Goal: Task Accomplishment & Management: Use online tool/utility

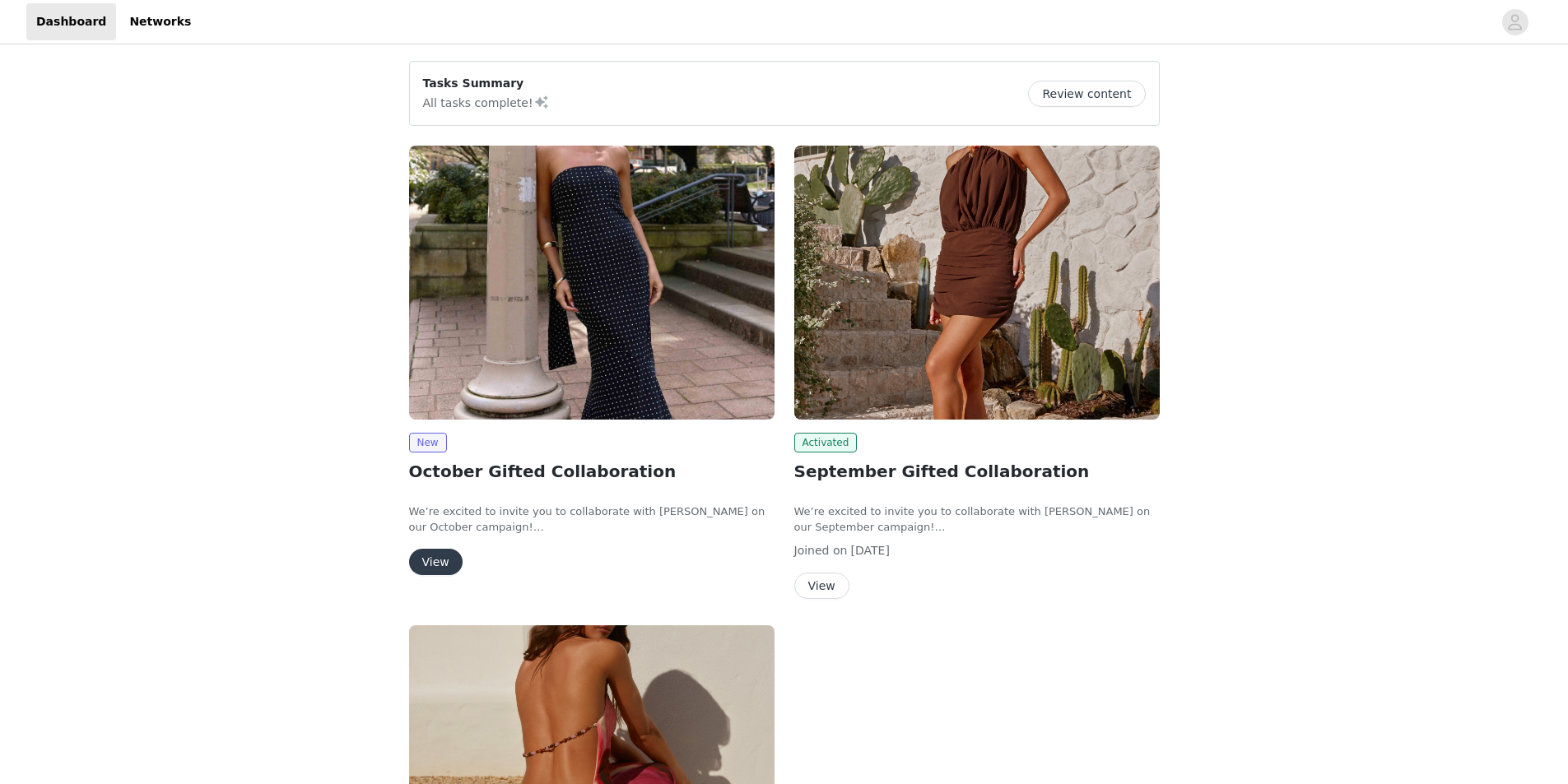
click at [425, 559] on button "View" at bounding box center [436, 562] width 54 height 26
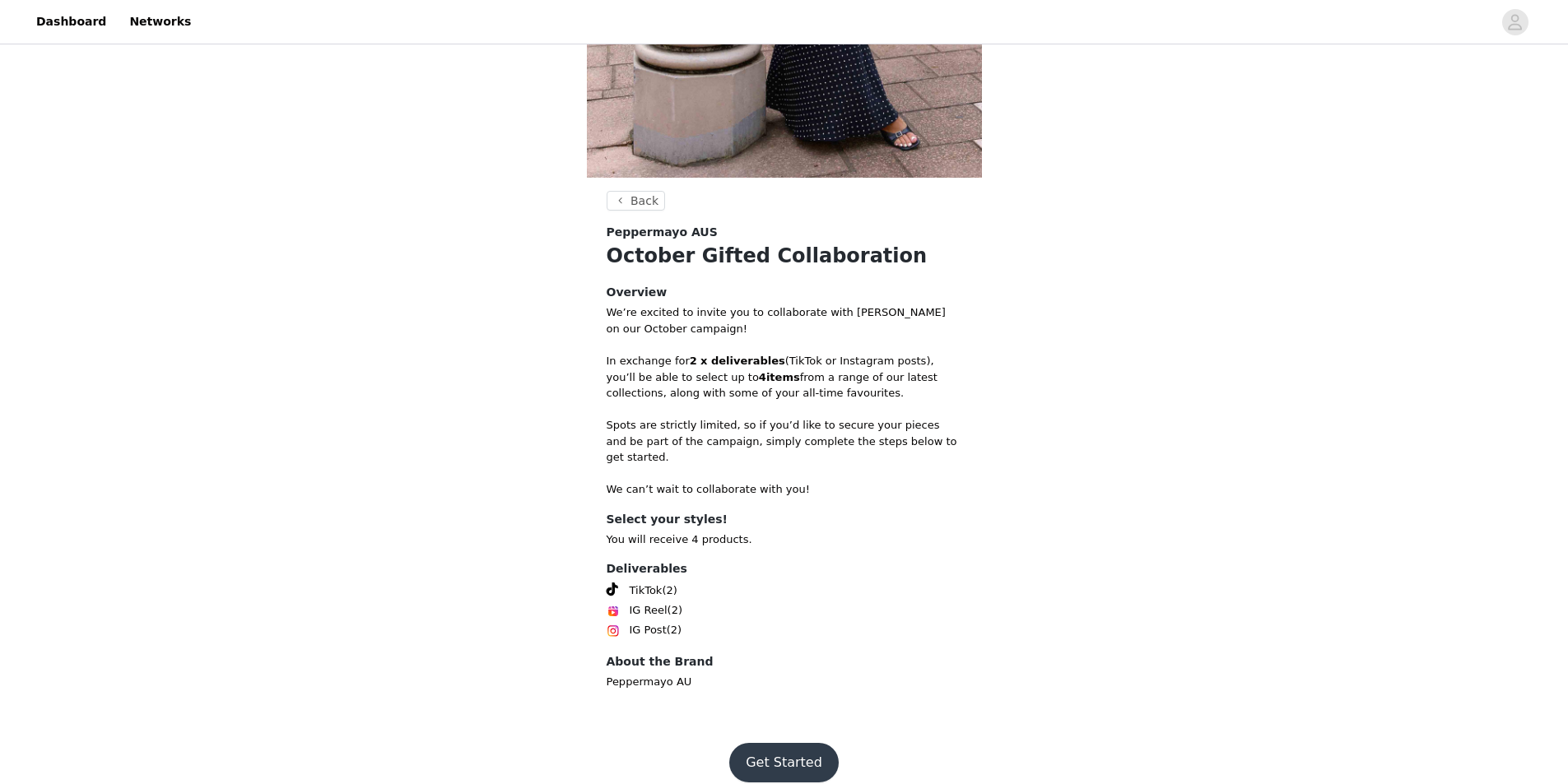
scroll to position [416, 0]
click at [758, 753] on button "Get Started" at bounding box center [783, 761] width 110 height 40
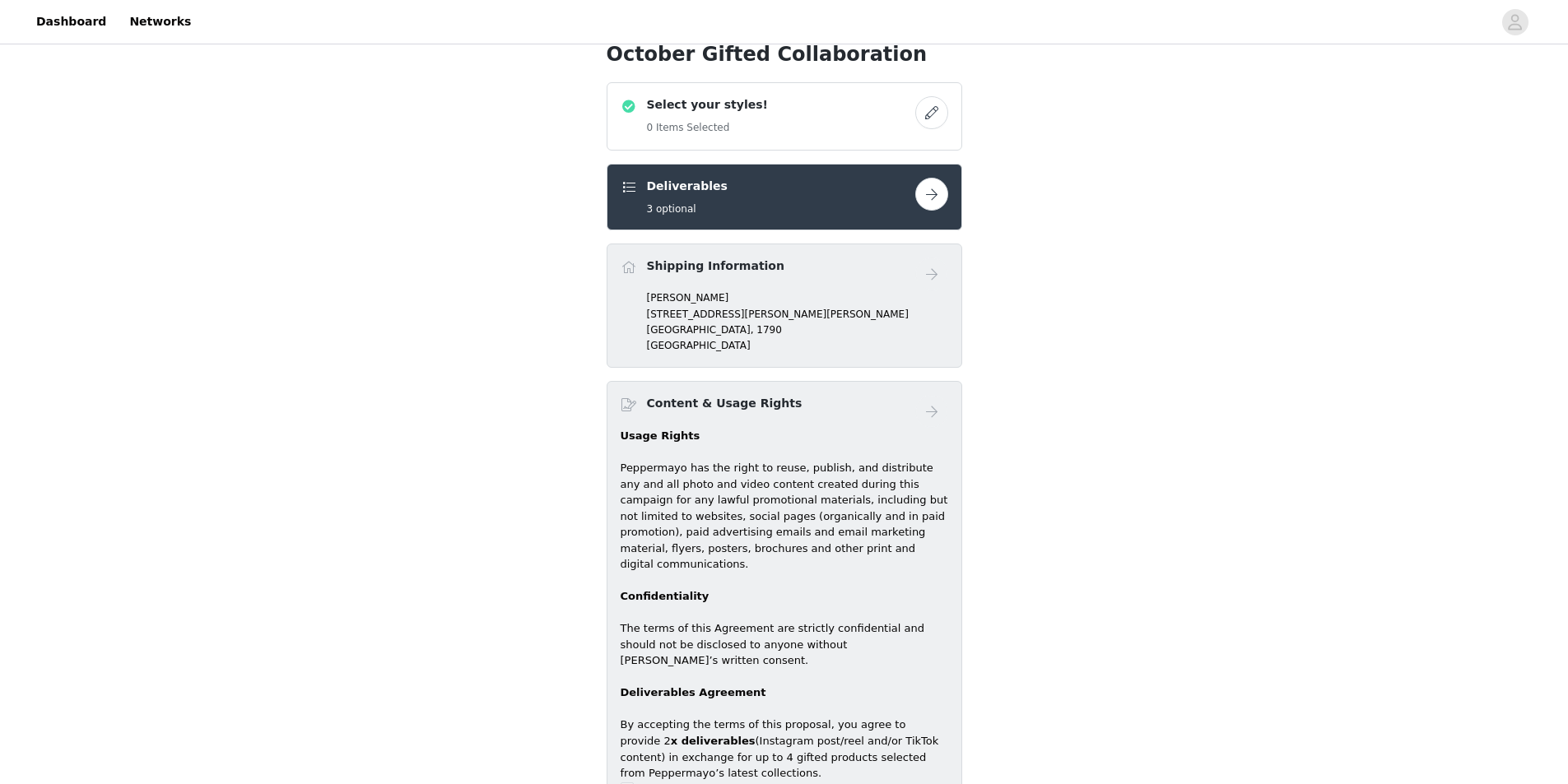
scroll to position [576, 0]
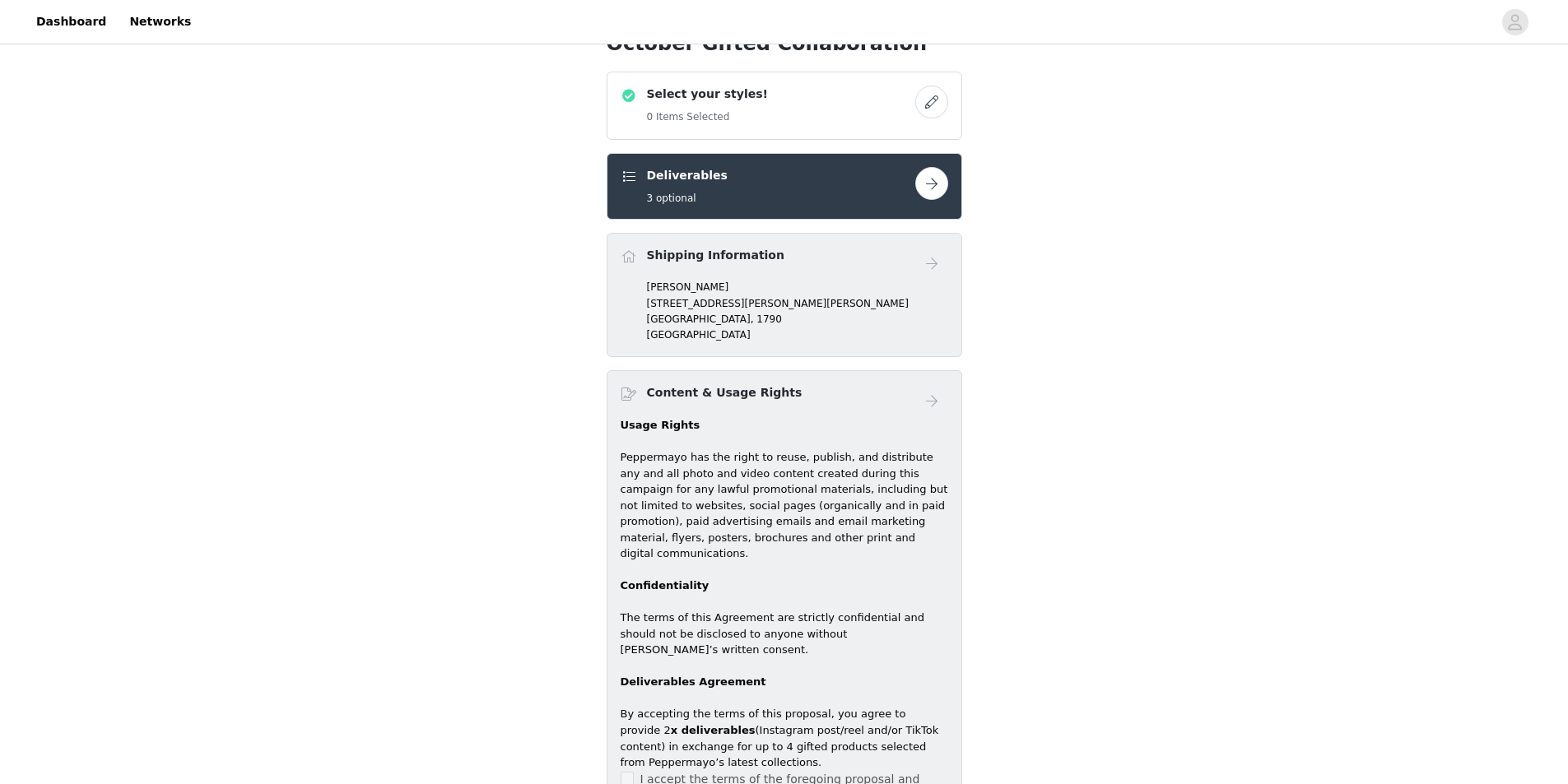
click at [938, 104] on button "button" at bounding box center [931, 102] width 33 height 33
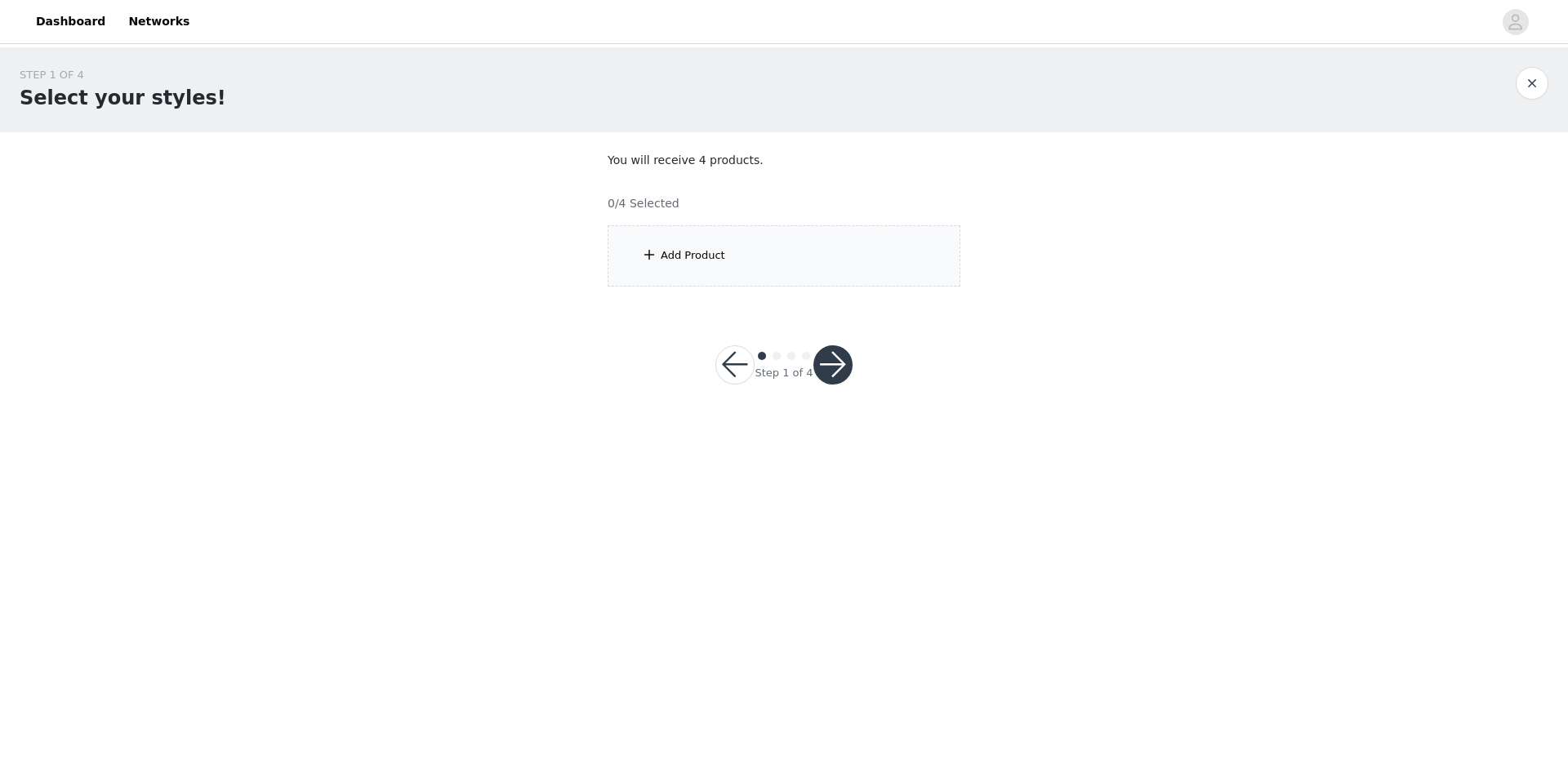
click at [742, 265] on div "Add Product" at bounding box center [784, 256] width 353 height 61
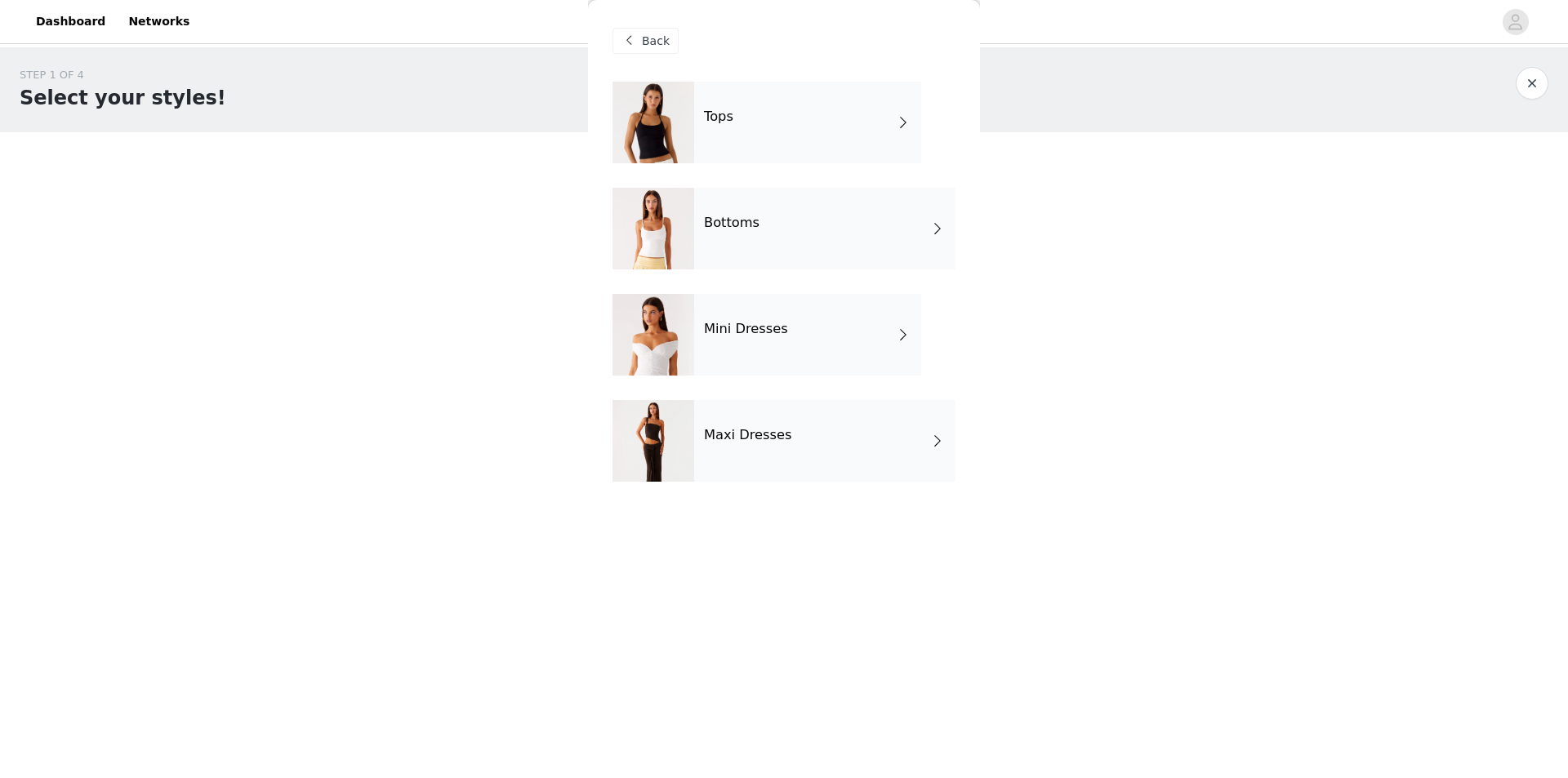
click at [746, 469] on div "Maxi Dresses" at bounding box center [824, 441] width 261 height 82
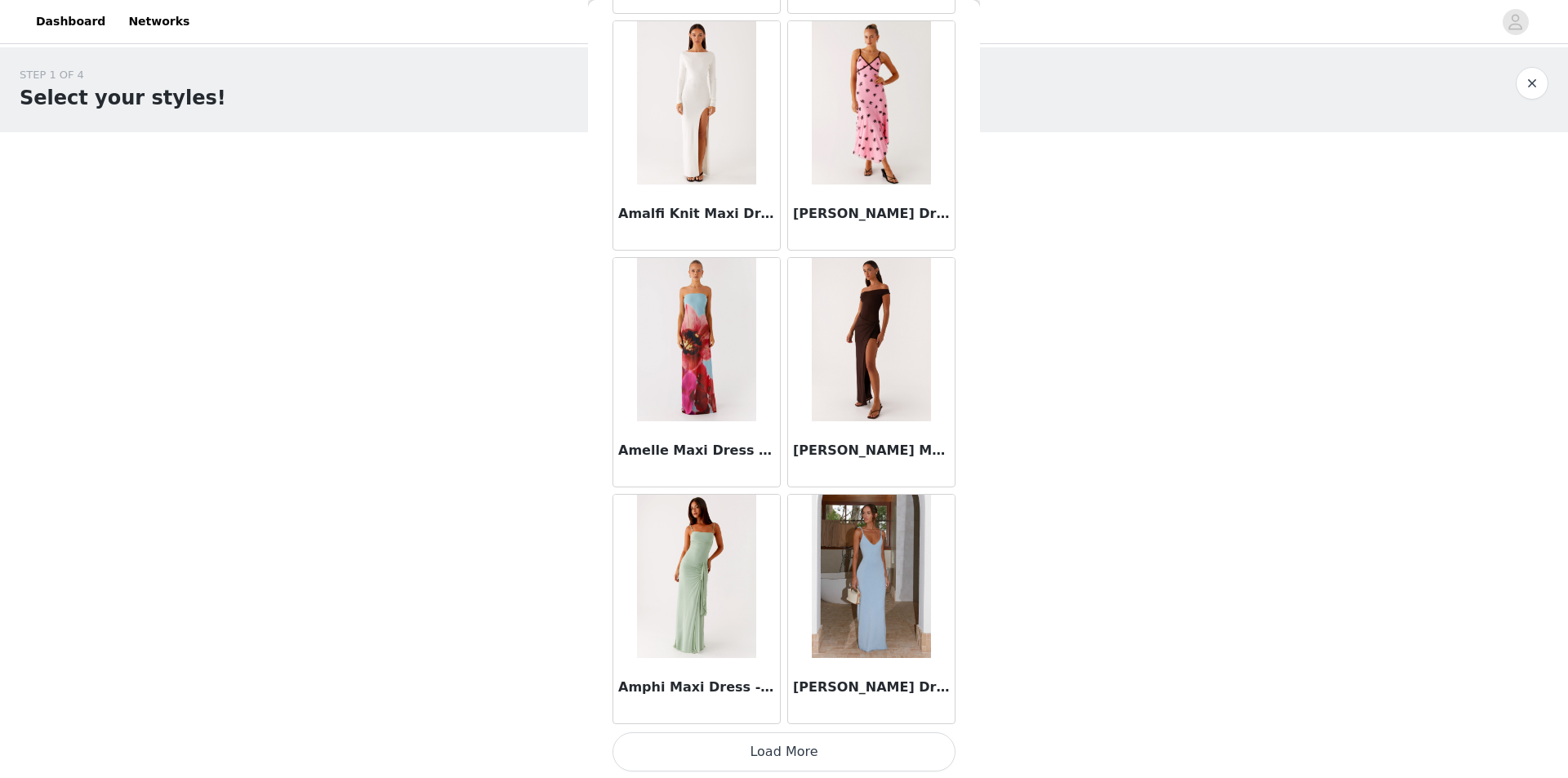
scroll to position [1721, 0]
drag, startPoint x: 775, startPoint y: 734, endPoint x: 900, endPoint y: 660, distance: 145.3
click at [775, 734] on button "Load More" at bounding box center [784, 750] width 343 height 39
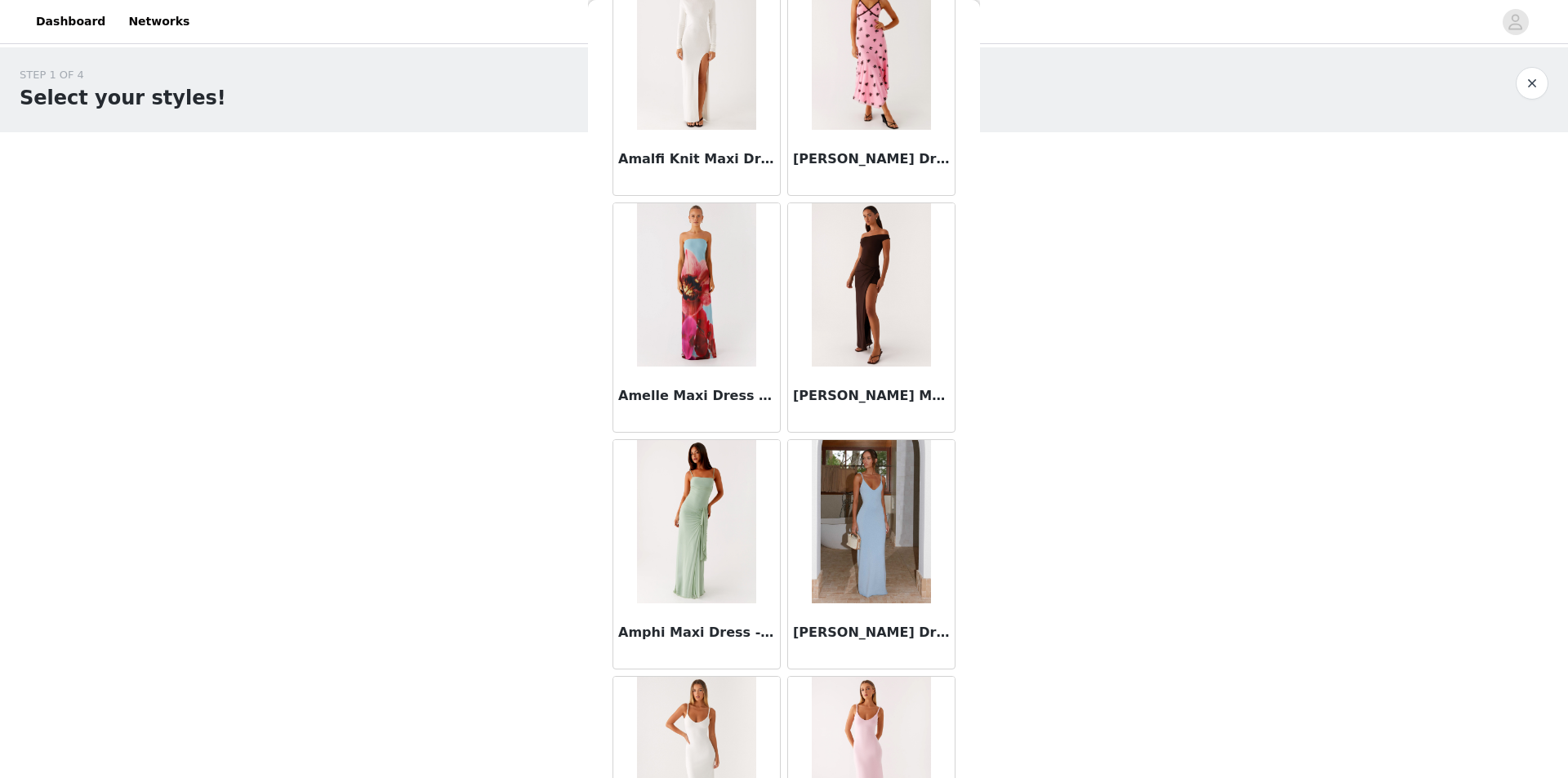
scroll to position [2837, 0]
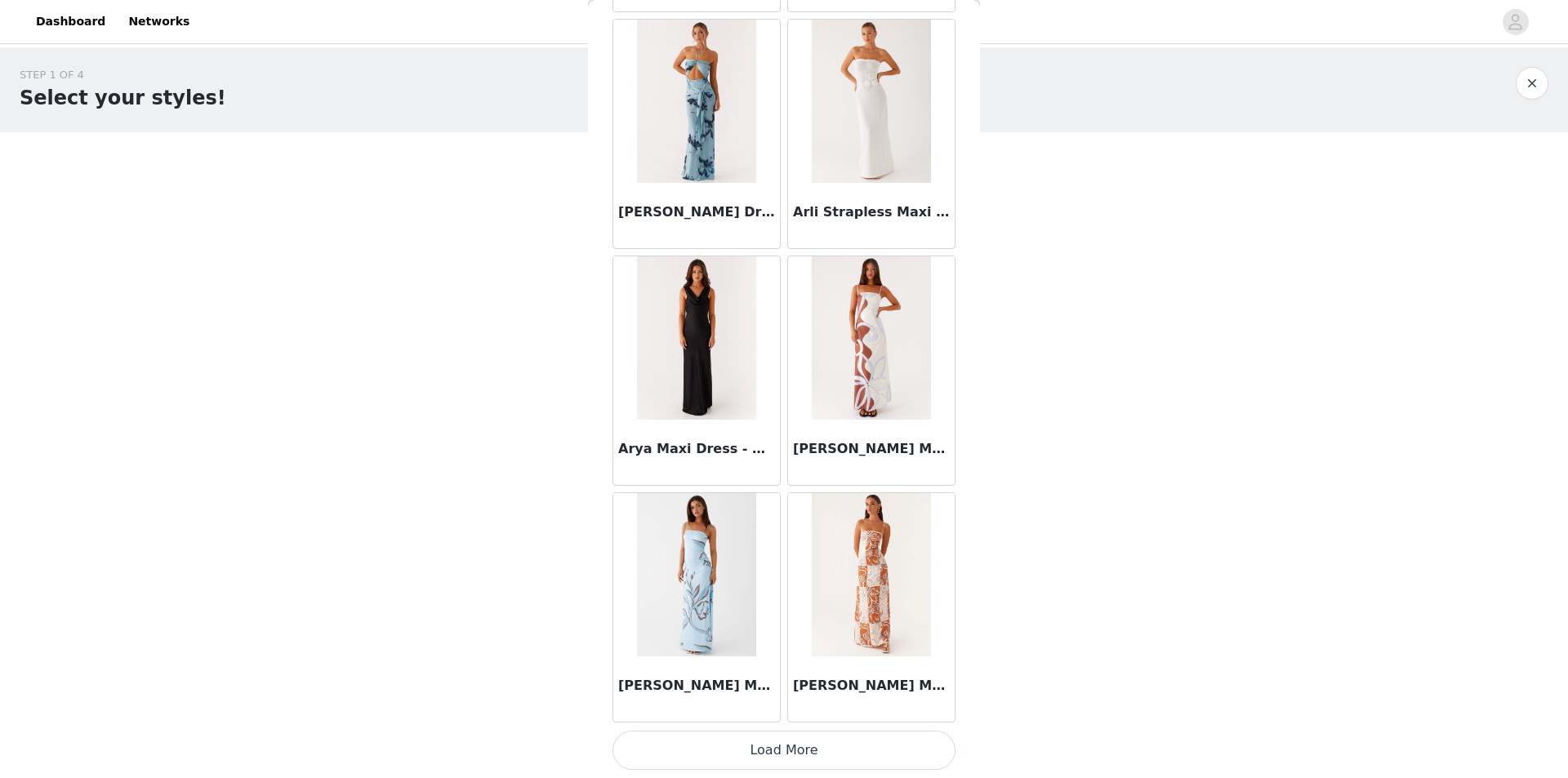
click at [878, 752] on button "Load More" at bounding box center [784, 750] width 343 height 39
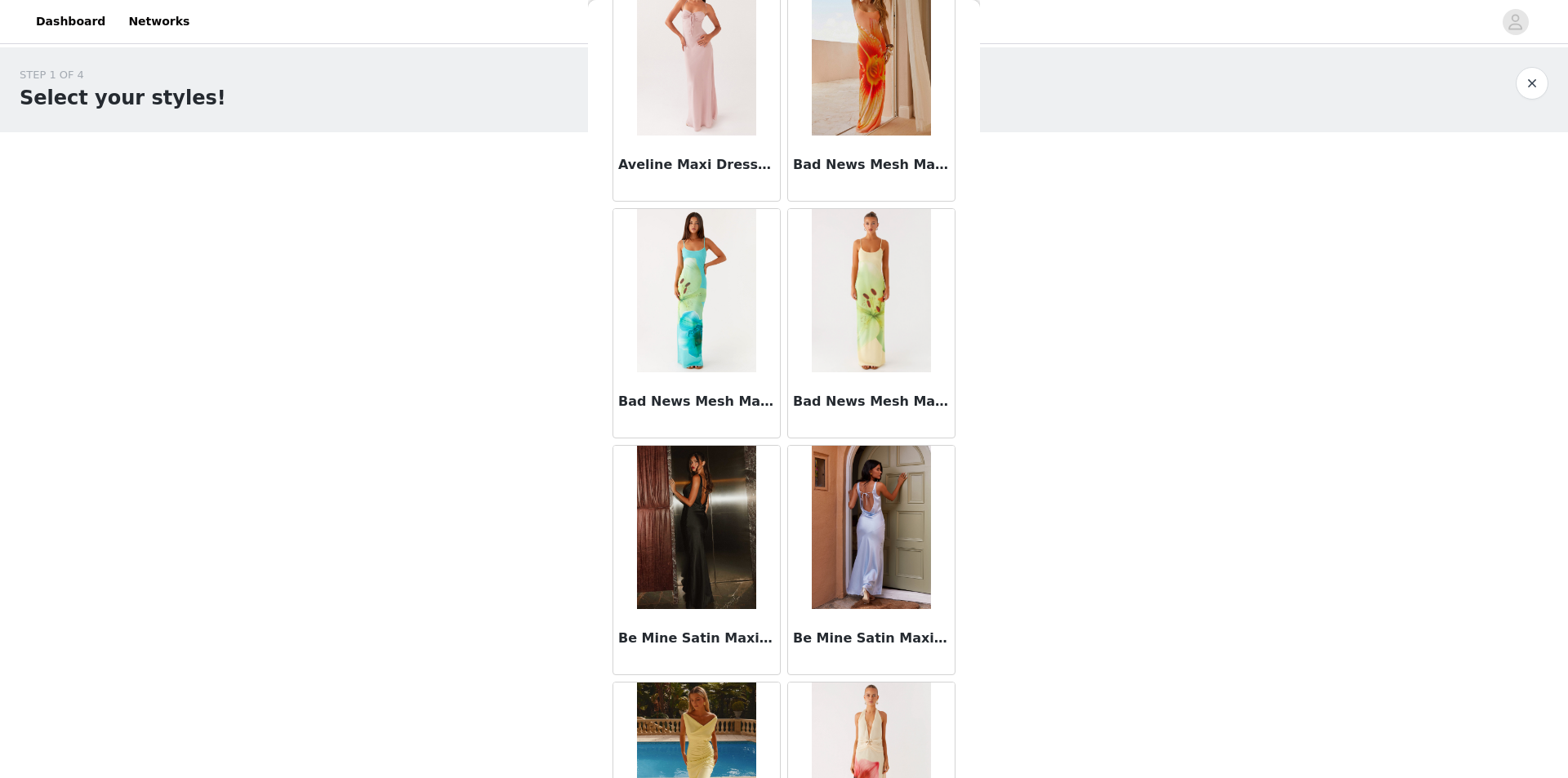
scroll to position [6457, 0]
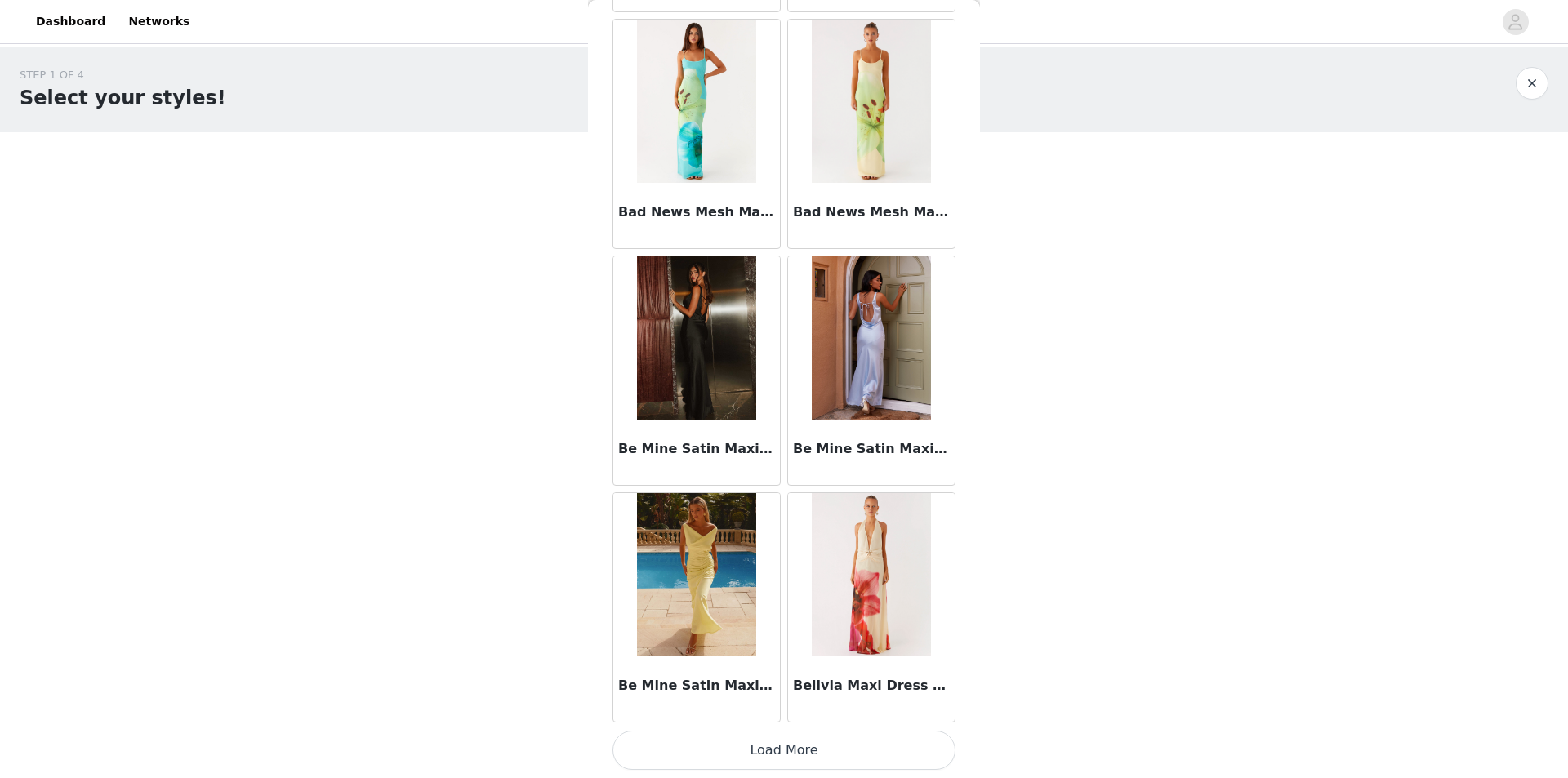
click at [777, 749] on button "Load More" at bounding box center [784, 750] width 343 height 39
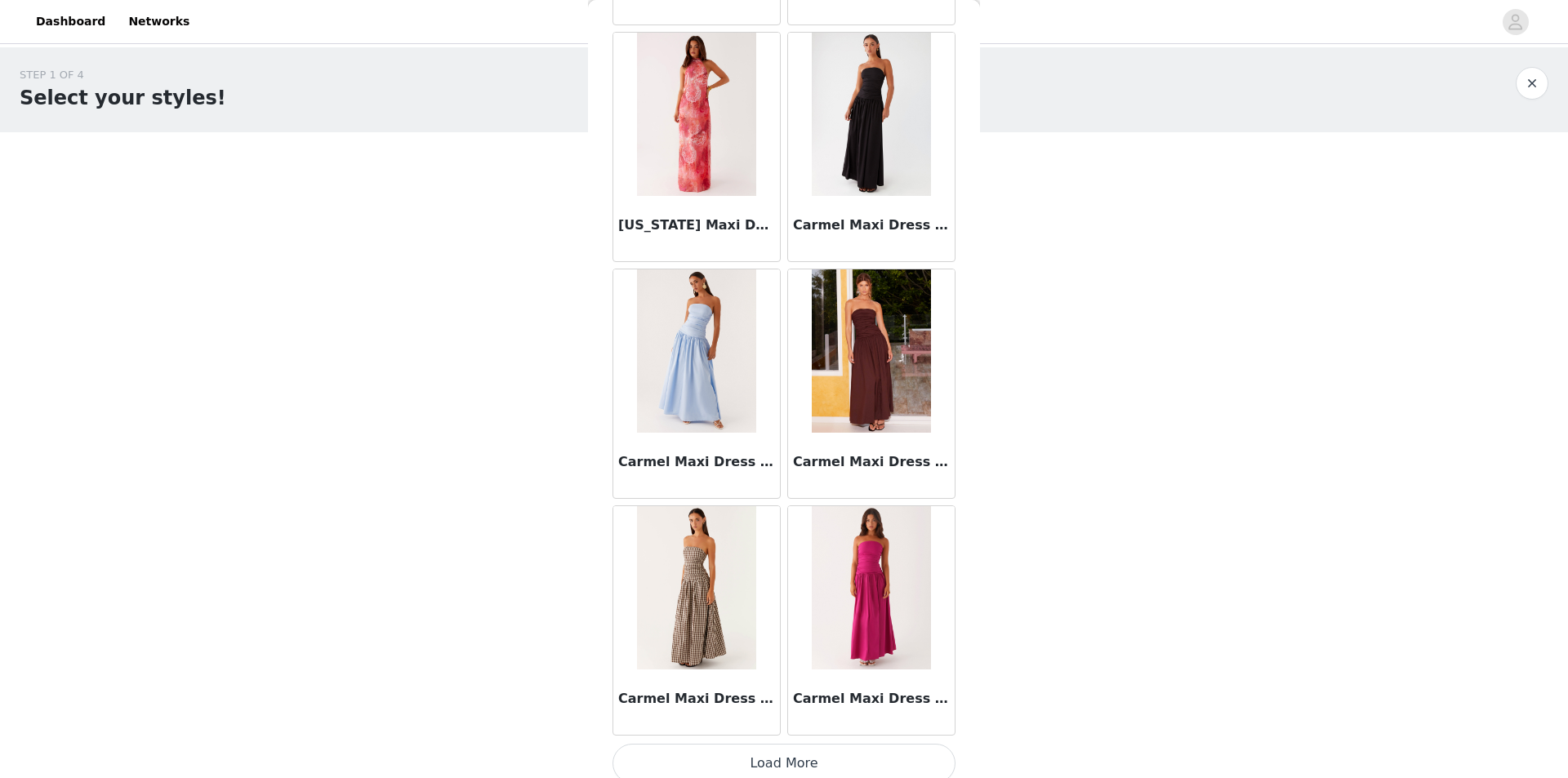
scroll to position [8823, 0]
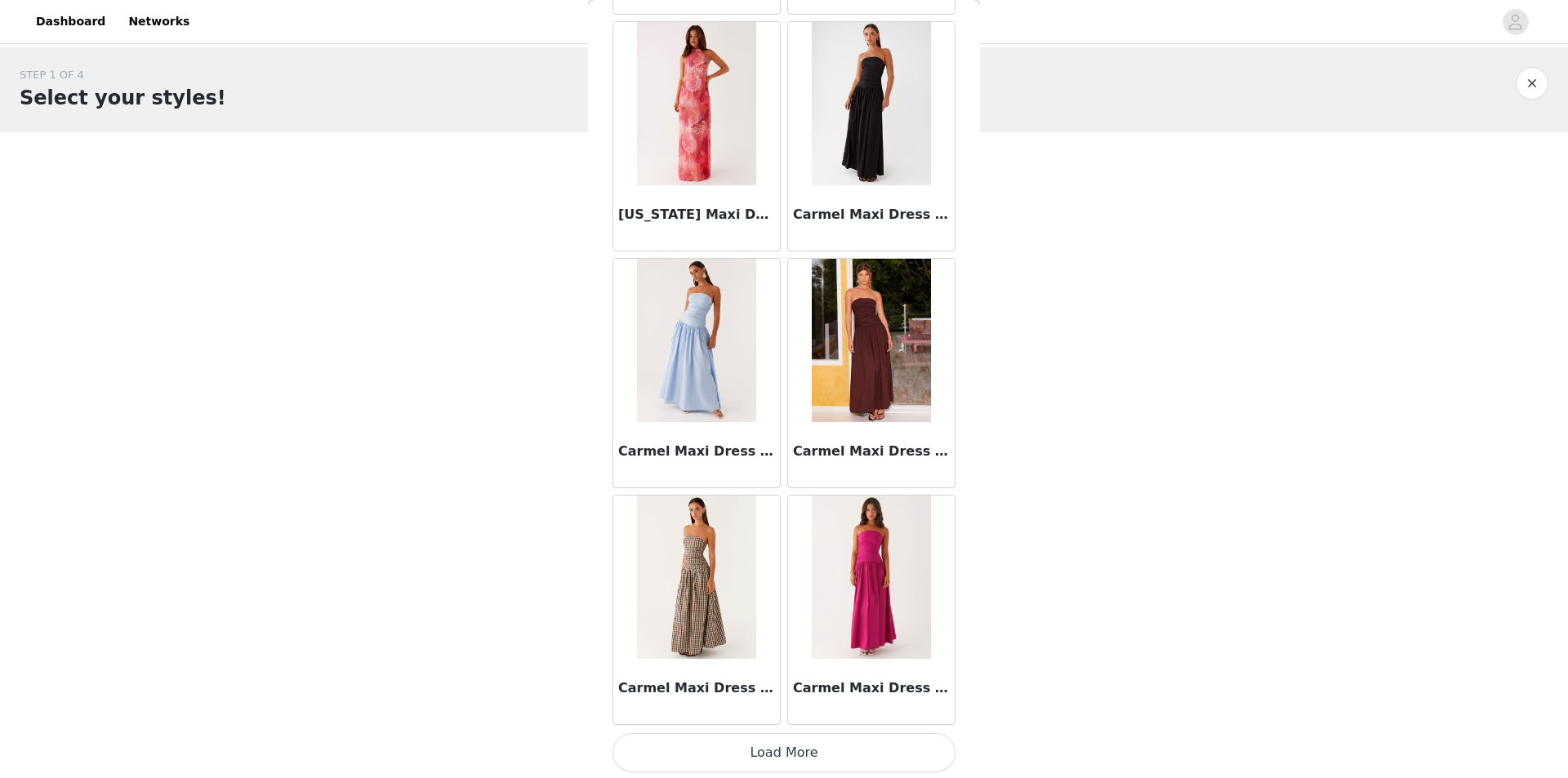
click at [823, 750] on button "Load More" at bounding box center [784, 753] width 343 height 39
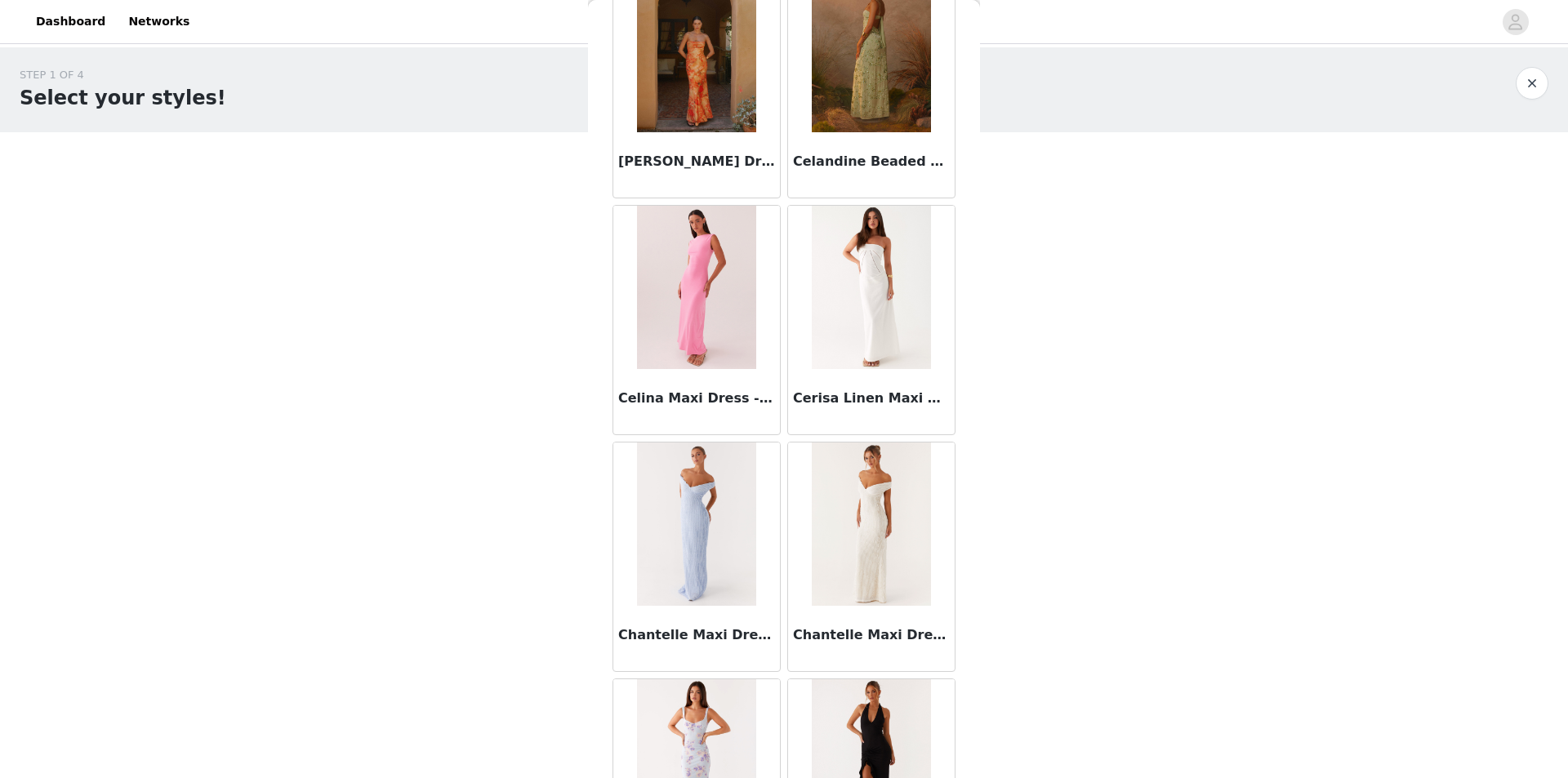
scroll to position [11194, 0]
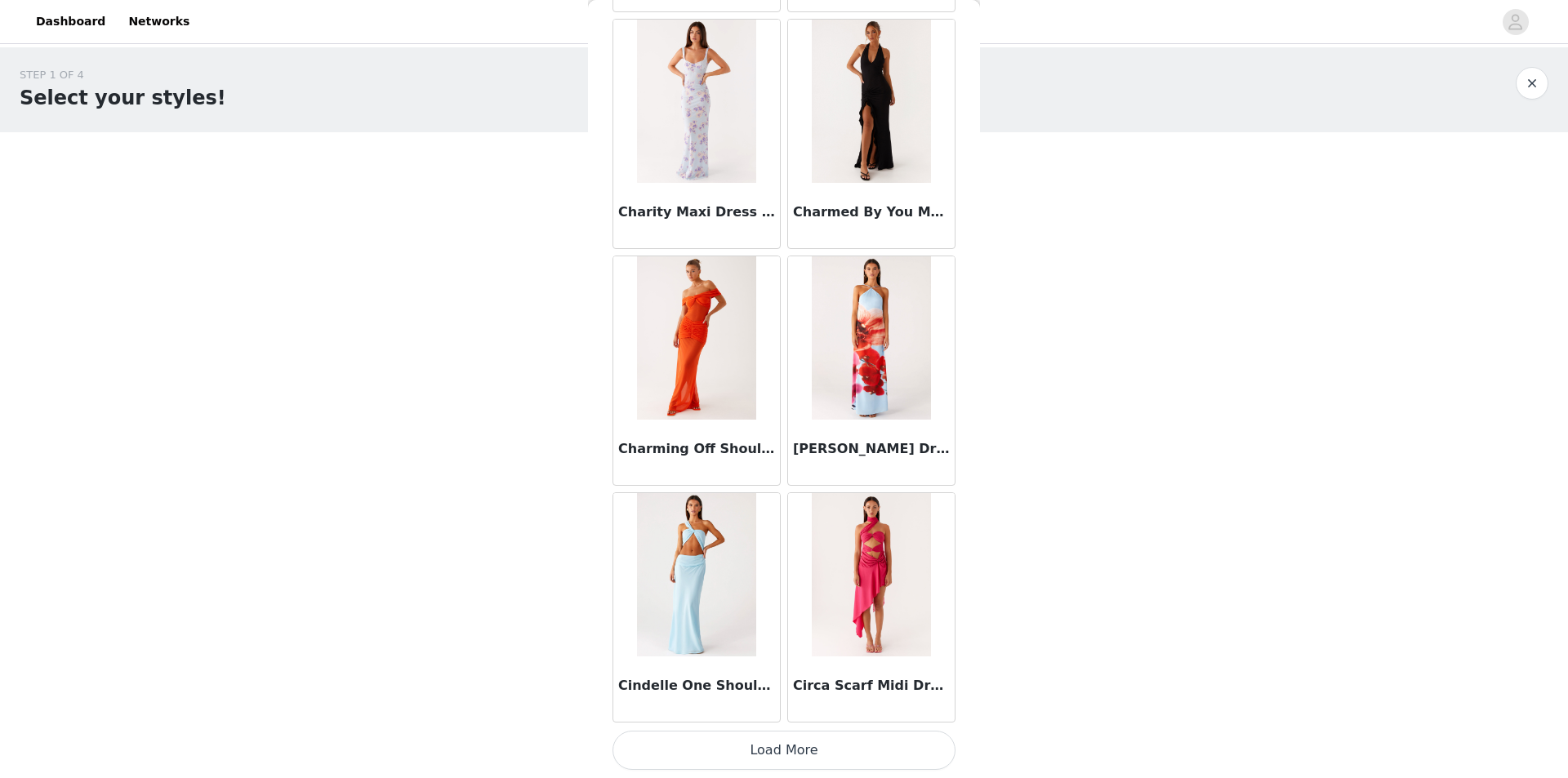
click at [899, 758] on button "Load More" at bounding box center [784, 750] width 343 height 39
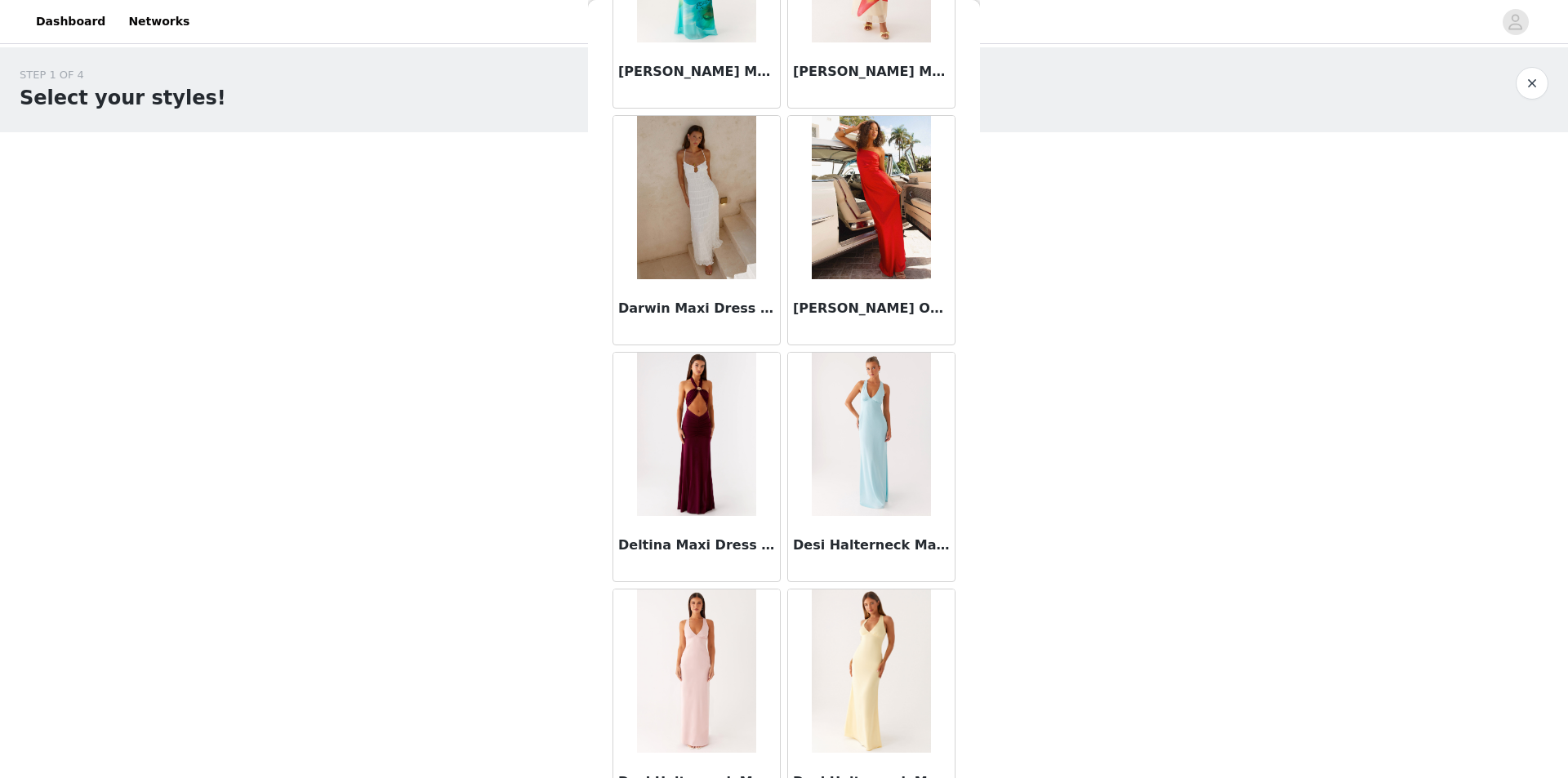
scroll to position [13562, 0]
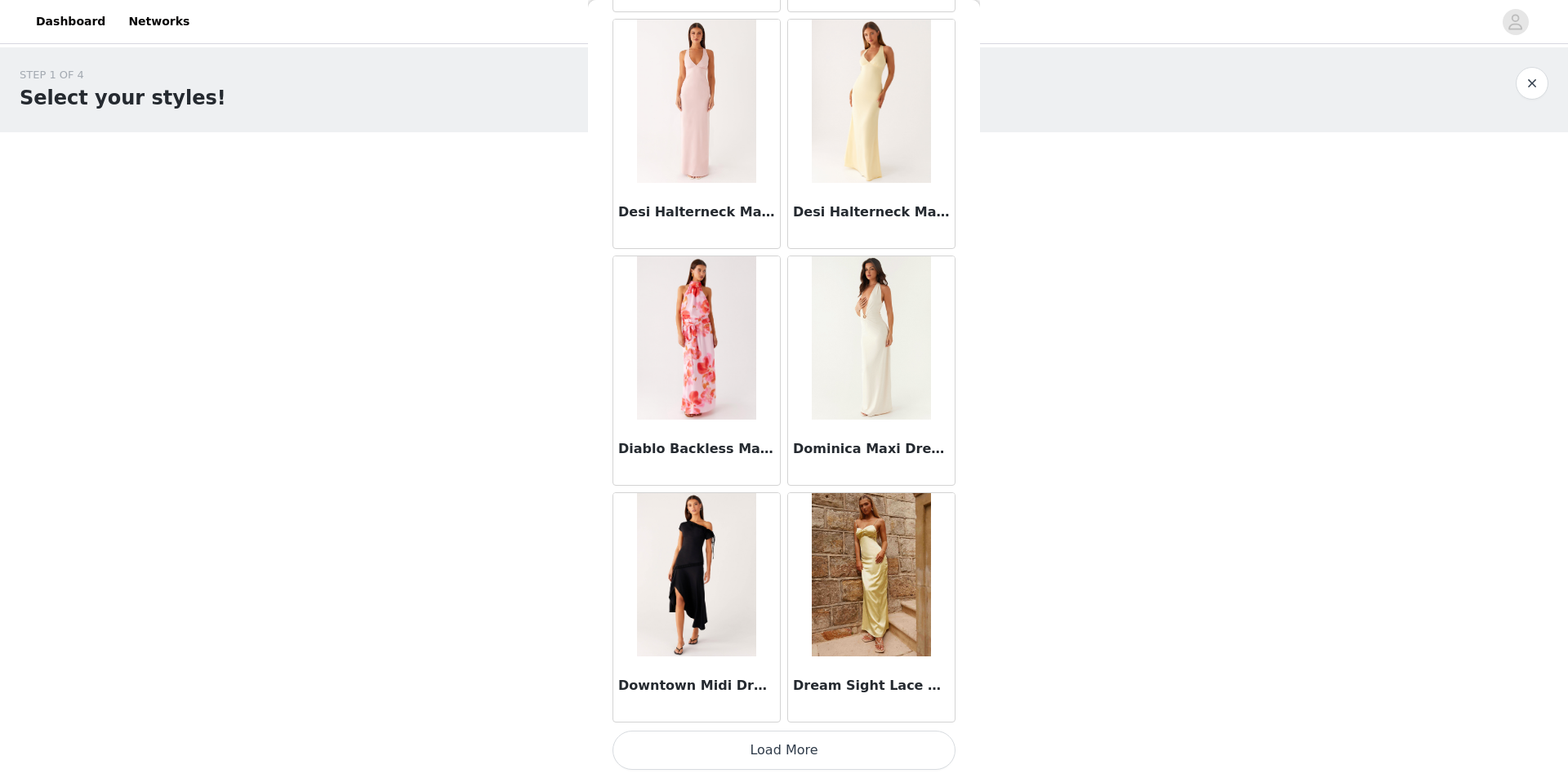
click at [867, 740] on button "Load More" at bounding box center [784, 750] width 343 height 39
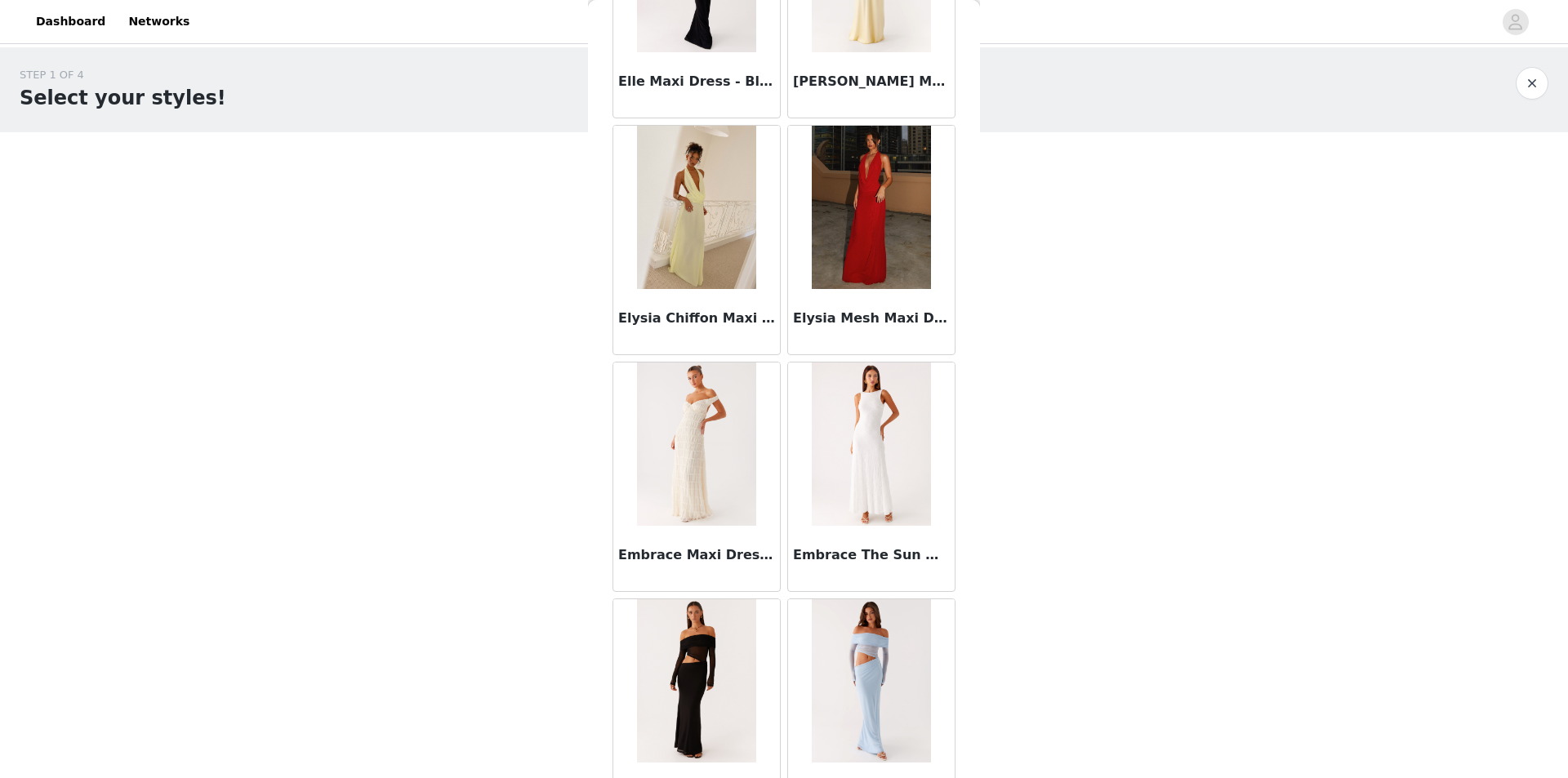
scroll to position [15930, 0]
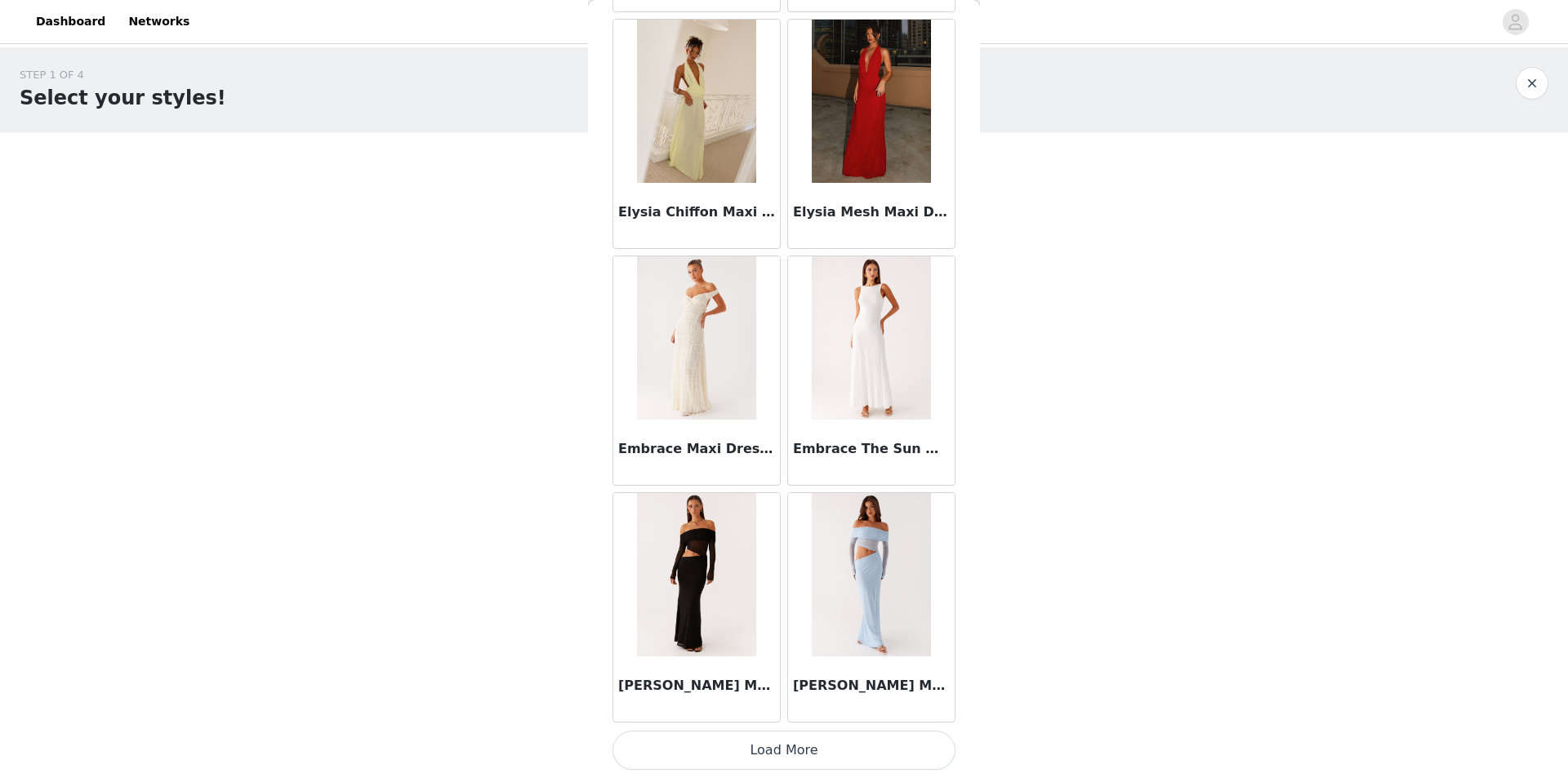
click at [836, 760] on button "Load More" at bounding box center [784, 750] width 343 height 39
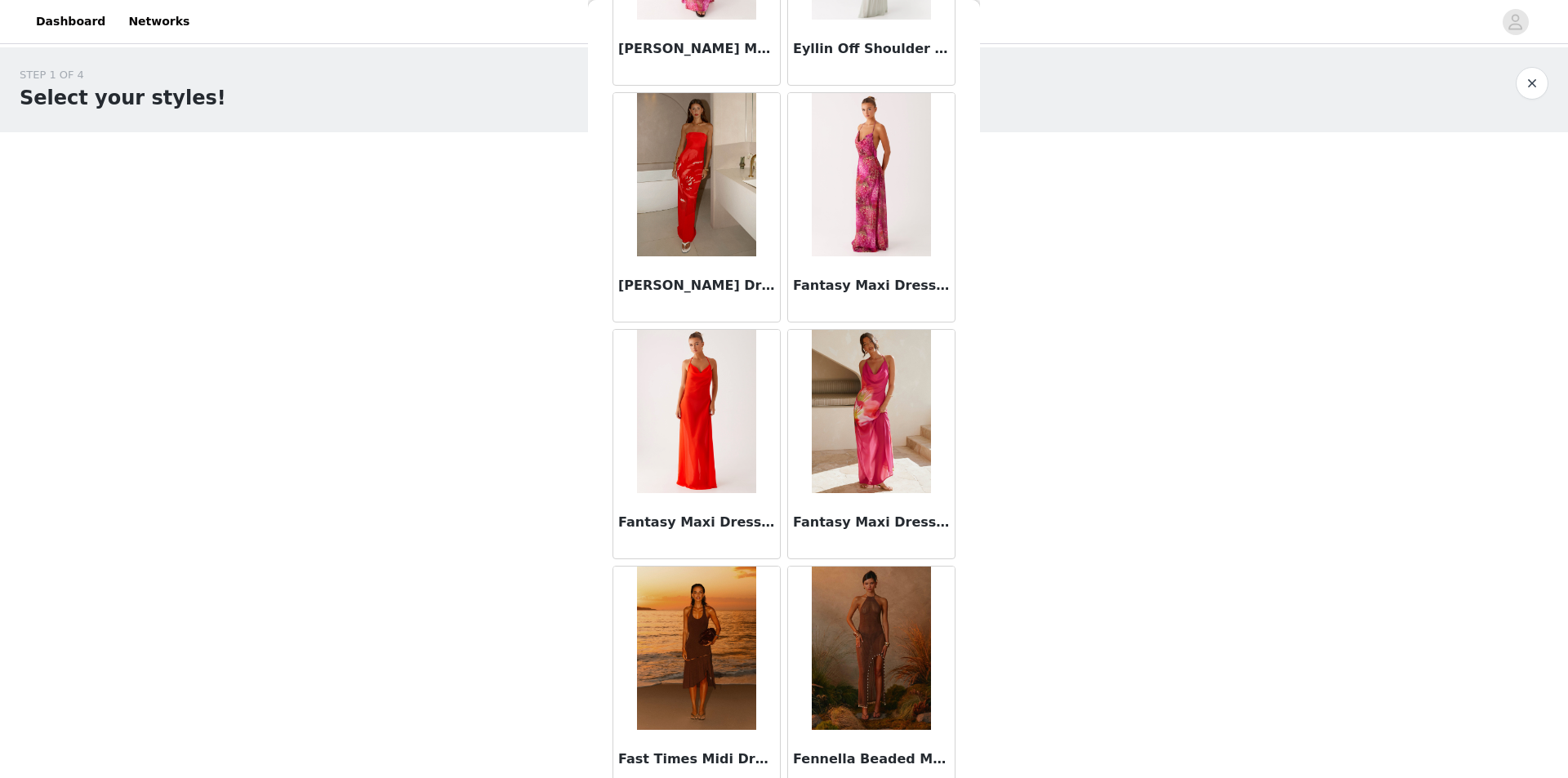
scroll to position [18299, 0]
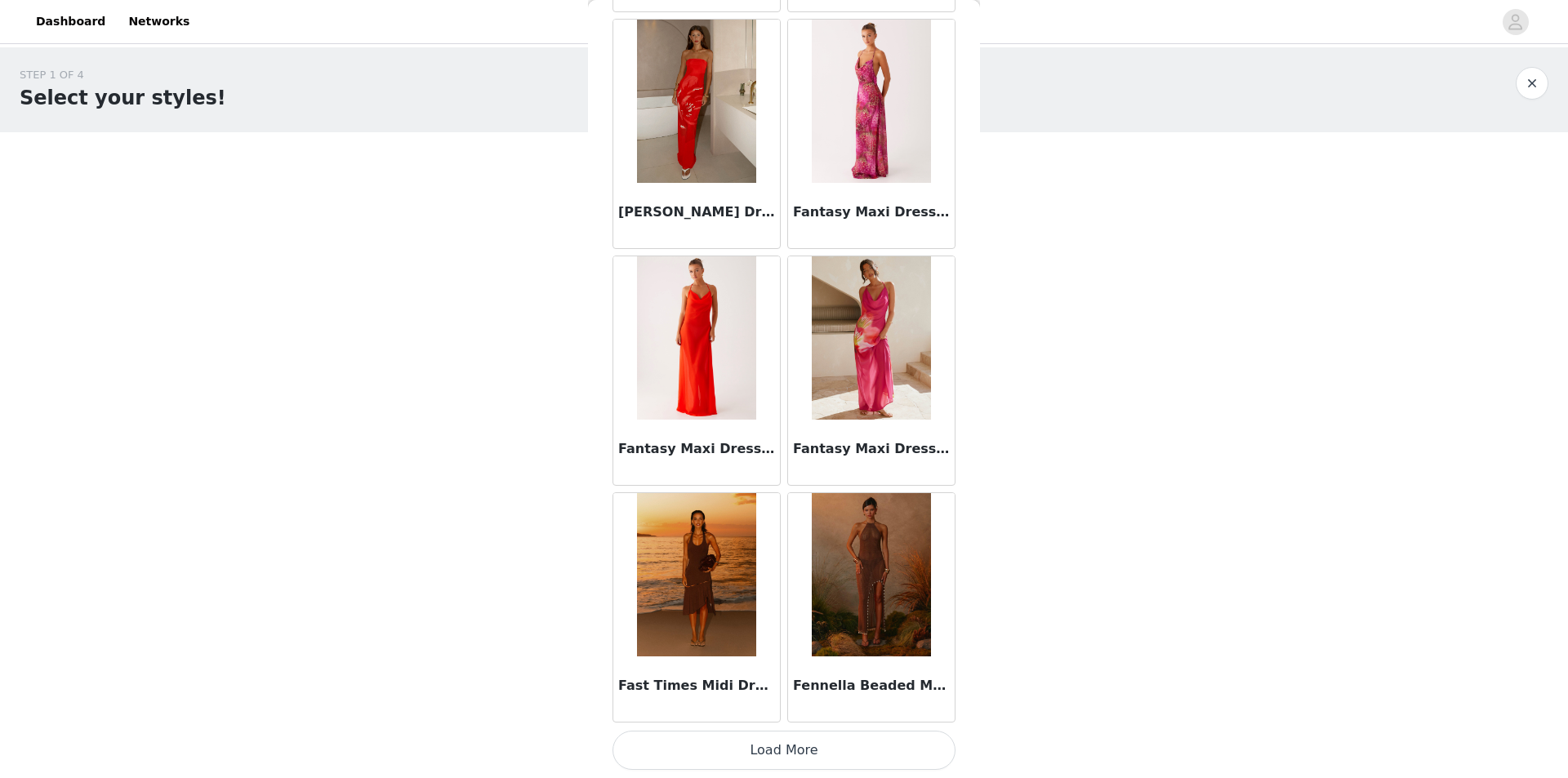
click at [769, 754] on button "Load More" at bounding box center [784, 750] width 343 height 39
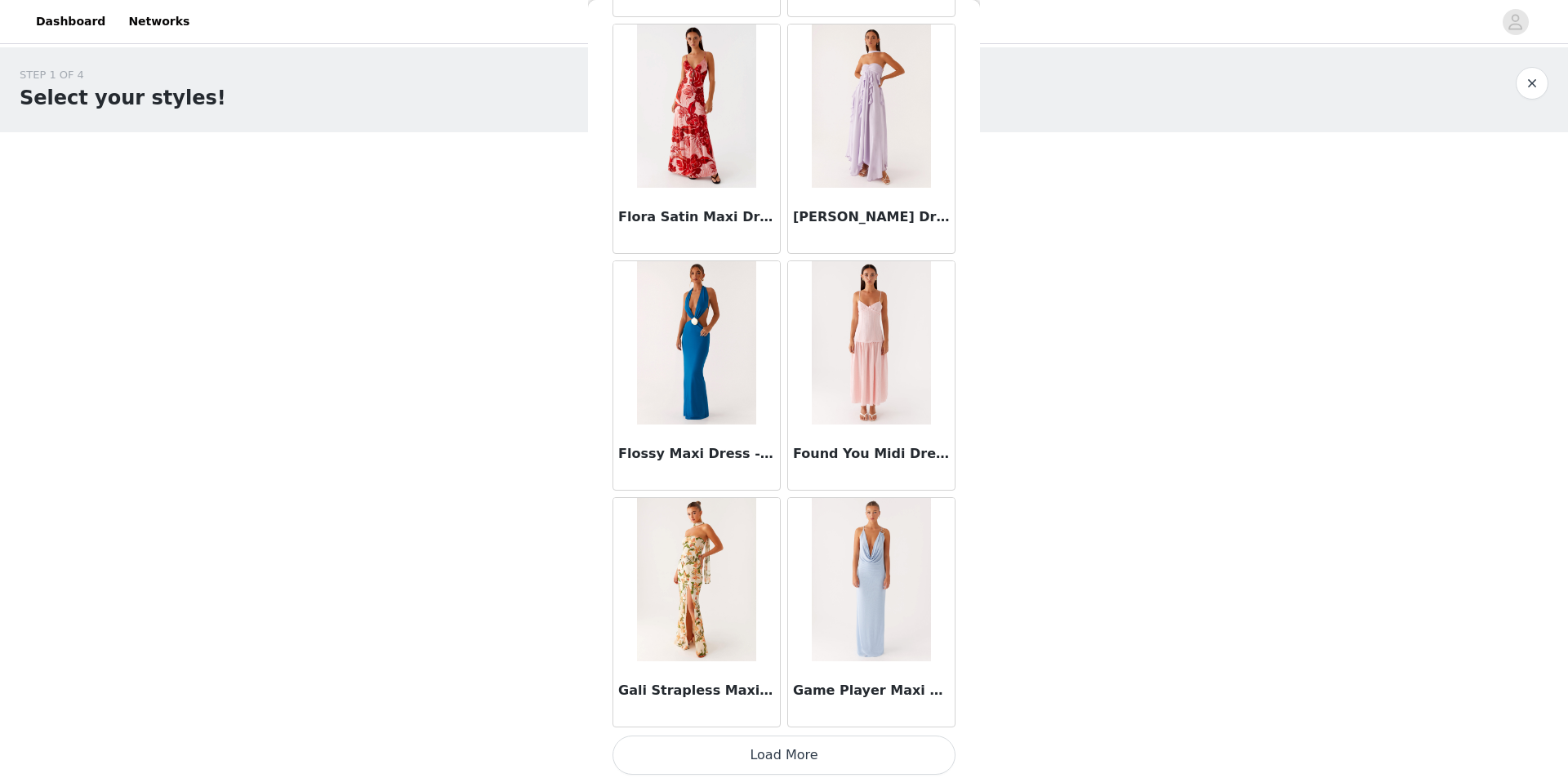
scroll to position [20667, 0]
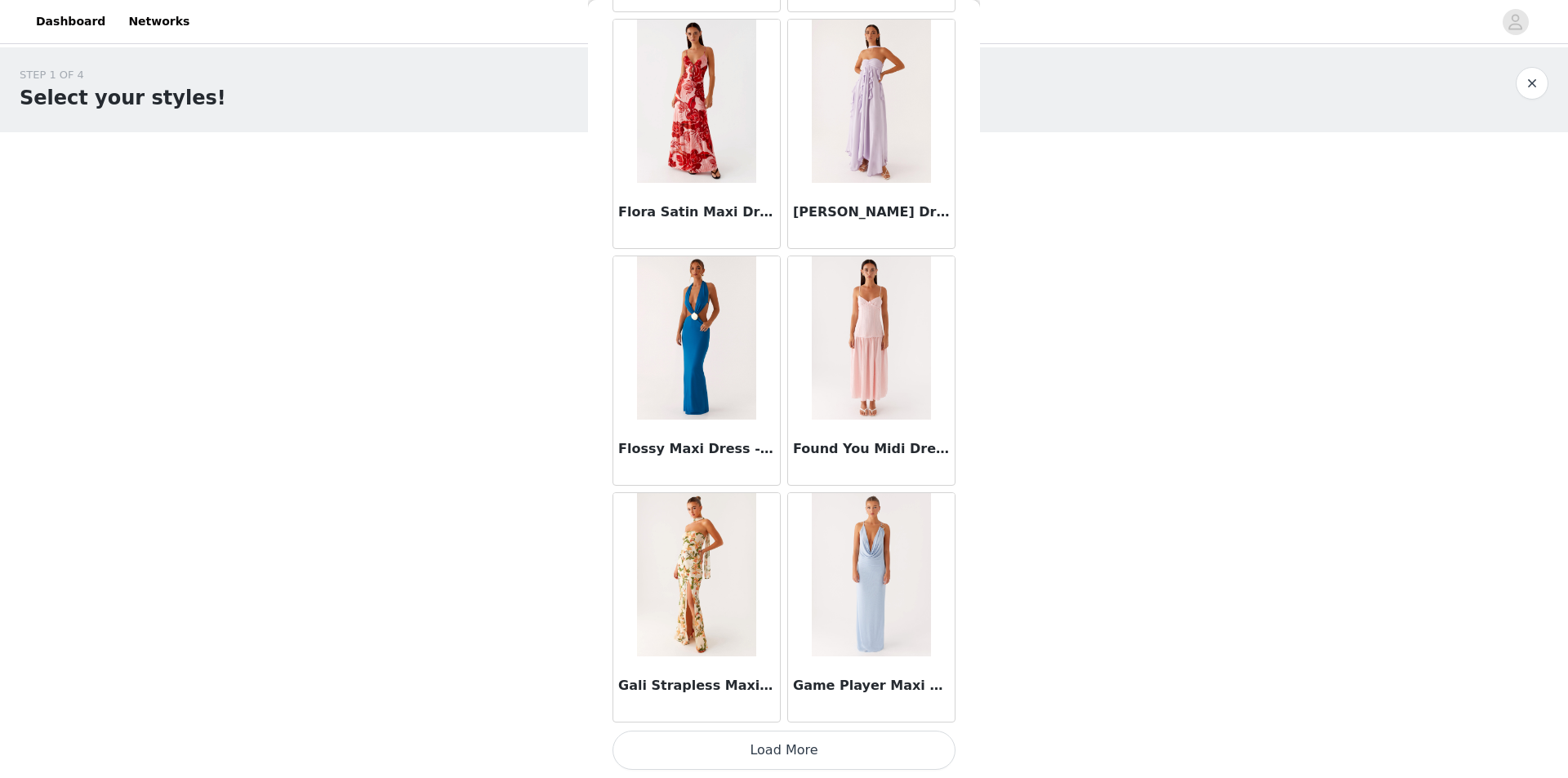
click at [747, 744] on button "Load More" at bounding box center [784, 750] width 343 height 39
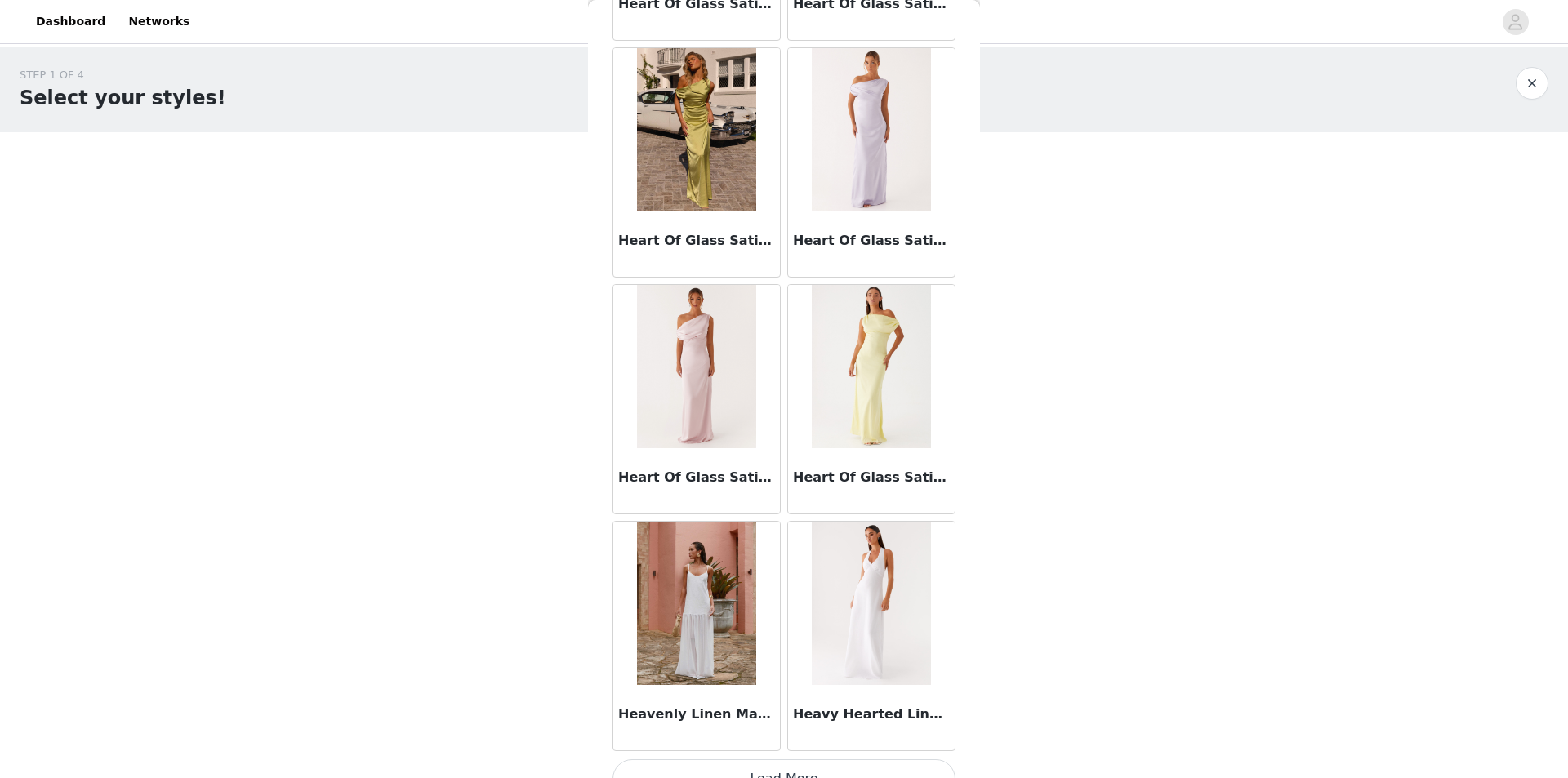
scroll to position [23035, 0]
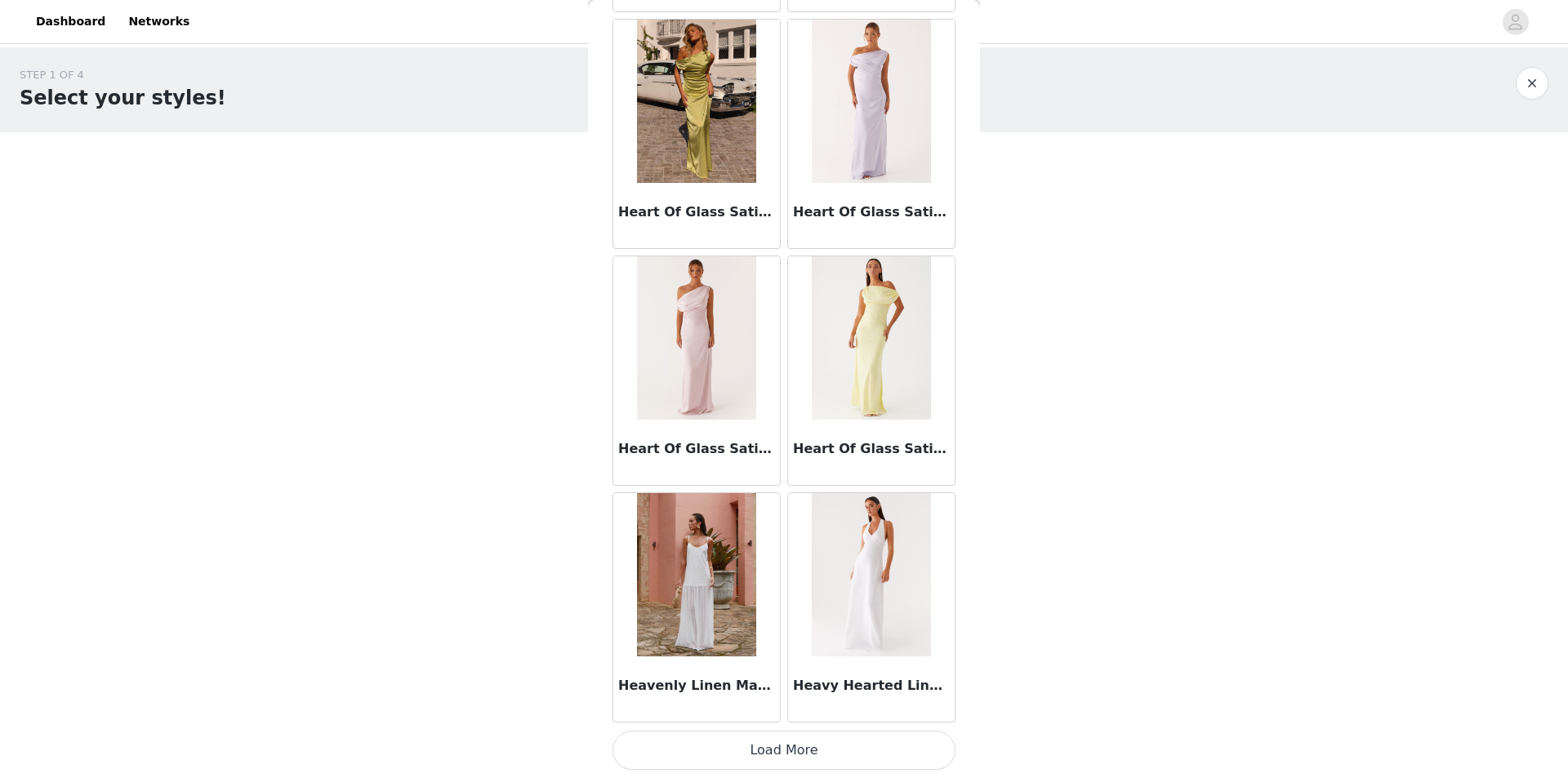
click at [842, 737] on button "Load More" at bounding box center [784, 750] width 343 height 39
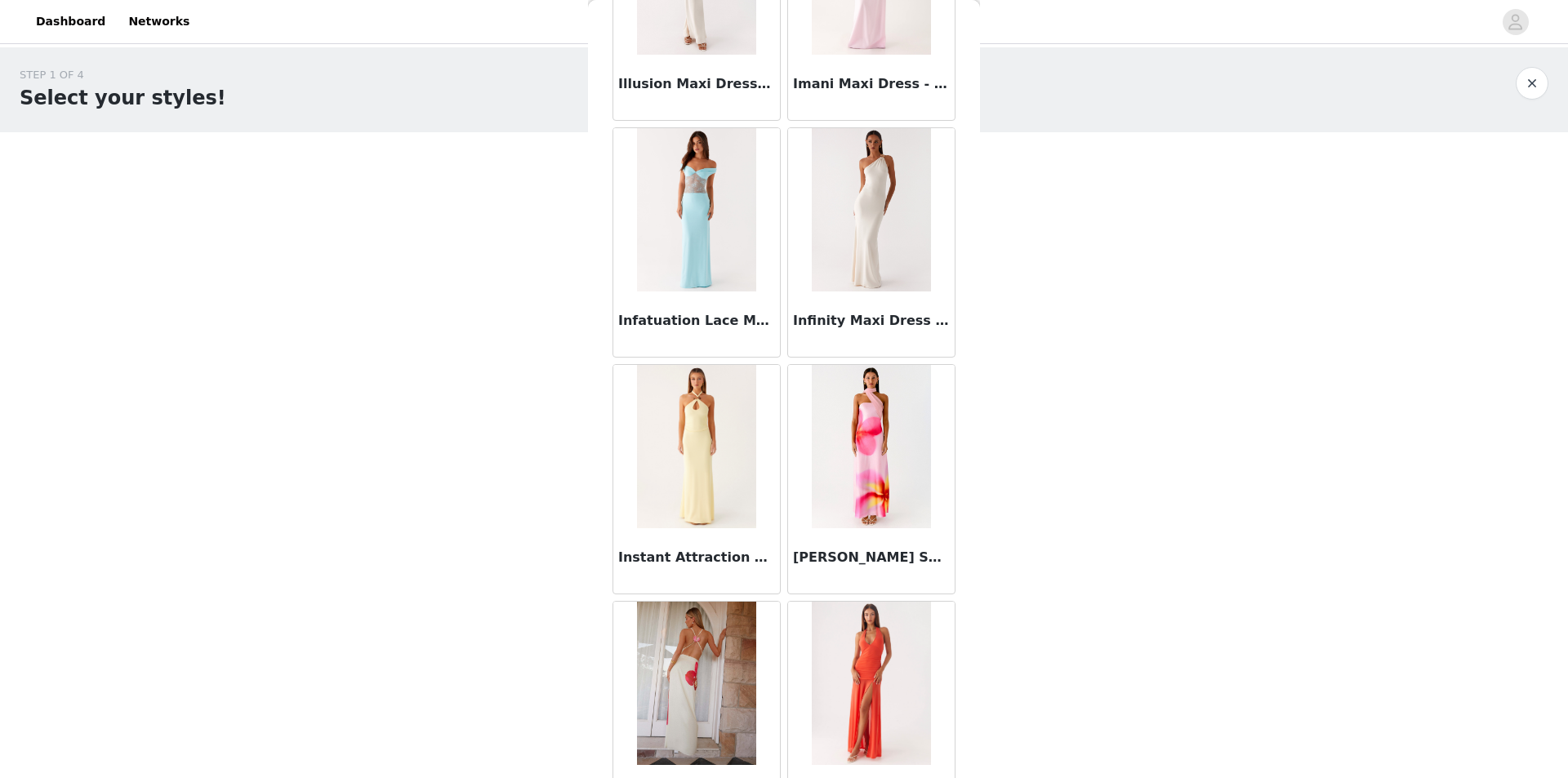
scroll to position [25403, 0]
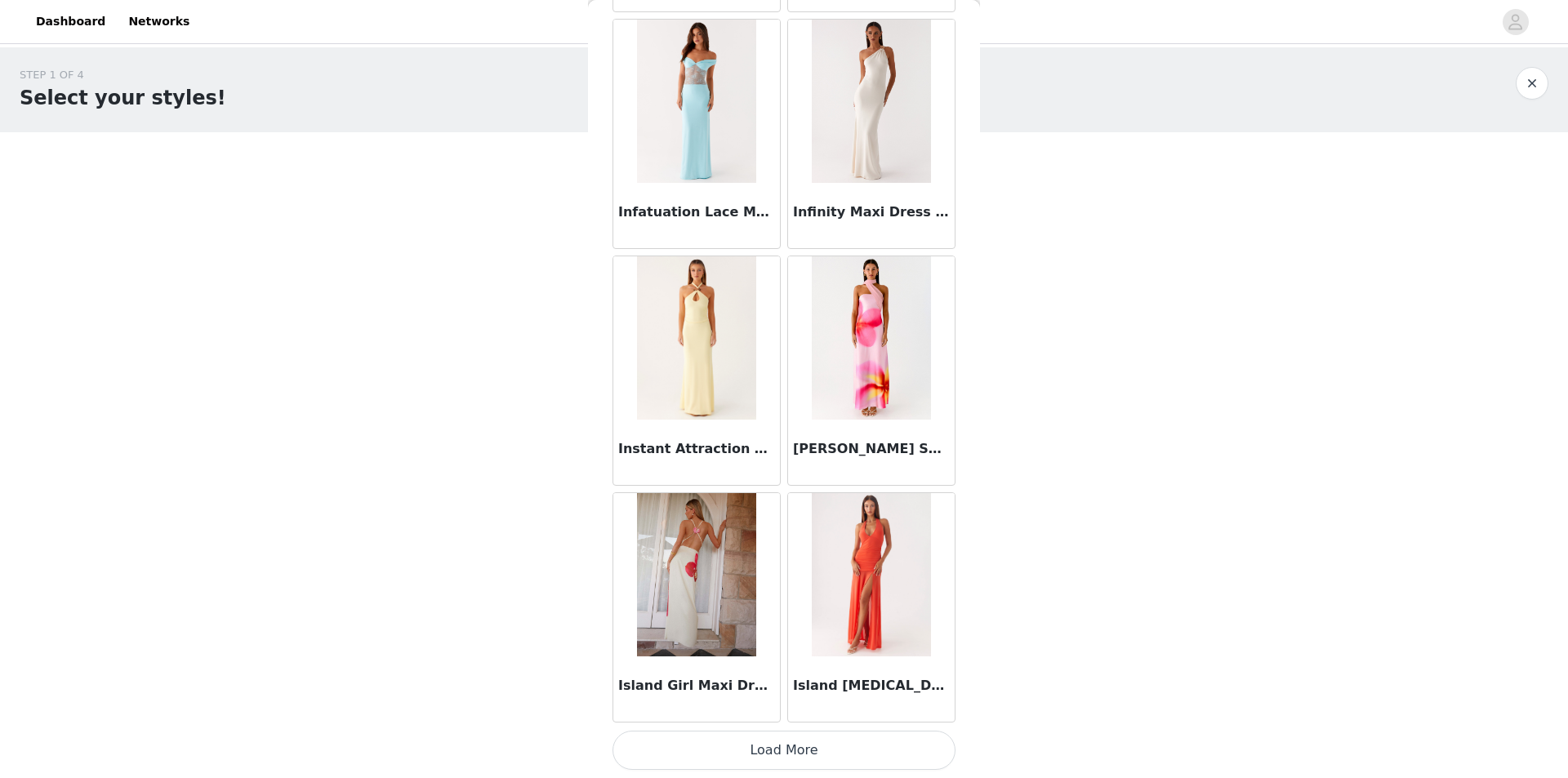
click at [860, 760] on button "Load More" at bounding box center [784, 750] width 343 height 39
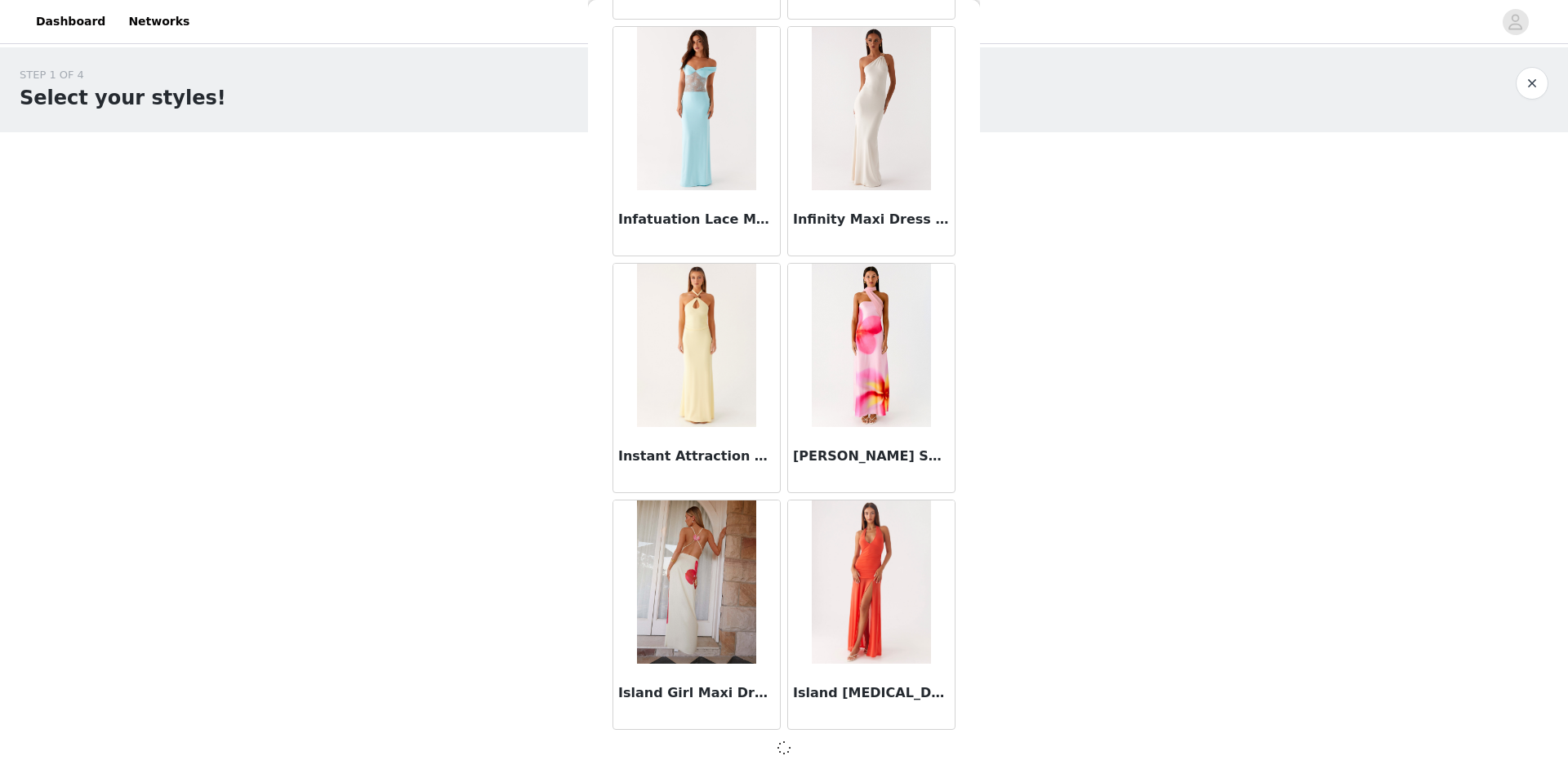
scroll to position [25396, 0]
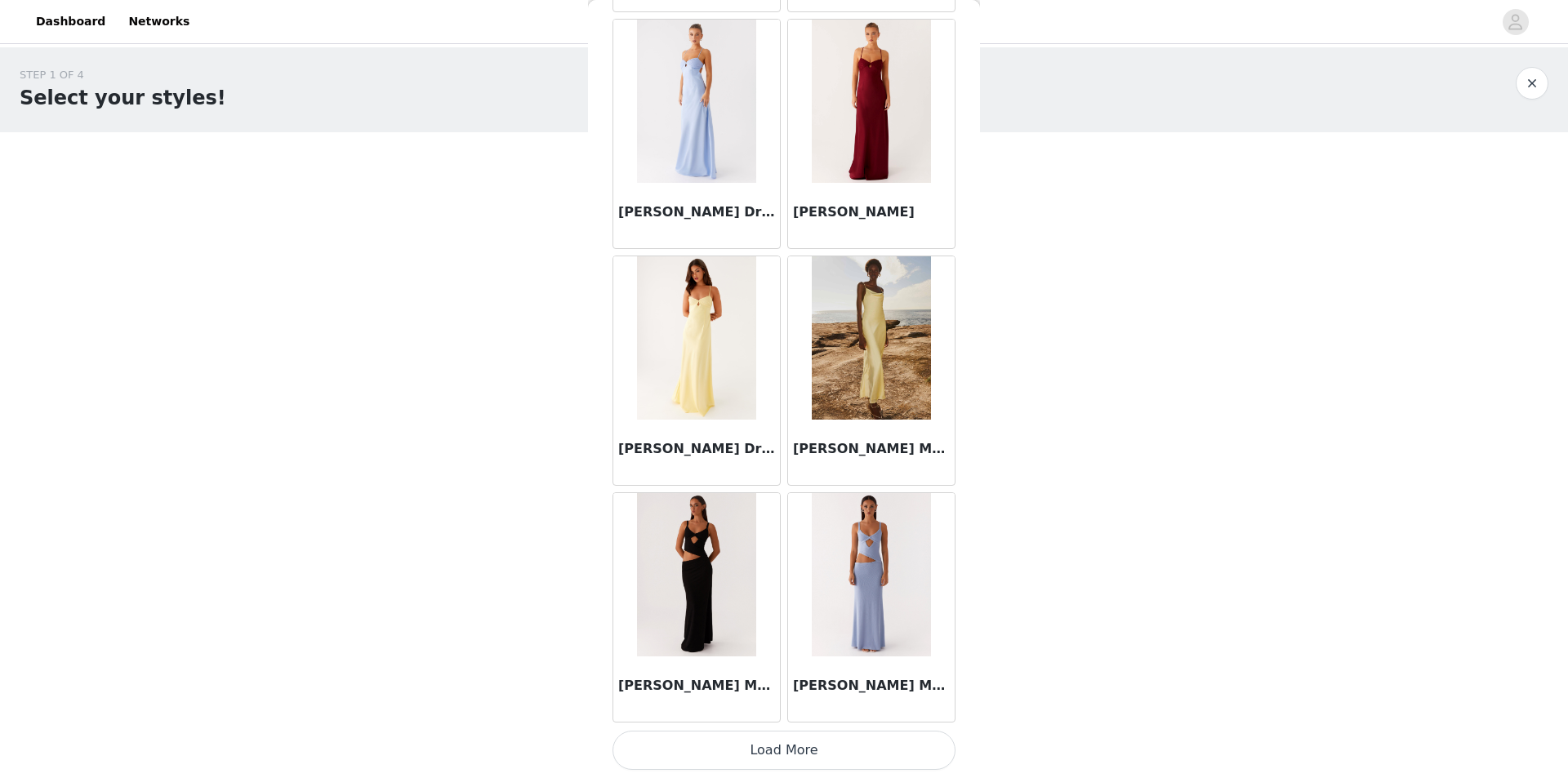
click at [829, 741] on button "Load More" at bounding box center [784, 750] width 343 height 39
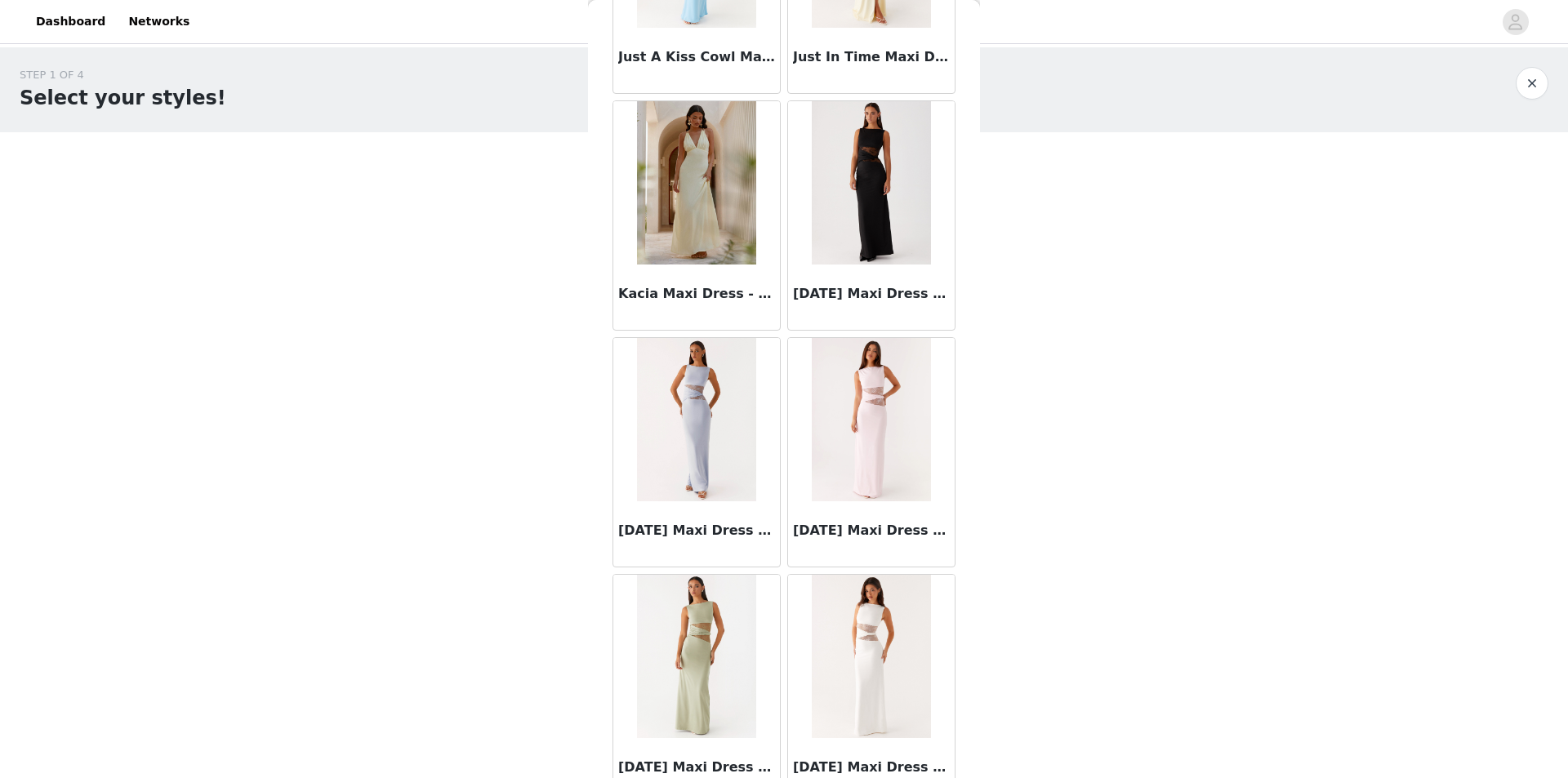
scroll to position [30140, 0]
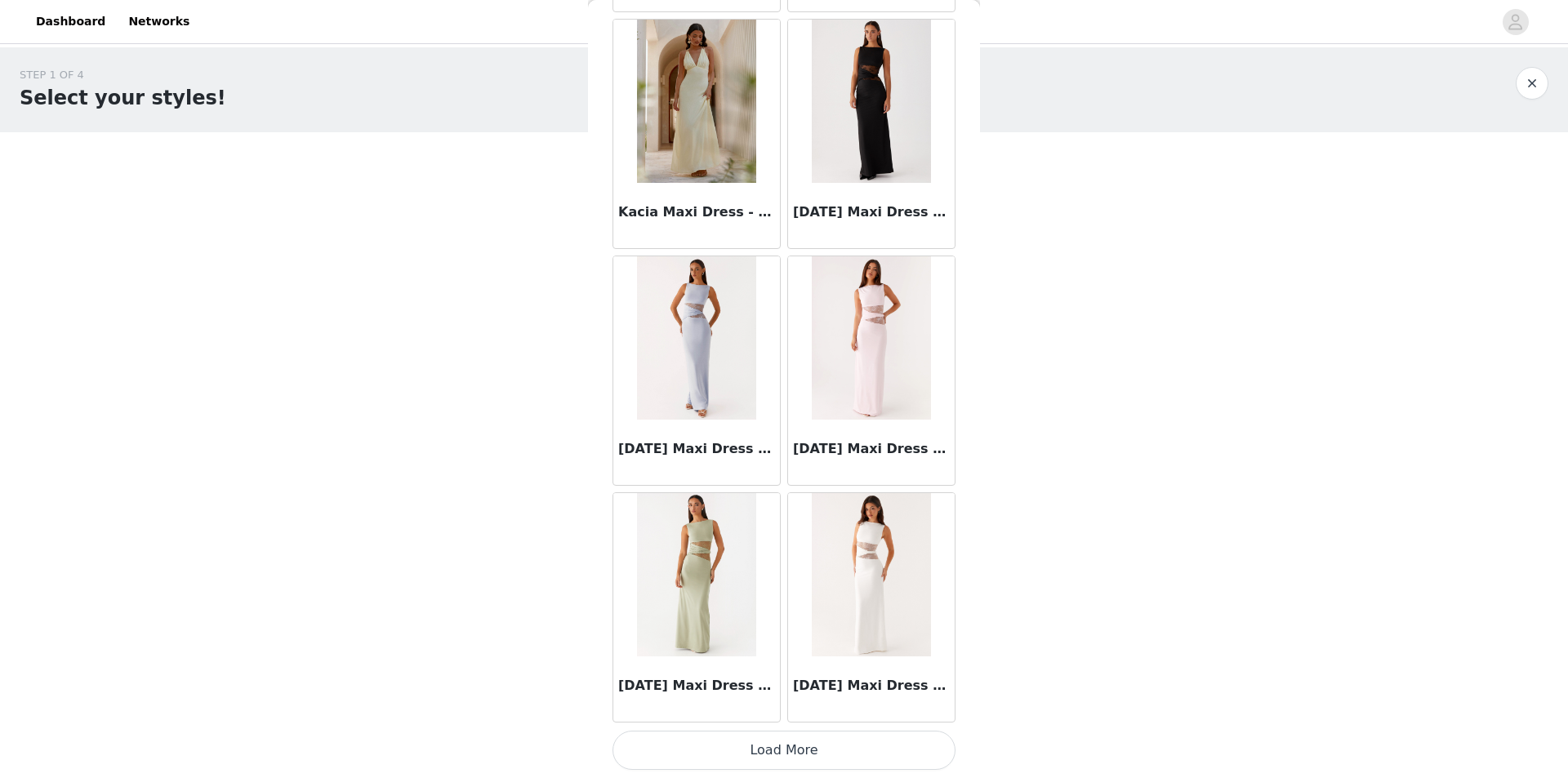
click at [791, 750] on button "Load More" at bounding box center [784, 750] width 343 height 39
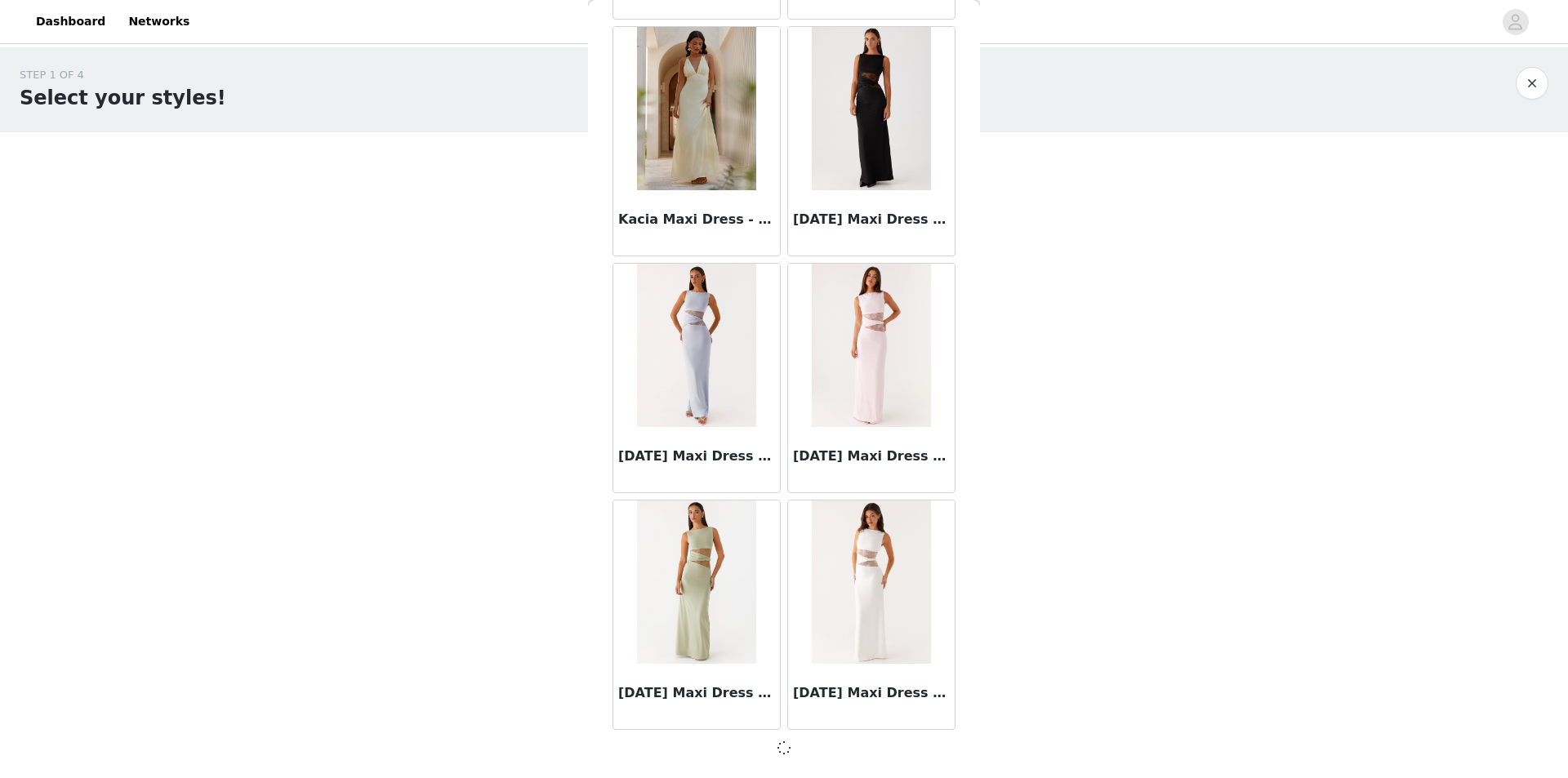
scroll to position [30133, 0]
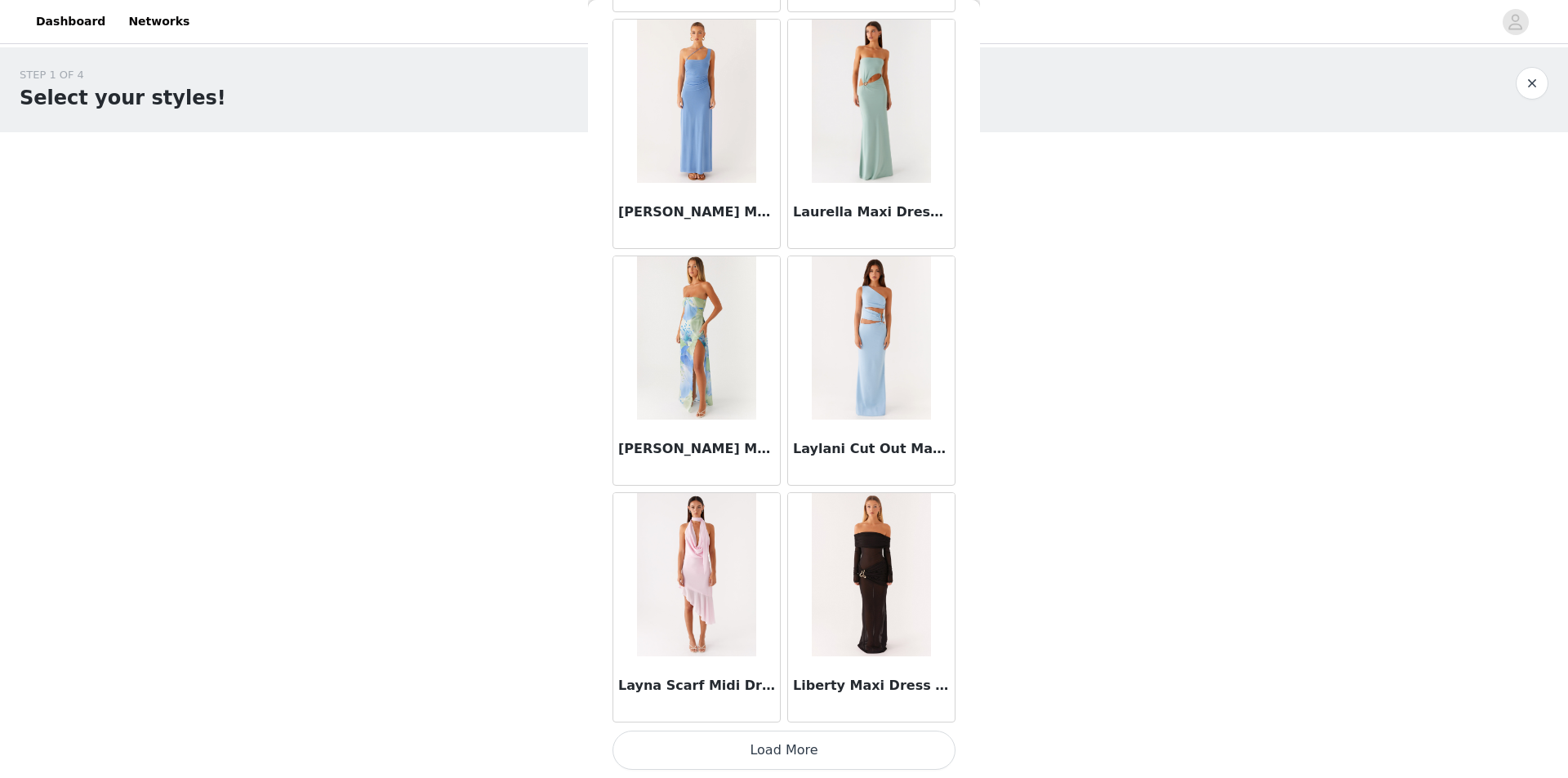
click at [765, 747] on button "Load More" at bounding box center [784, 750] width 343 height 39
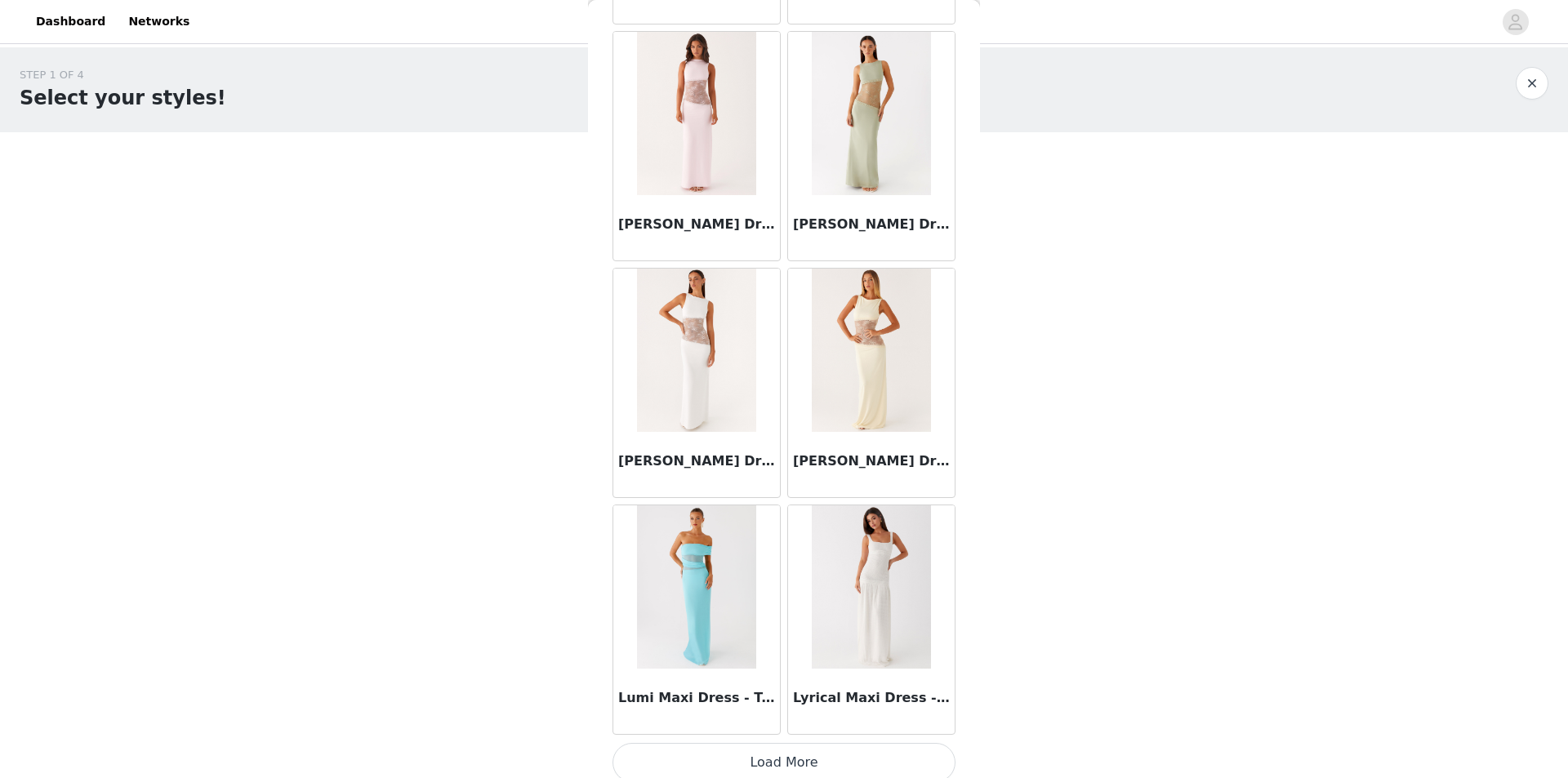
scroll to position [34877, 0]
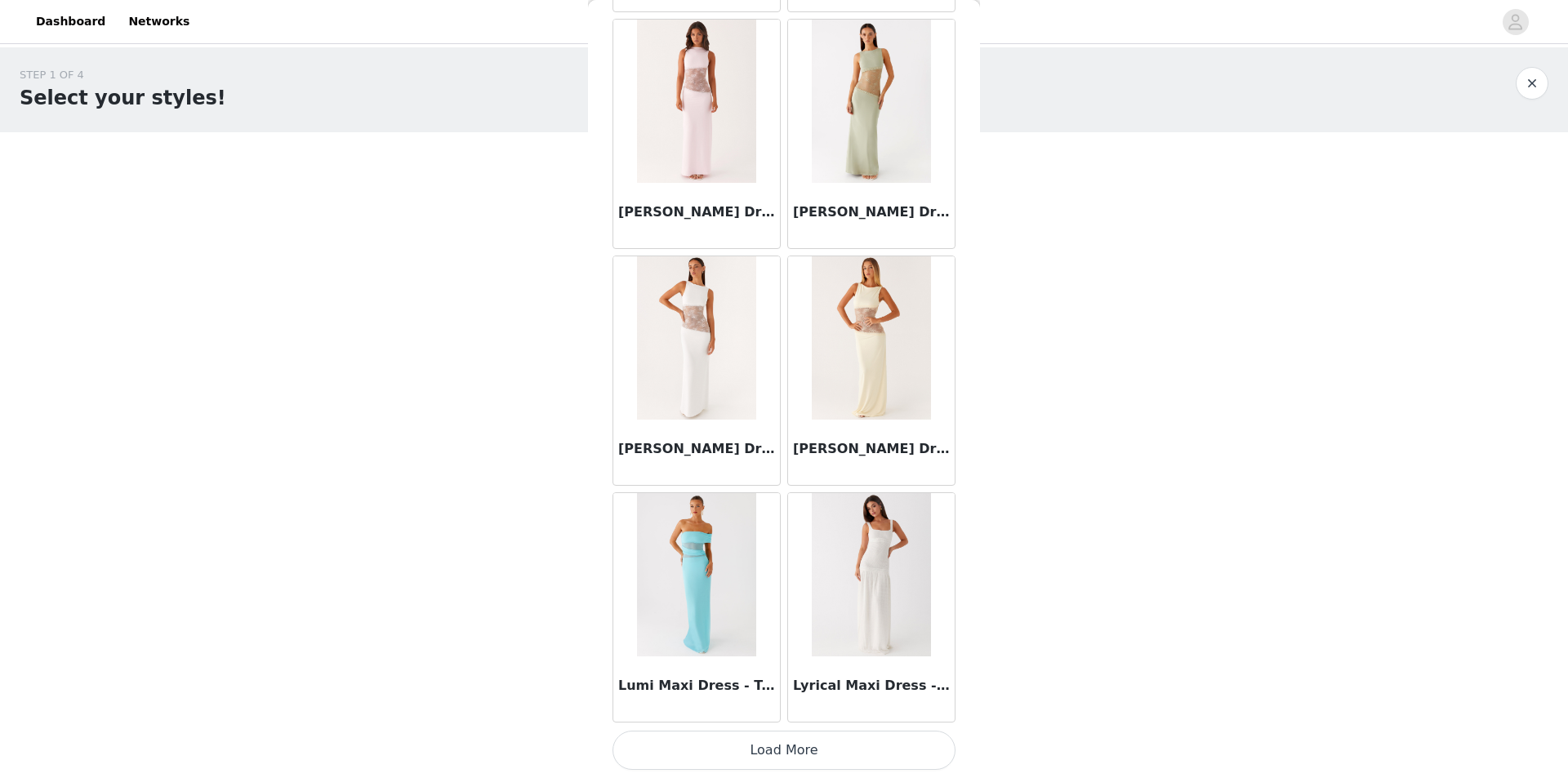
click at [759, 753] on button "Load More" at bounding box center [784, 750] width 343 height 39
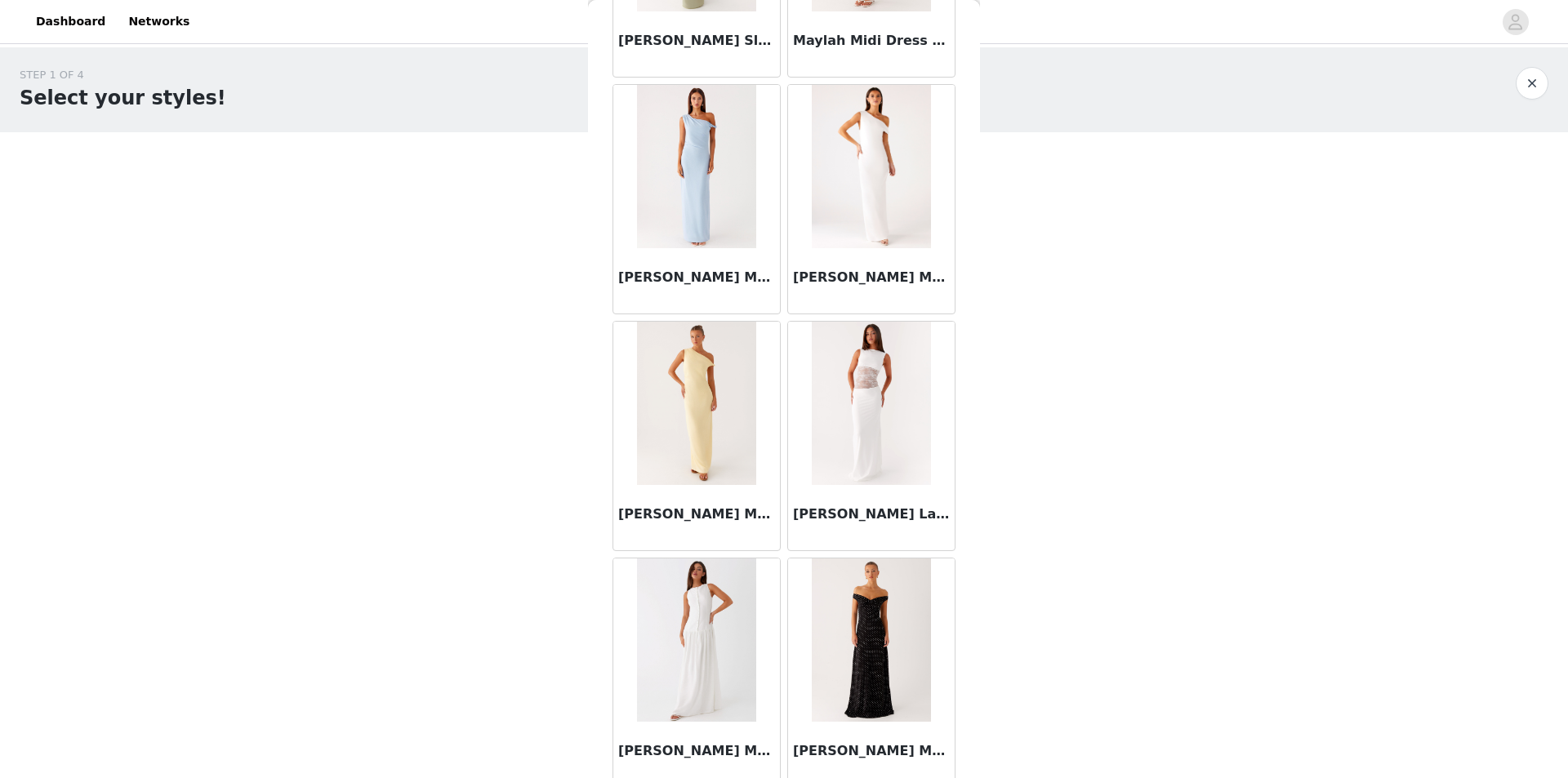
scroll to position [37245, 0]
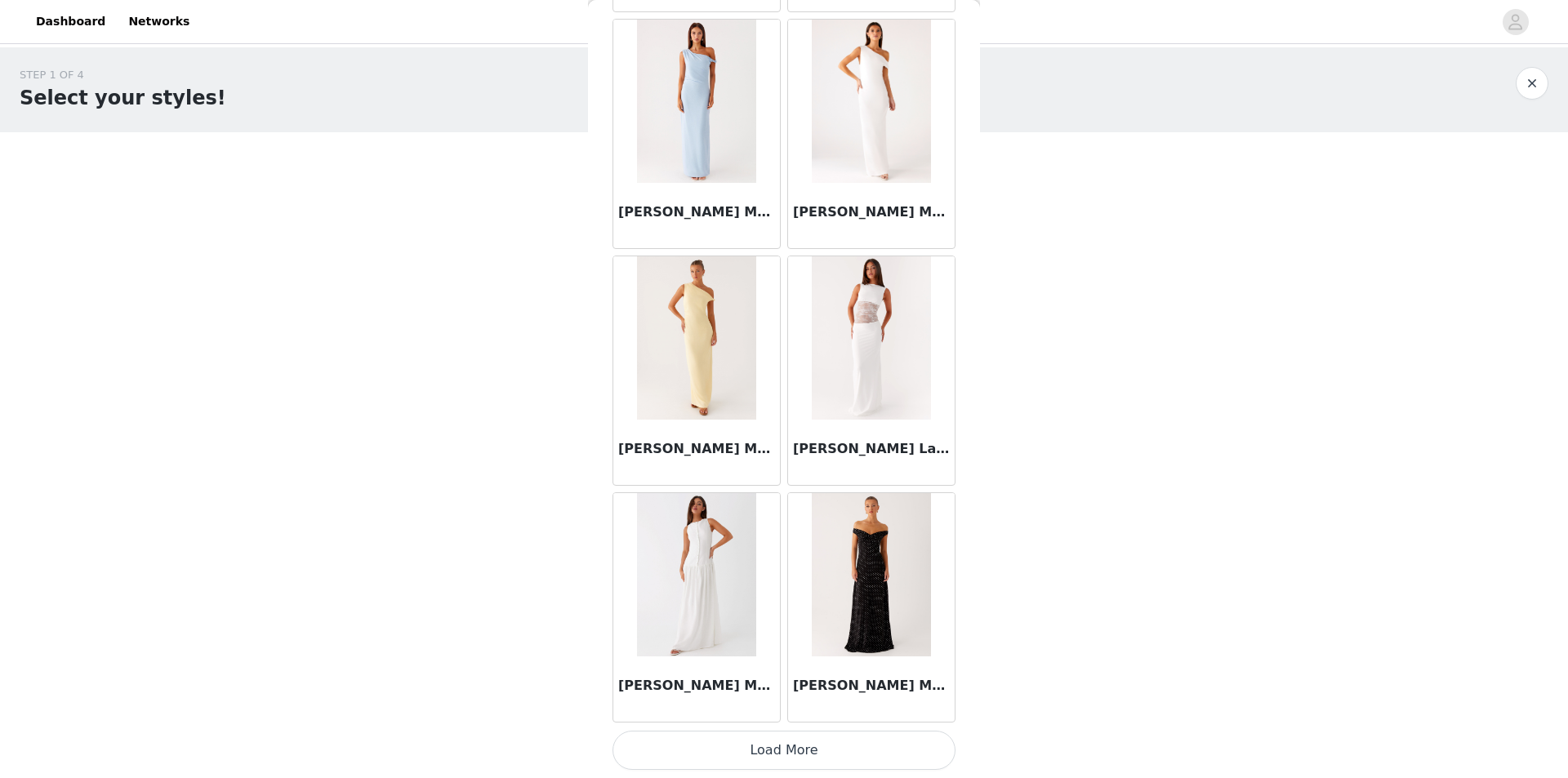
click at [774, 736] on button "Load More" at bounding box center [784, 750] width 343 height 39
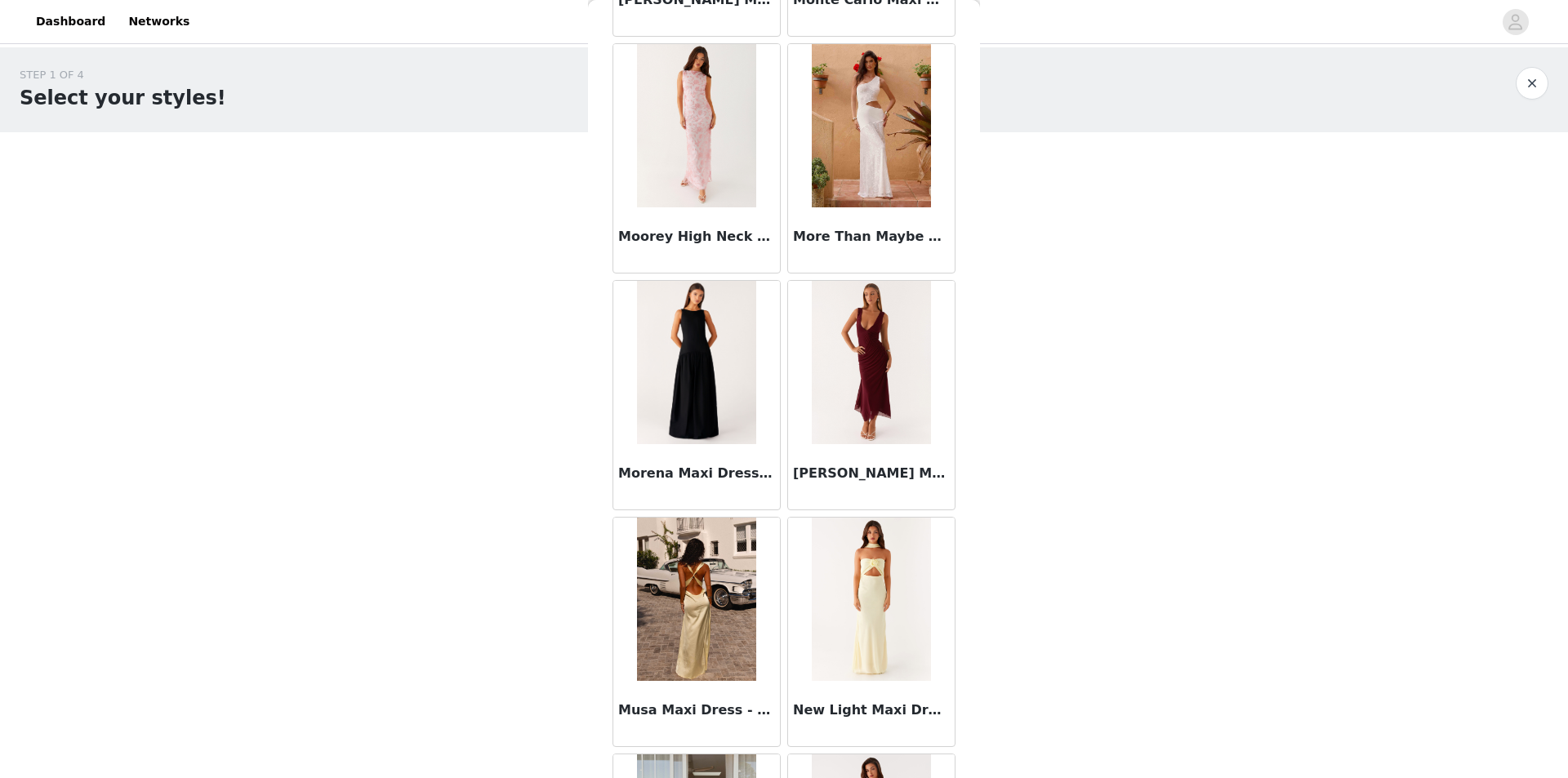
scroll to position [39613, 0]
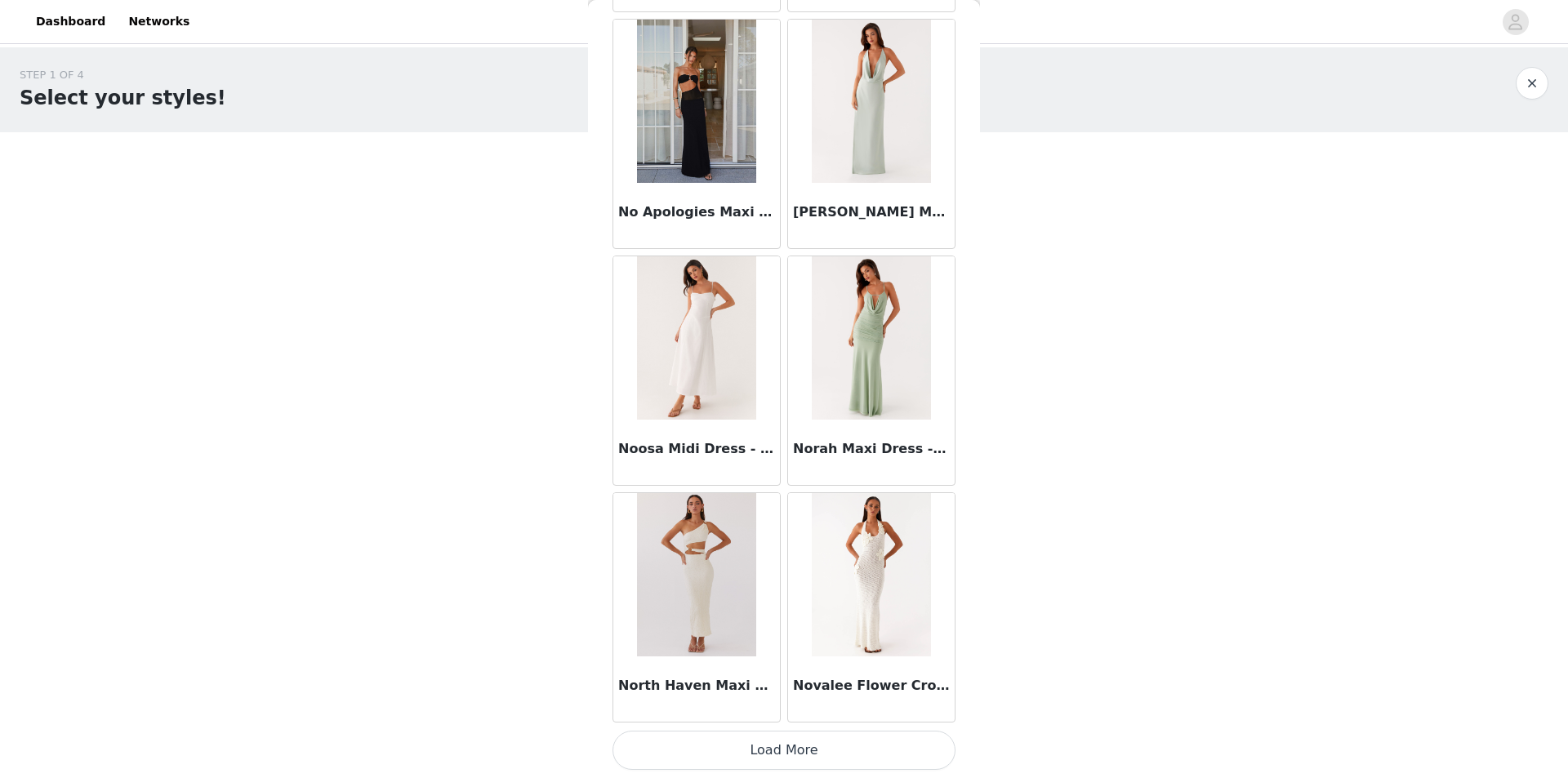
click at [766, 749] on button "Load More" at bounding box center [784, 750] width 343 height 39
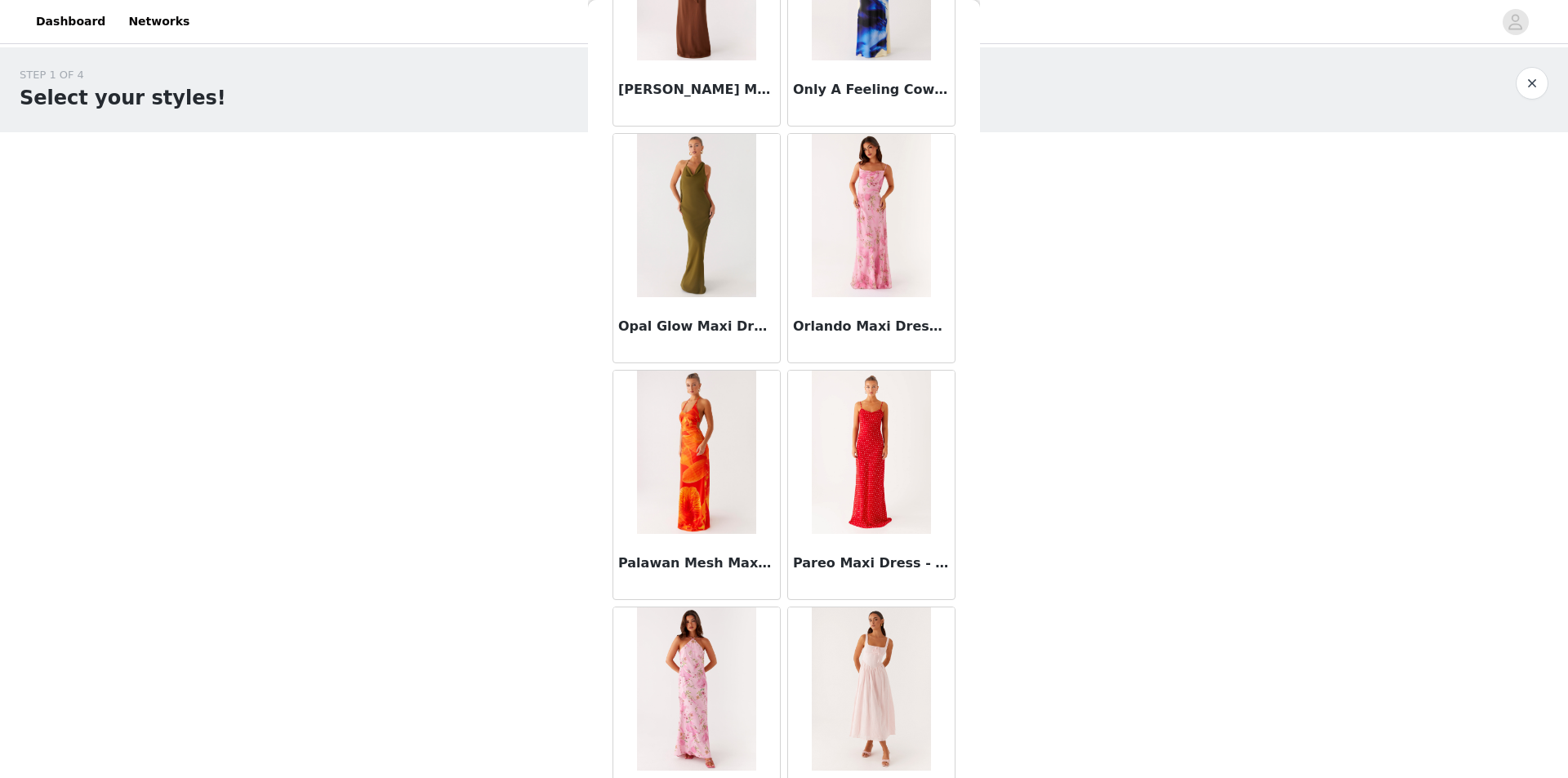
scroll to position [41982, 0]
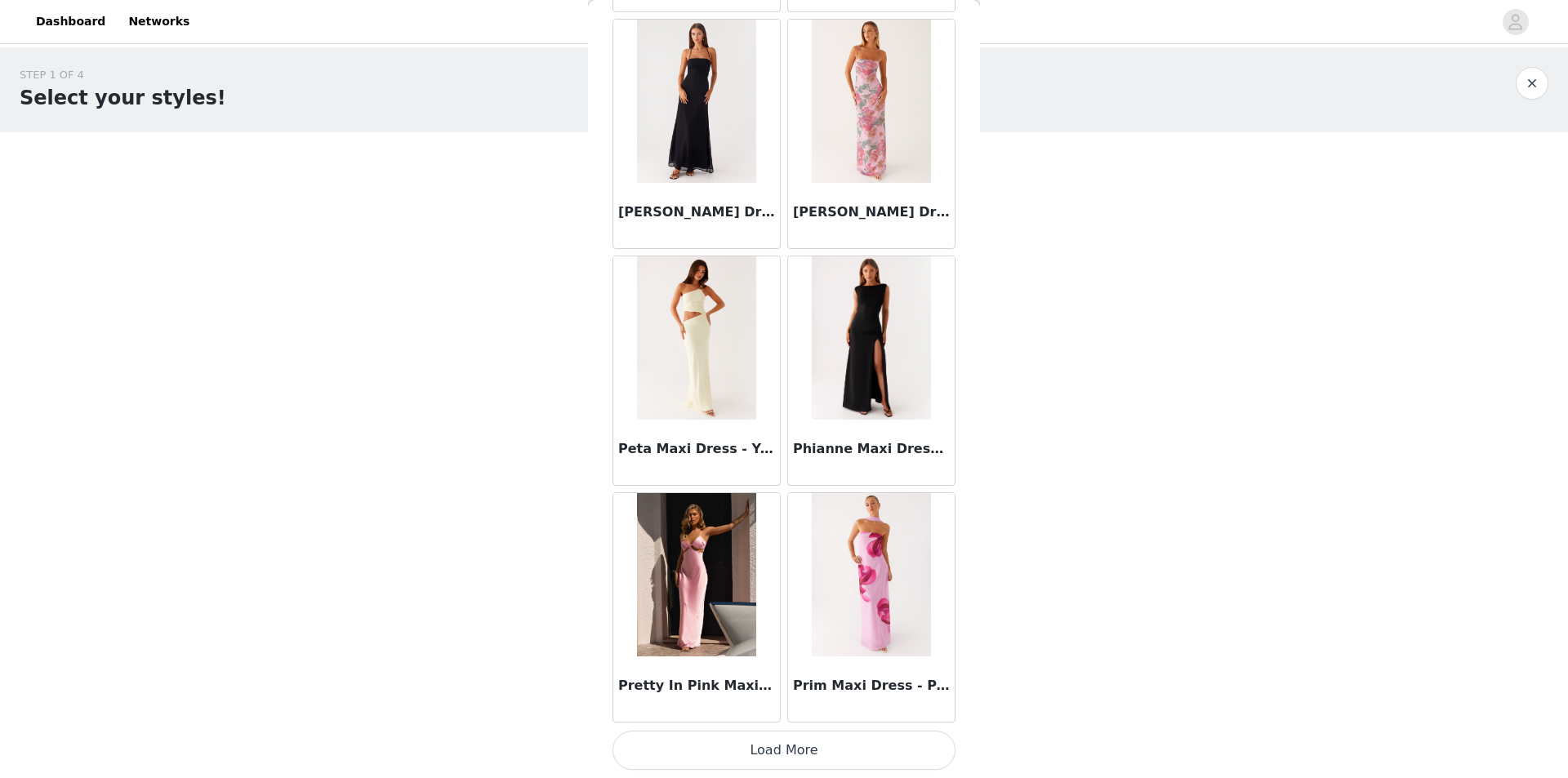
click at [797, 751] on button "Load More" at bounding box center [784, 750] width 343 height 39
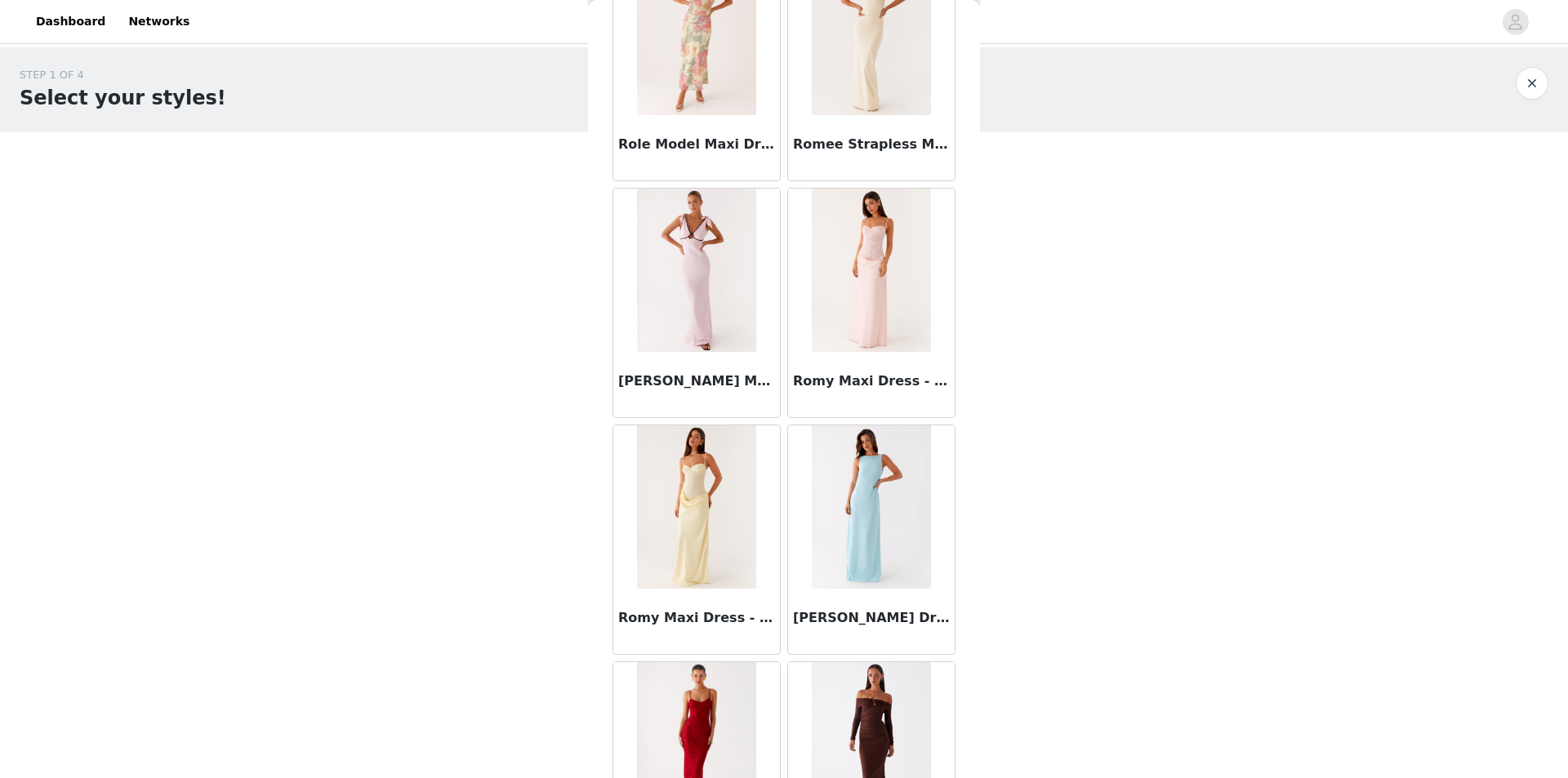
scroll to position [44349, 0]
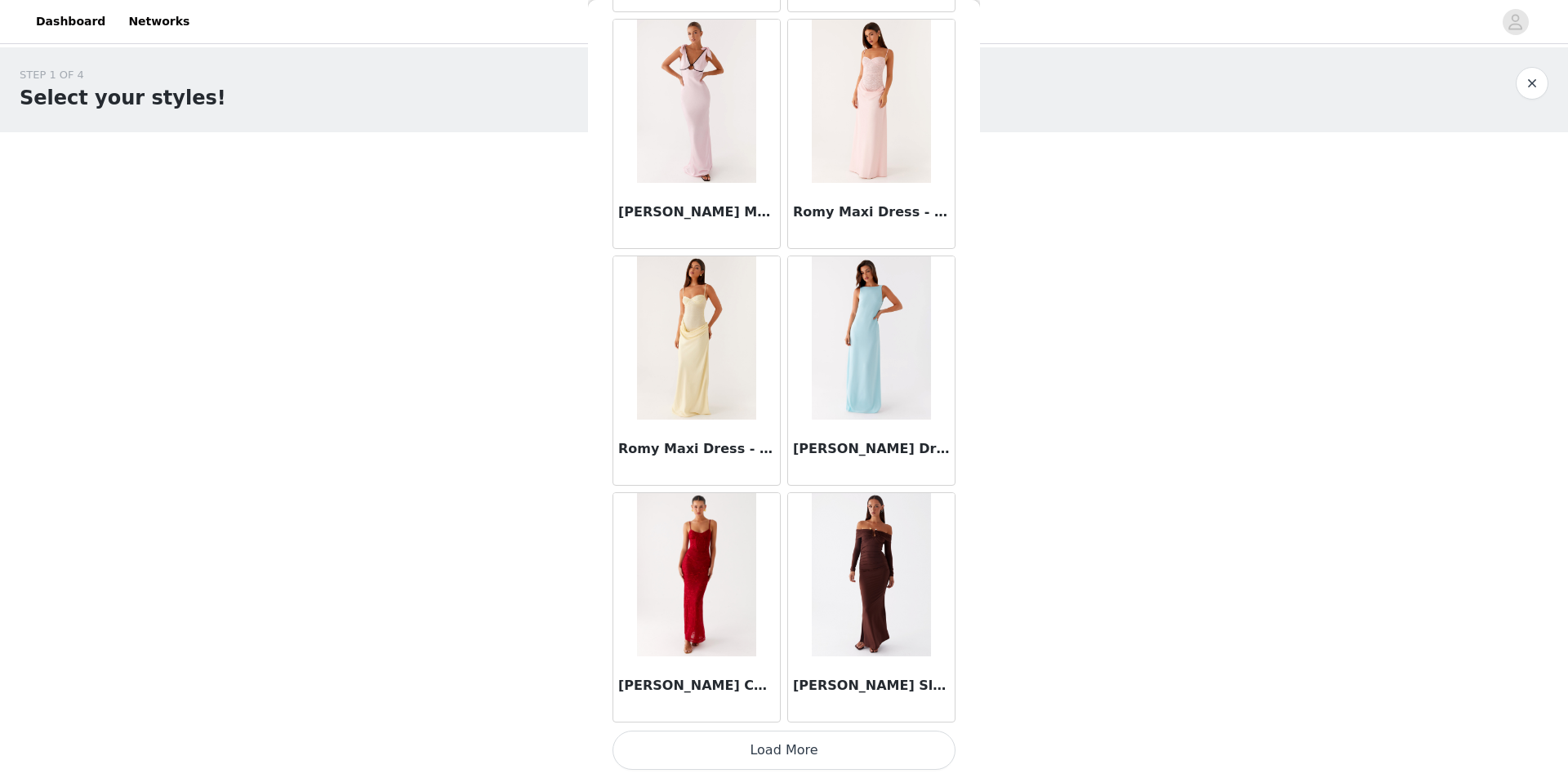
click at [906, 758] on button "Load More" at bounding box center [784, 750] width 343 height 39
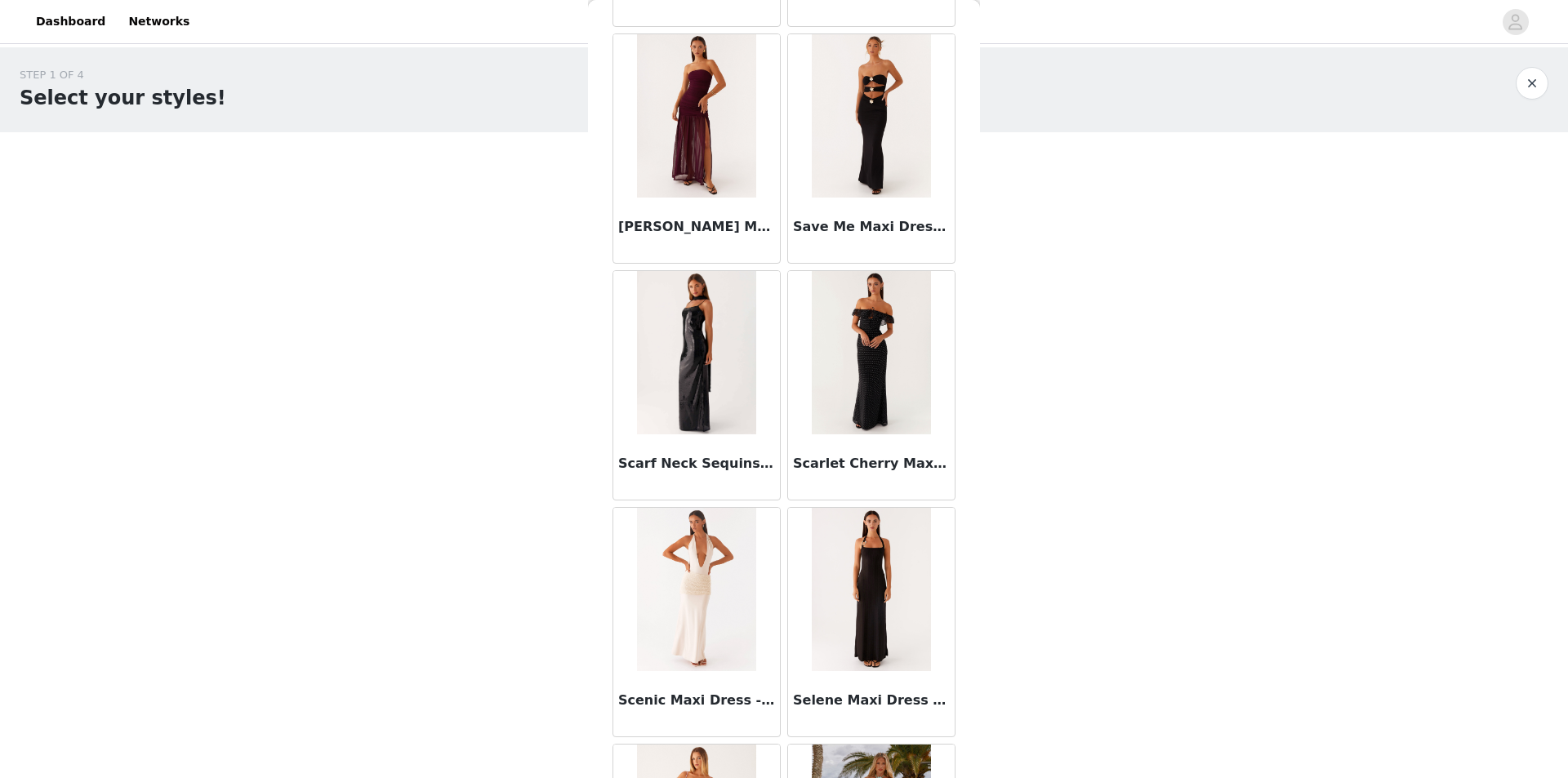
scroll to position [46718, 0]
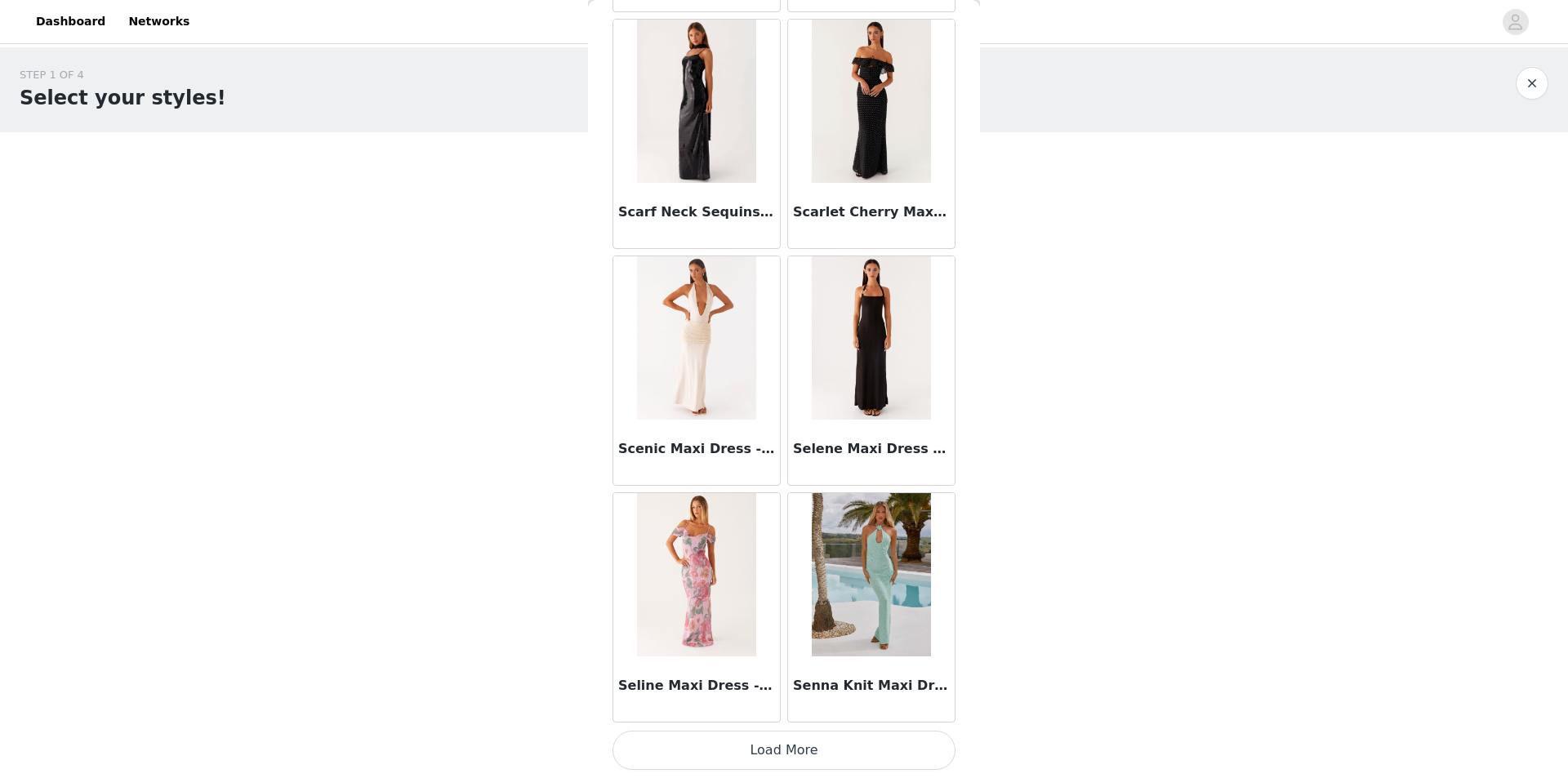
click at [925, 748] on button "Load More" at bounding box center [784, 750] width 343 height 39
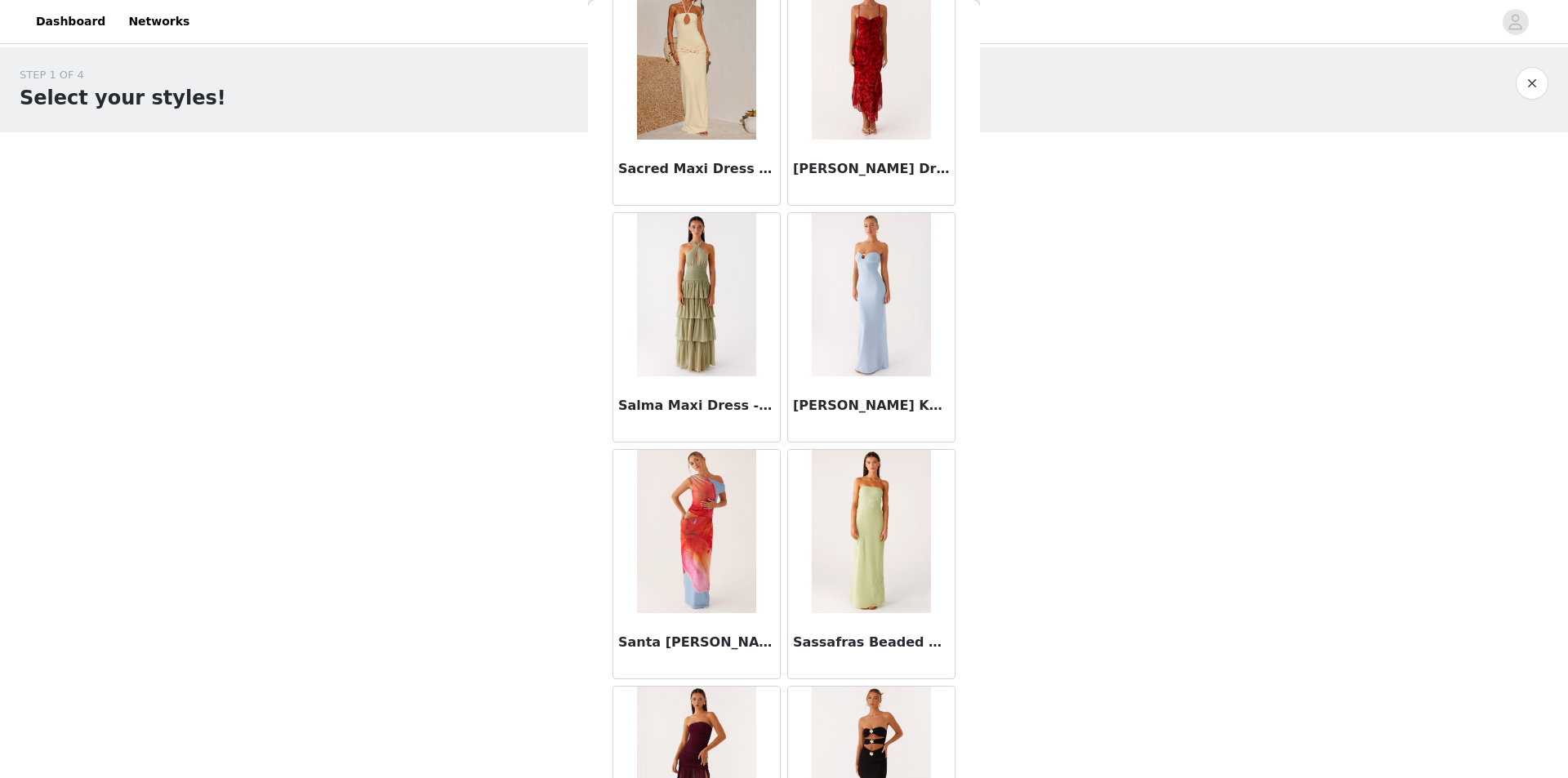
scroll to position [45730, 0]
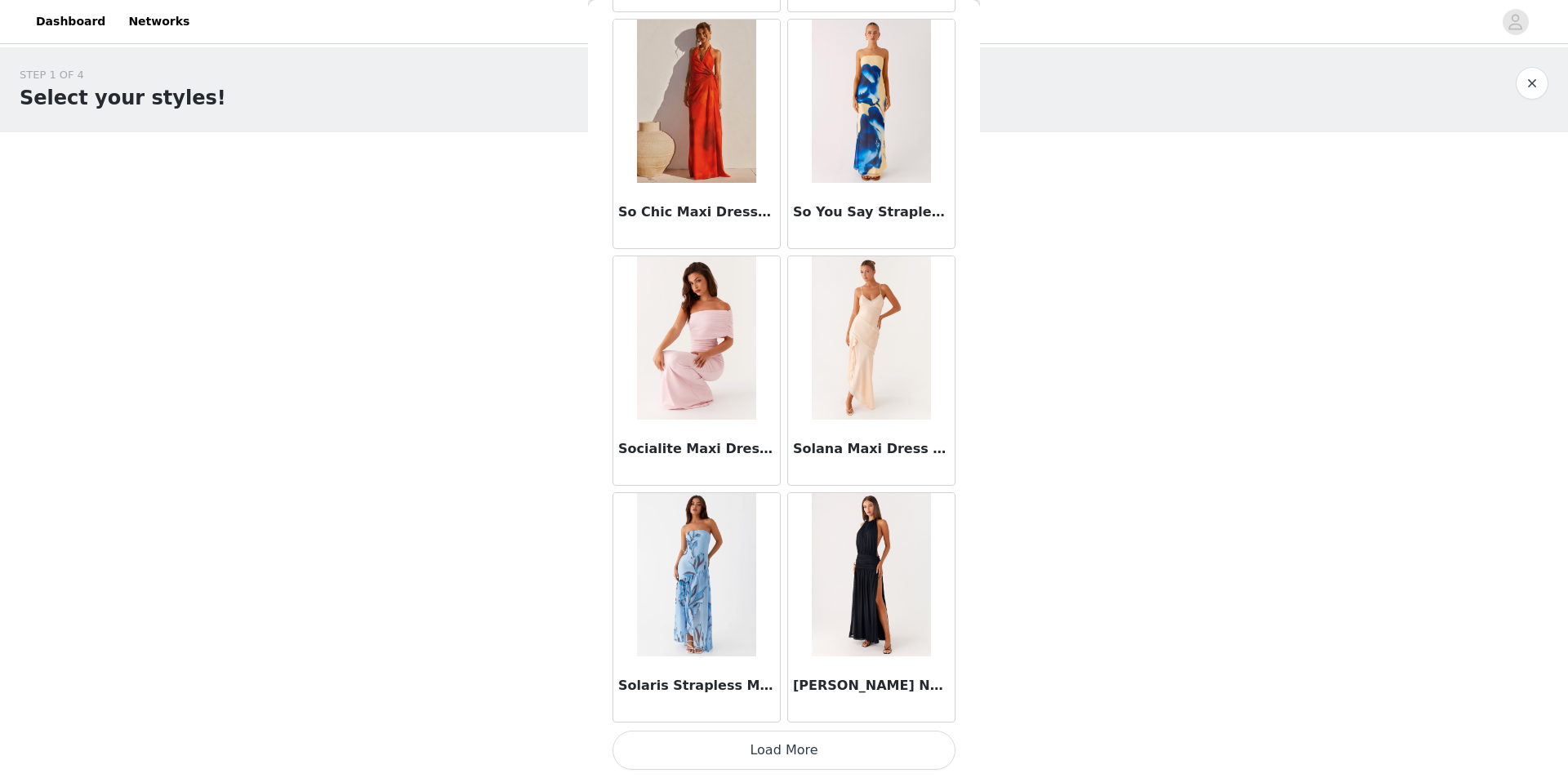
drag, startPoint x: 878, startPoint y: 758, endPoint x: 442, endPoint y: 623, distance: 456.4
click at [878, 758] on button "Load More" at bounding box center [784, 750] width 343 height 39
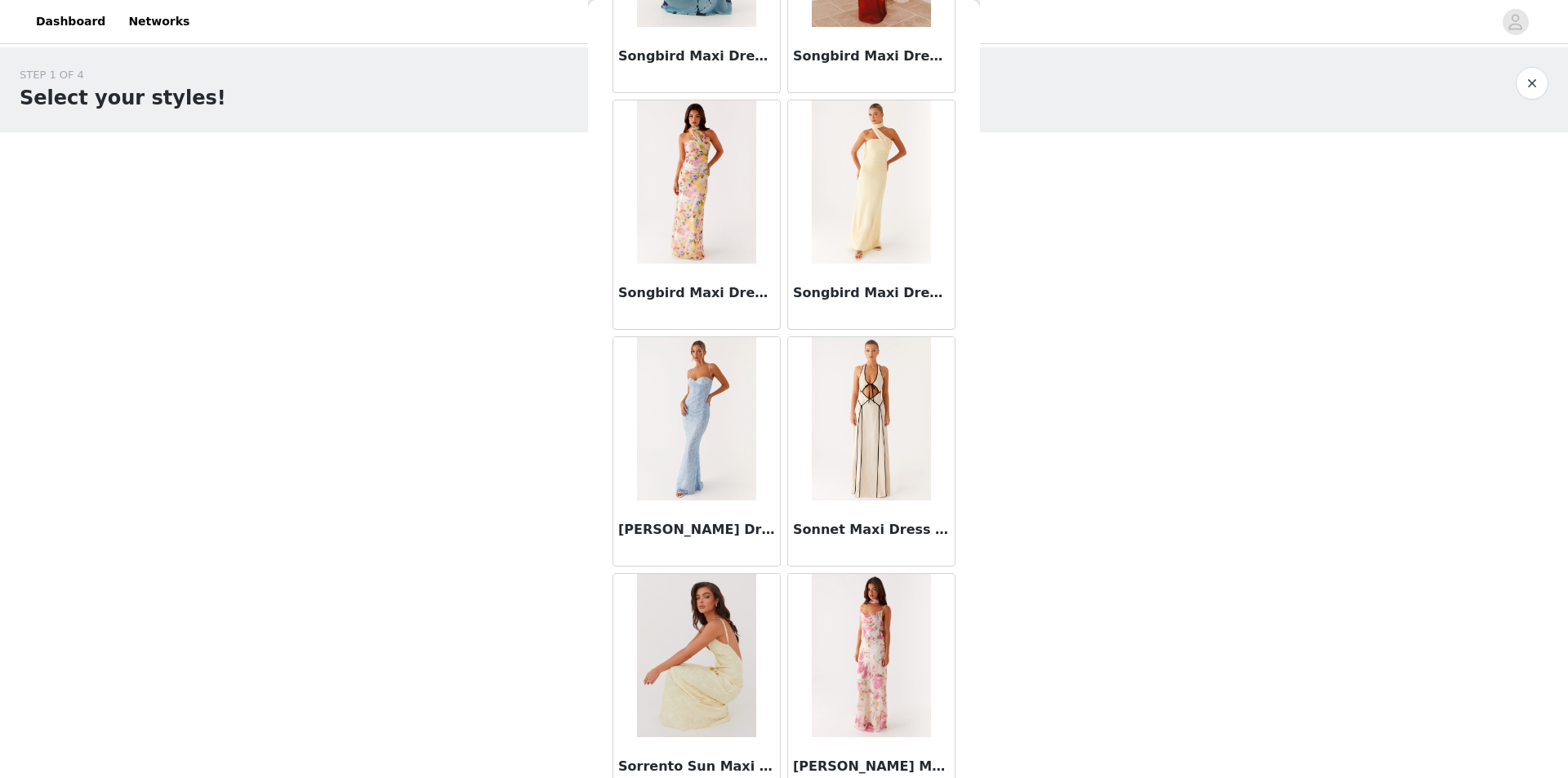
scroll to position [51454, 0]
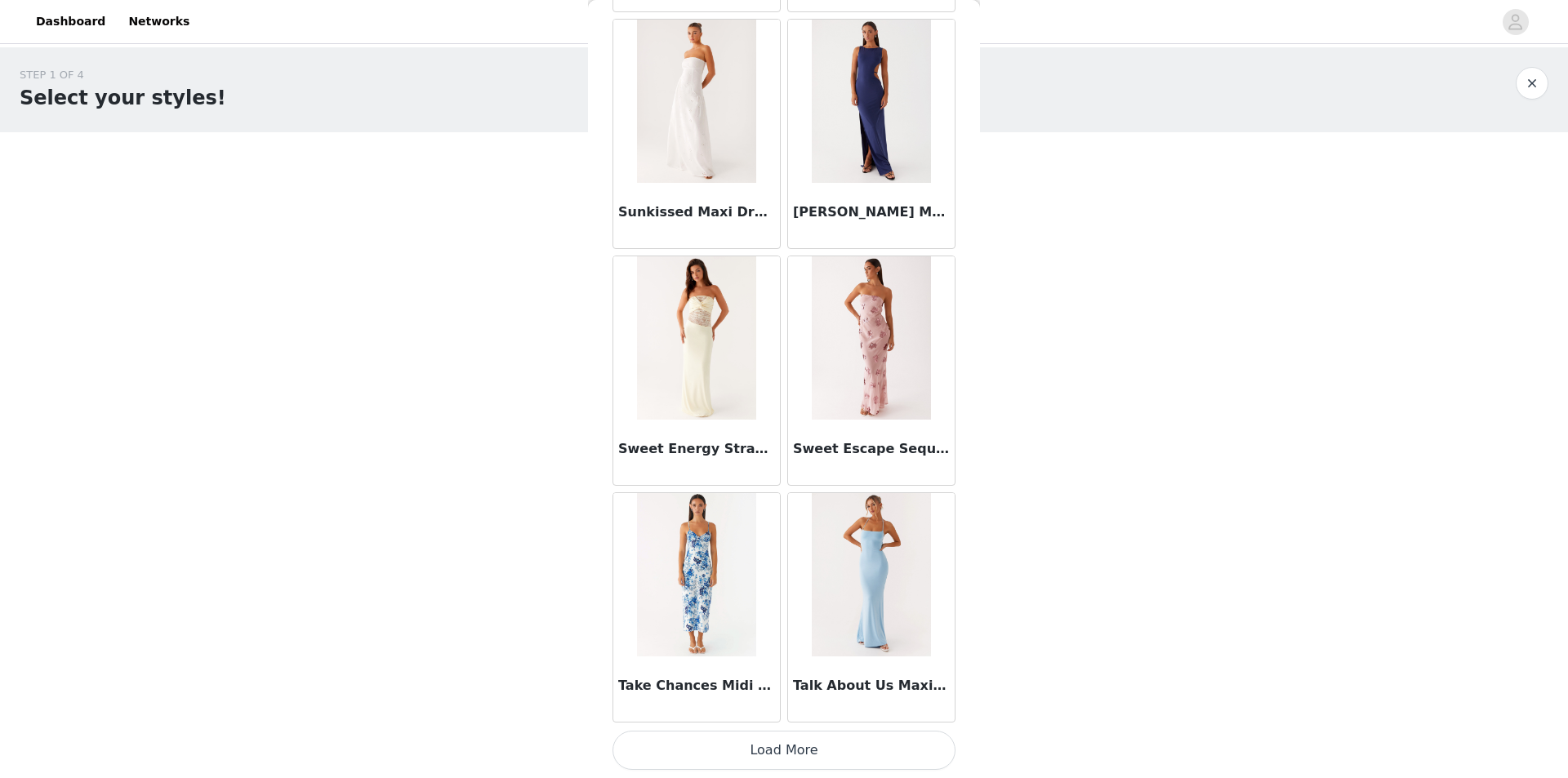
click at [891, 745] on button "Load More" at bounding box center [784, 750] width 343 height 39
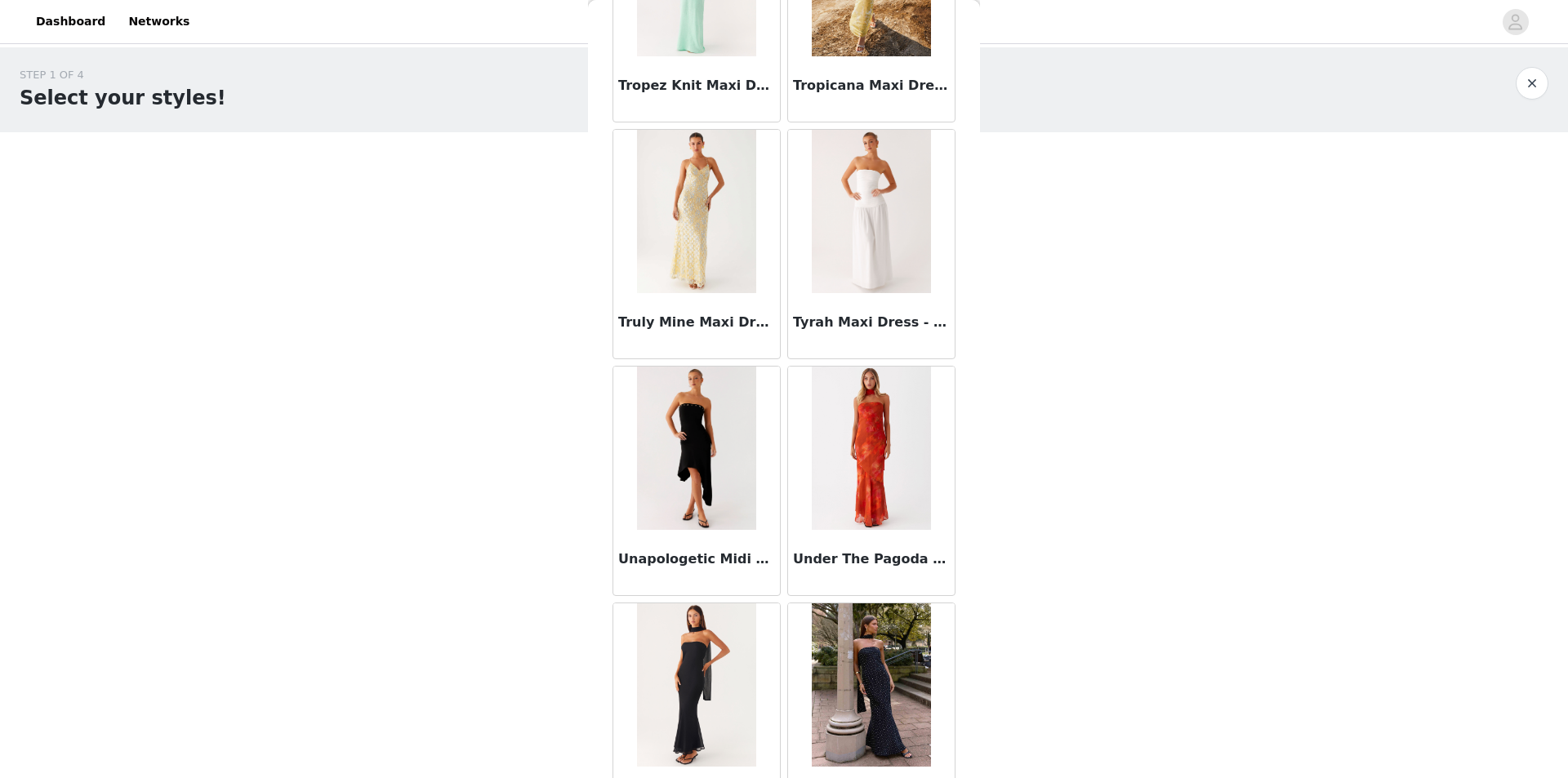
scroll to position [53823, 0]
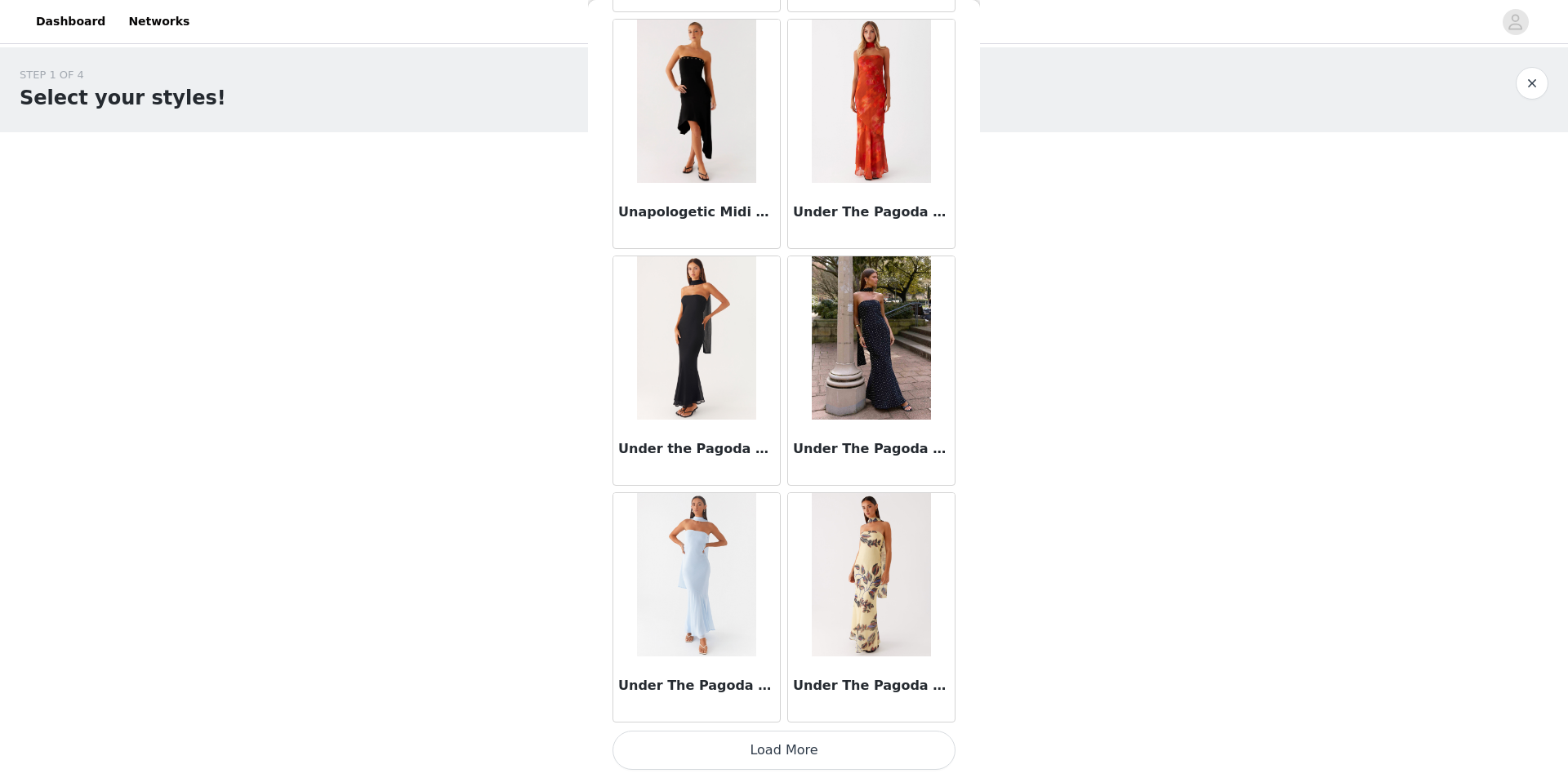
click at [812, 732] on button "Load More" at bounding box center [784, 750] width 343 height 39
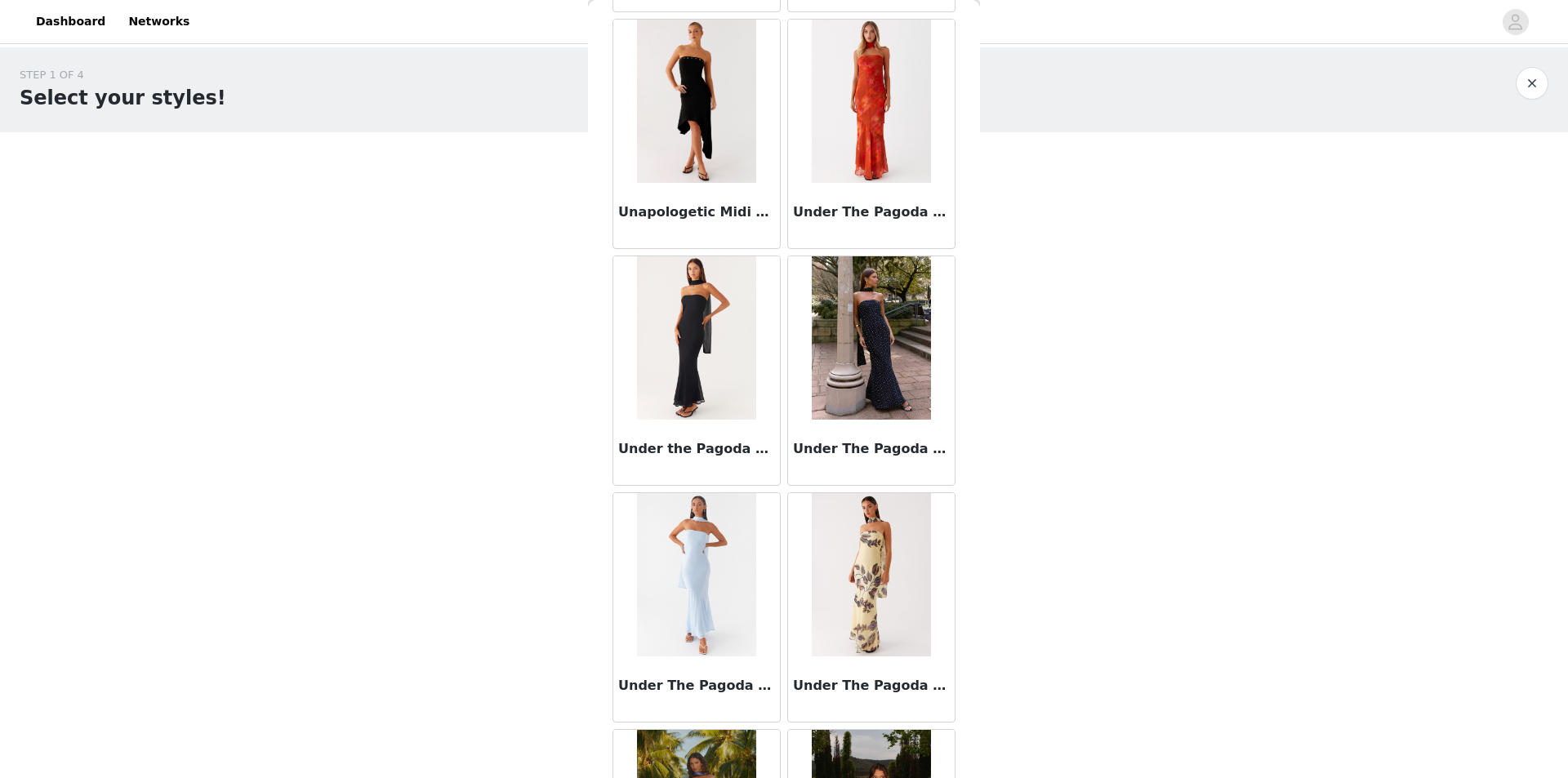
click at [730, 123] on img at bounding box center [695, 101] width 118 height 163
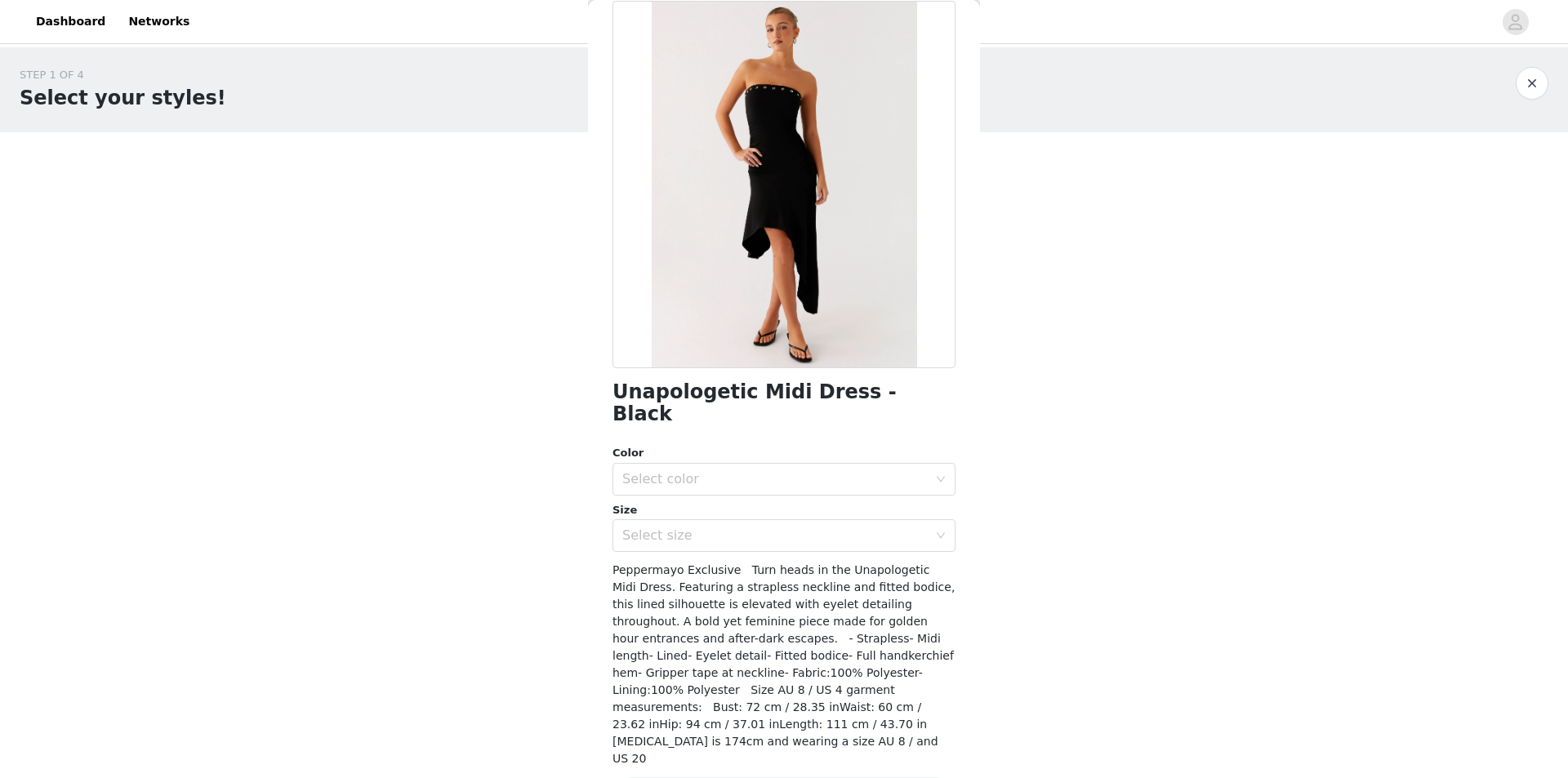
scroll to position [83, 0]
click at [739, 444] on div "Color" at bounding box center [784, 452] width 343 height 16
click at [741, 470] on div "Select color" at bounding box center [775, 478] width 306 height 16
click at [706, 481] on li "Black" at bounding box center [777, 492] width 331 height 26
click at [720, 524] on div "Select size" at bounding box center [778, 534] width 313 height 31
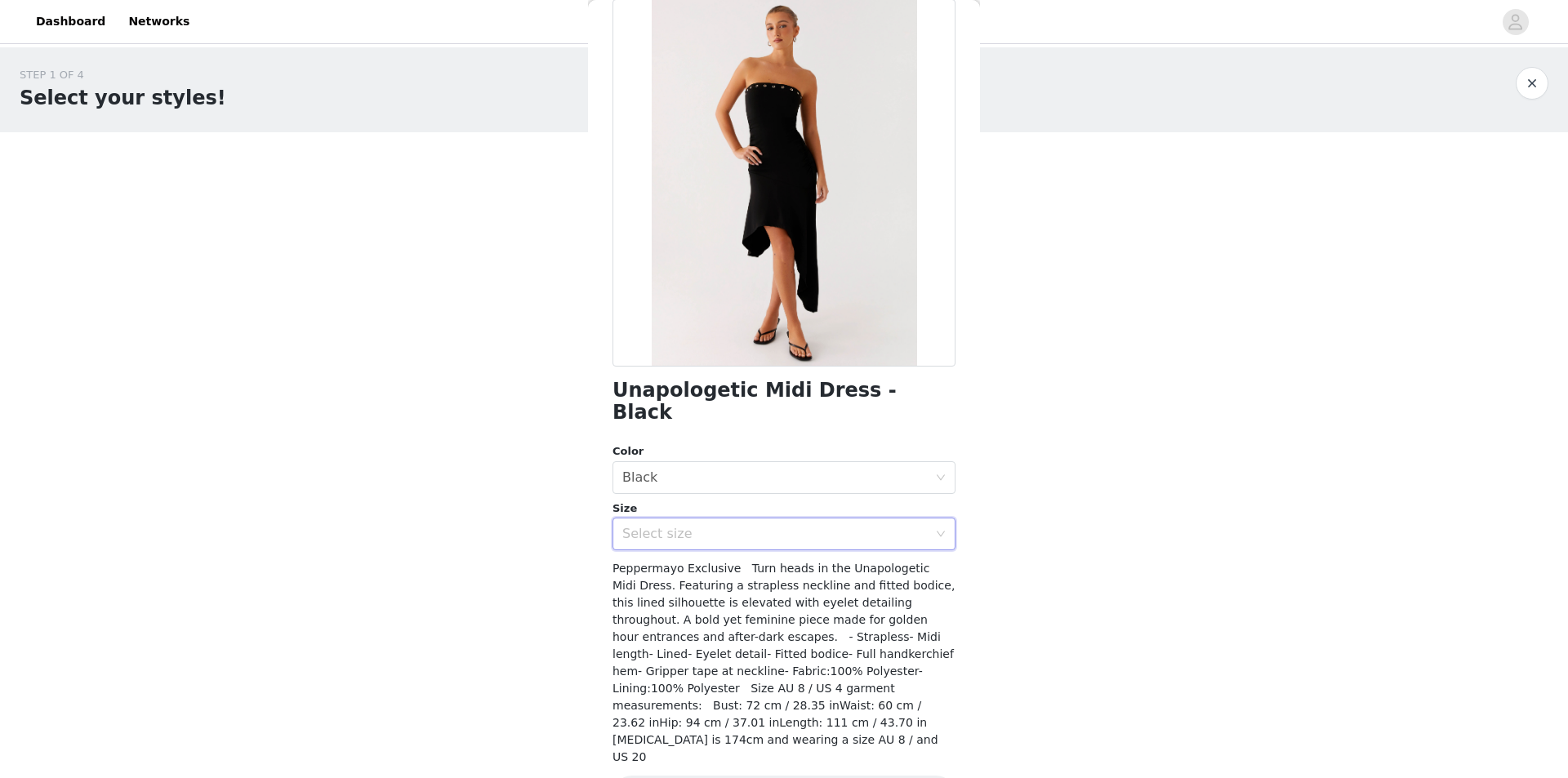
click at [708, 526] on div "Select size" at bounding box center [775, 534] width 306 height 16
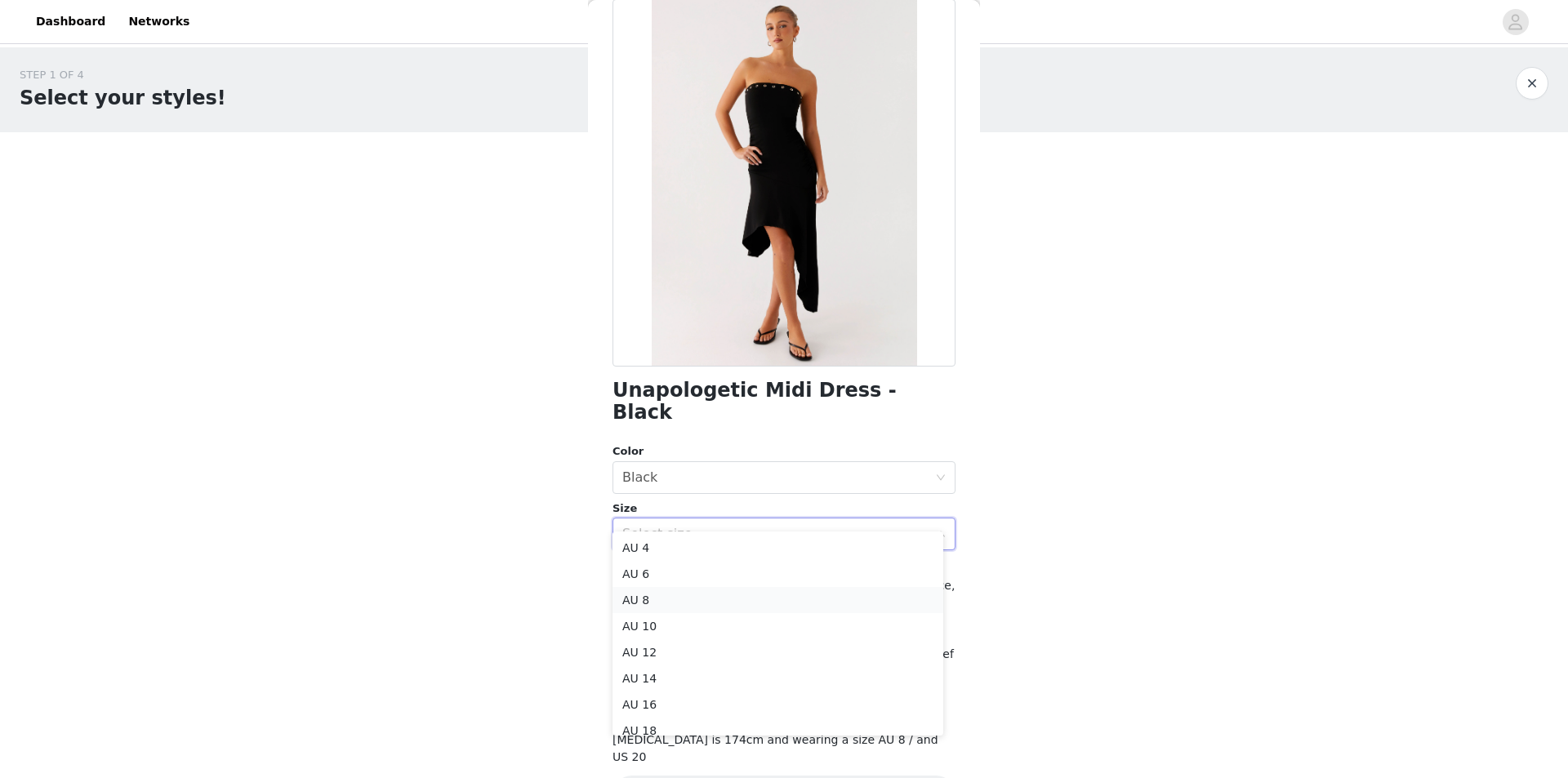
click at [695, 589] on li "AU 8" at bounding box center [777, 600] width 331 height 26
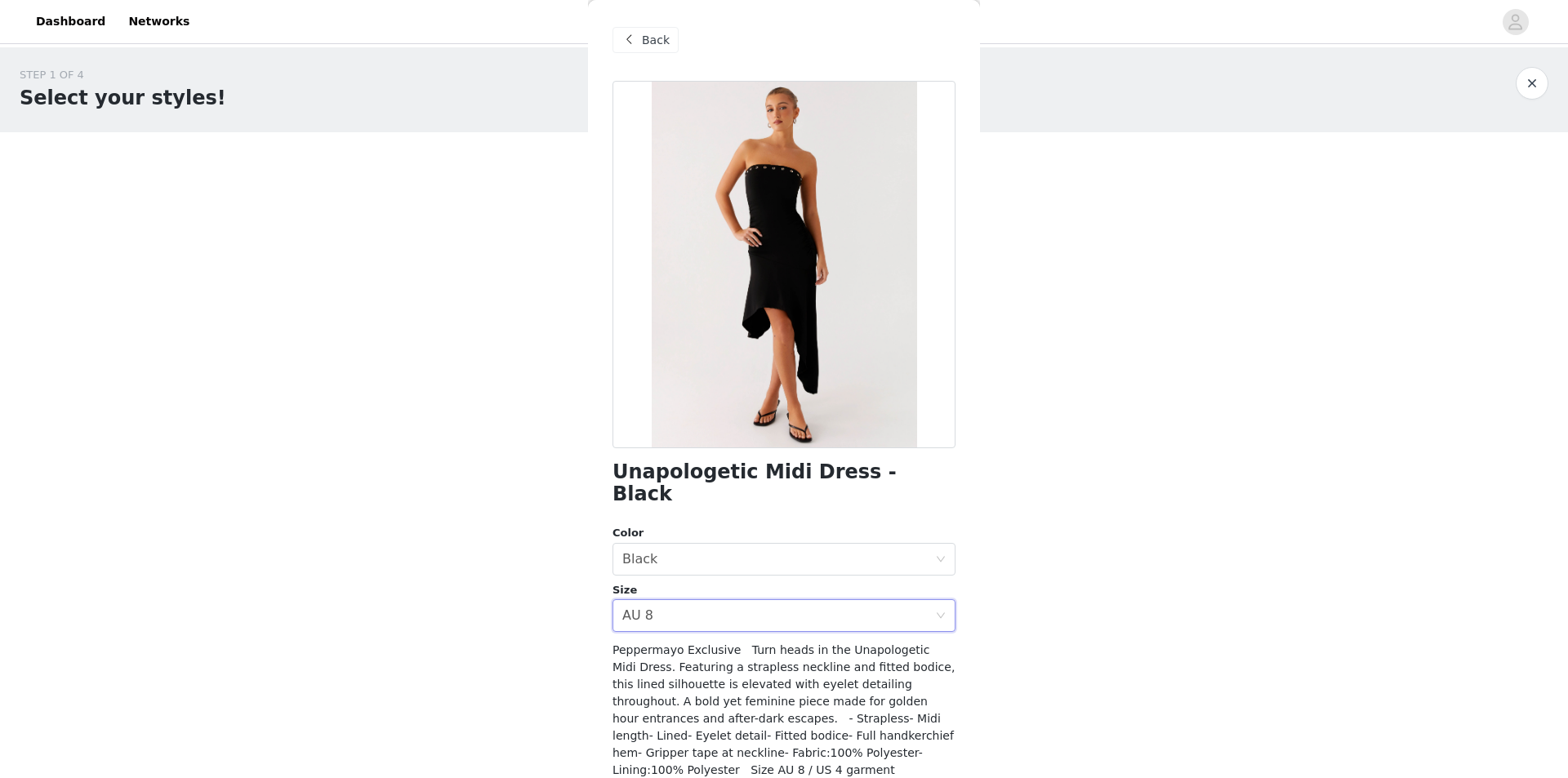
click at [708, 735] on span "Peppermayo Exclusive Turn heads in the Unapologetic Midi Dress. Featuring a str…" at bounding box center [783, 744] width 342 height 202
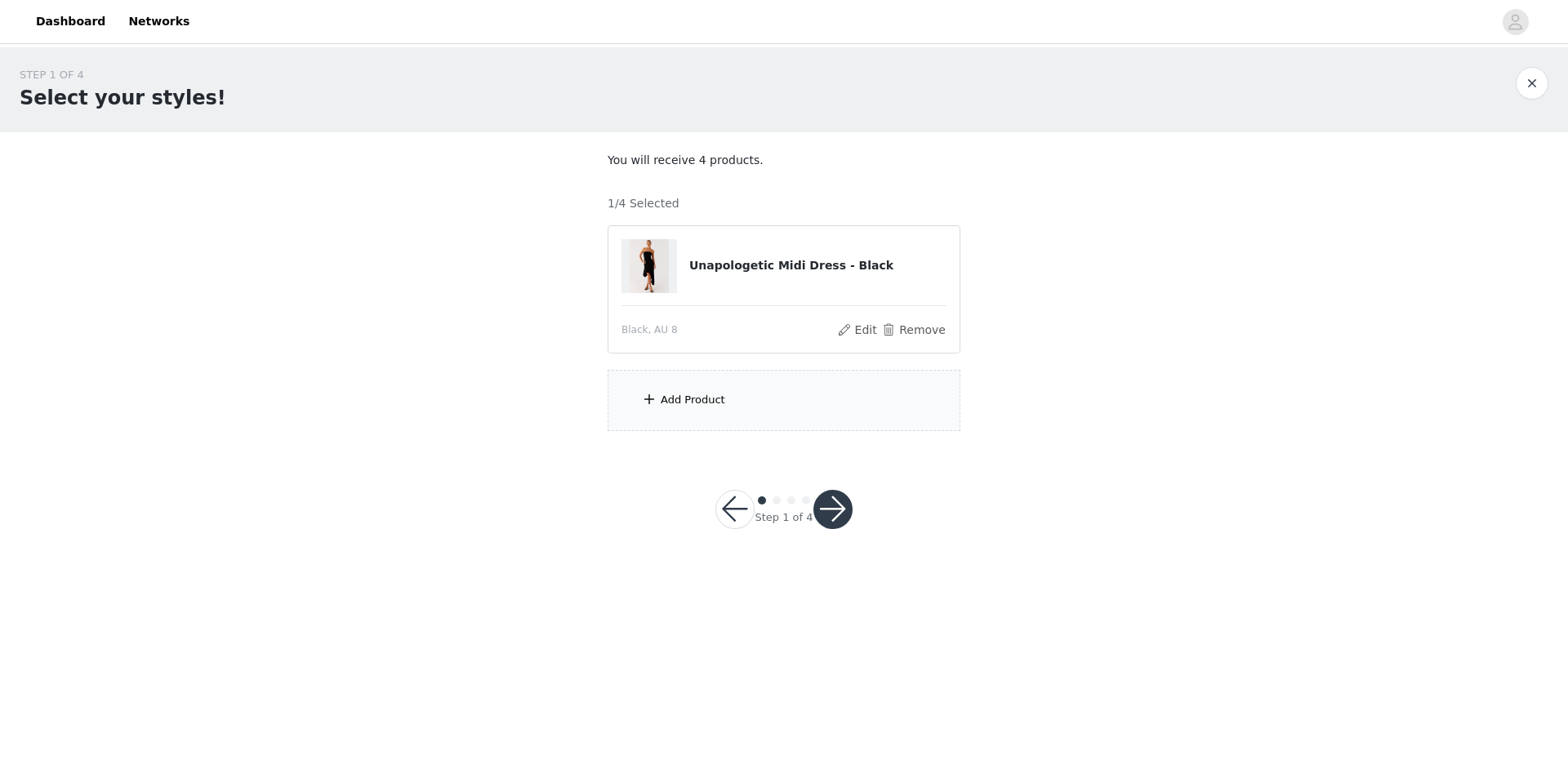
click at [695, 421] on div "Add Product" at bounding box center [784, 400] width 353 height 61
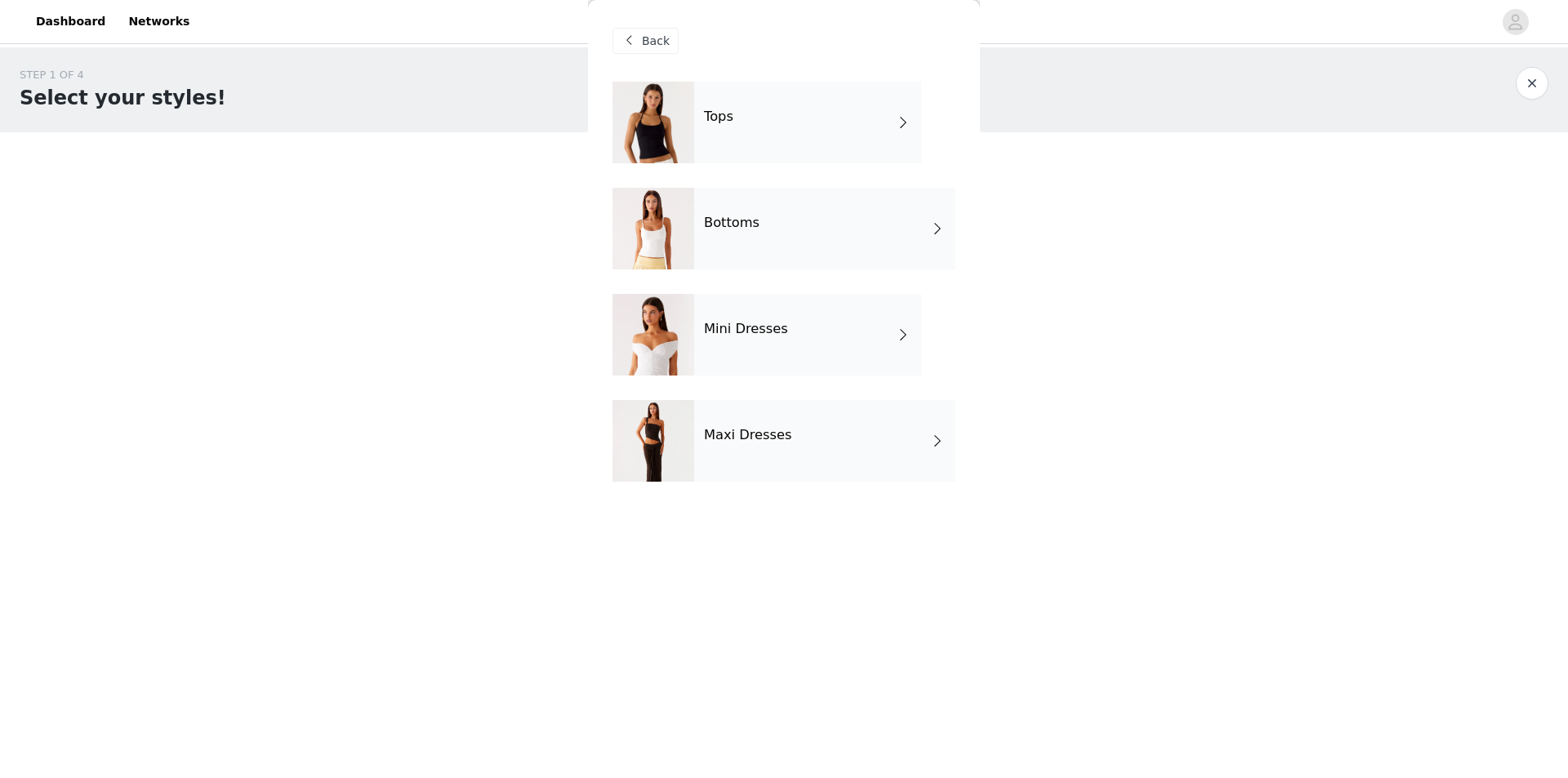
click at [772, 348] on div "Mini Dresses" at bounding box center [807, 335] width 227 height 82
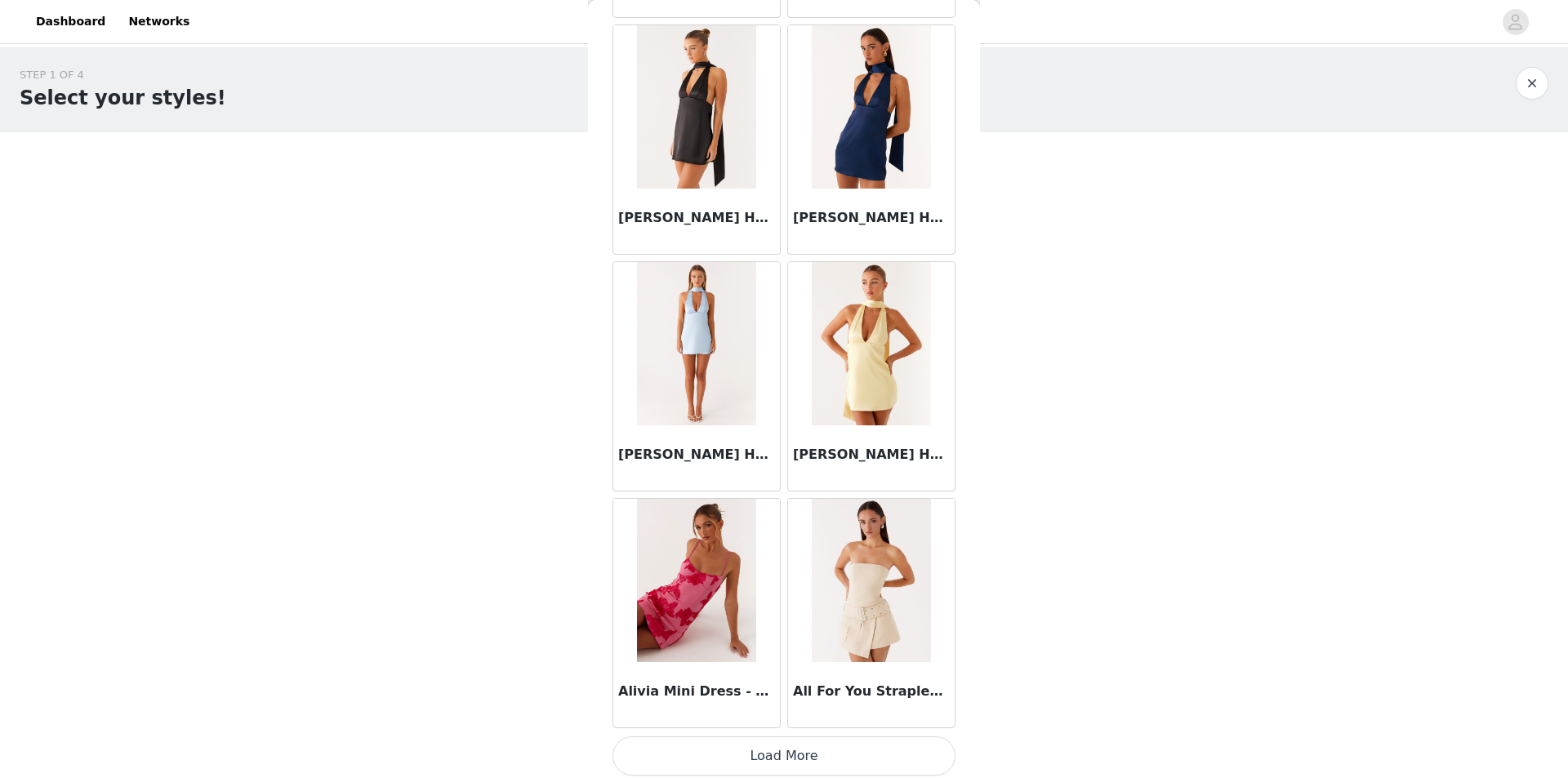
scroll to position [1721, 0]
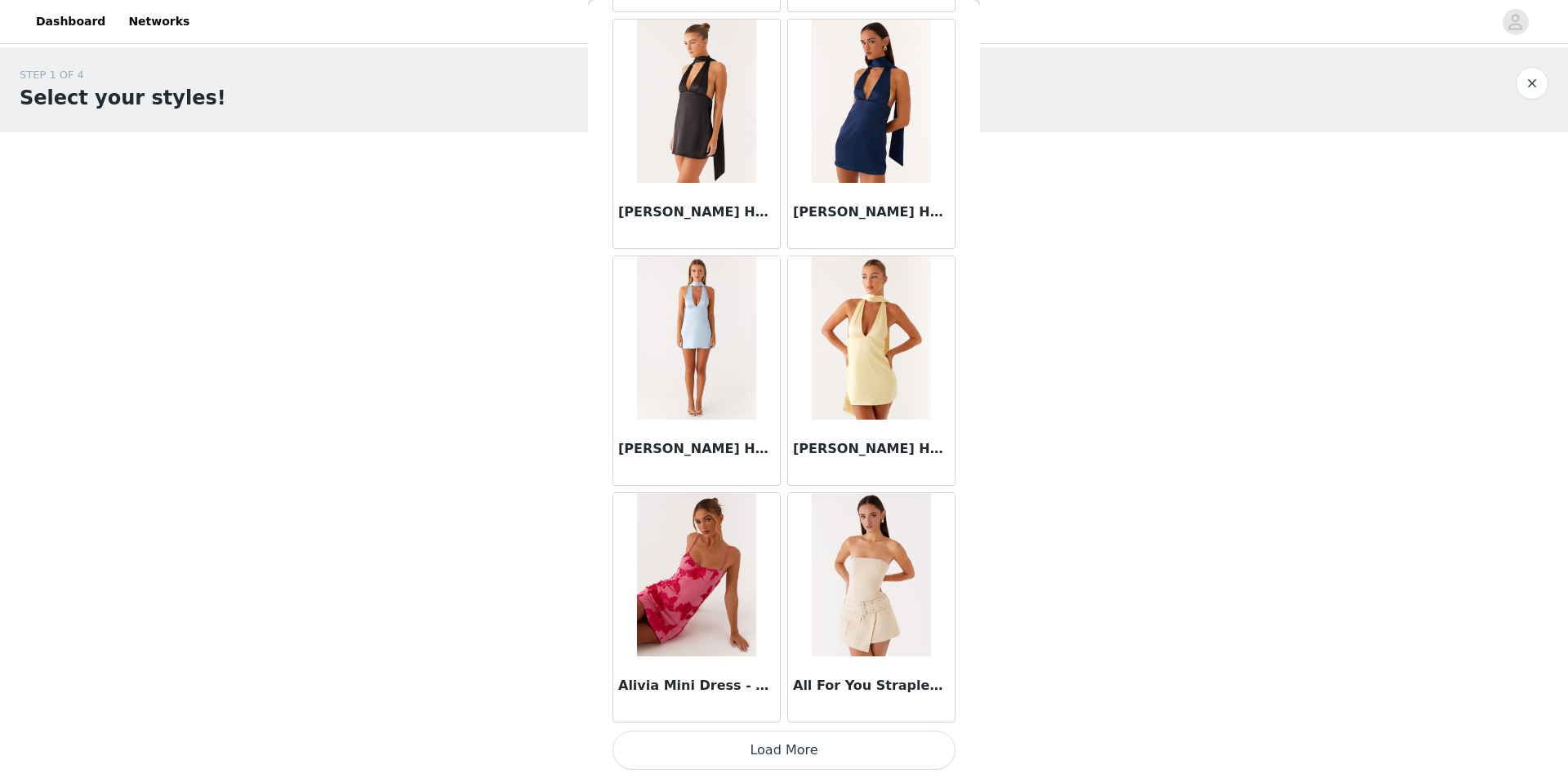
click at [839, 745] on button "Load More" at bounding box center [784, 750] width 343 height 39
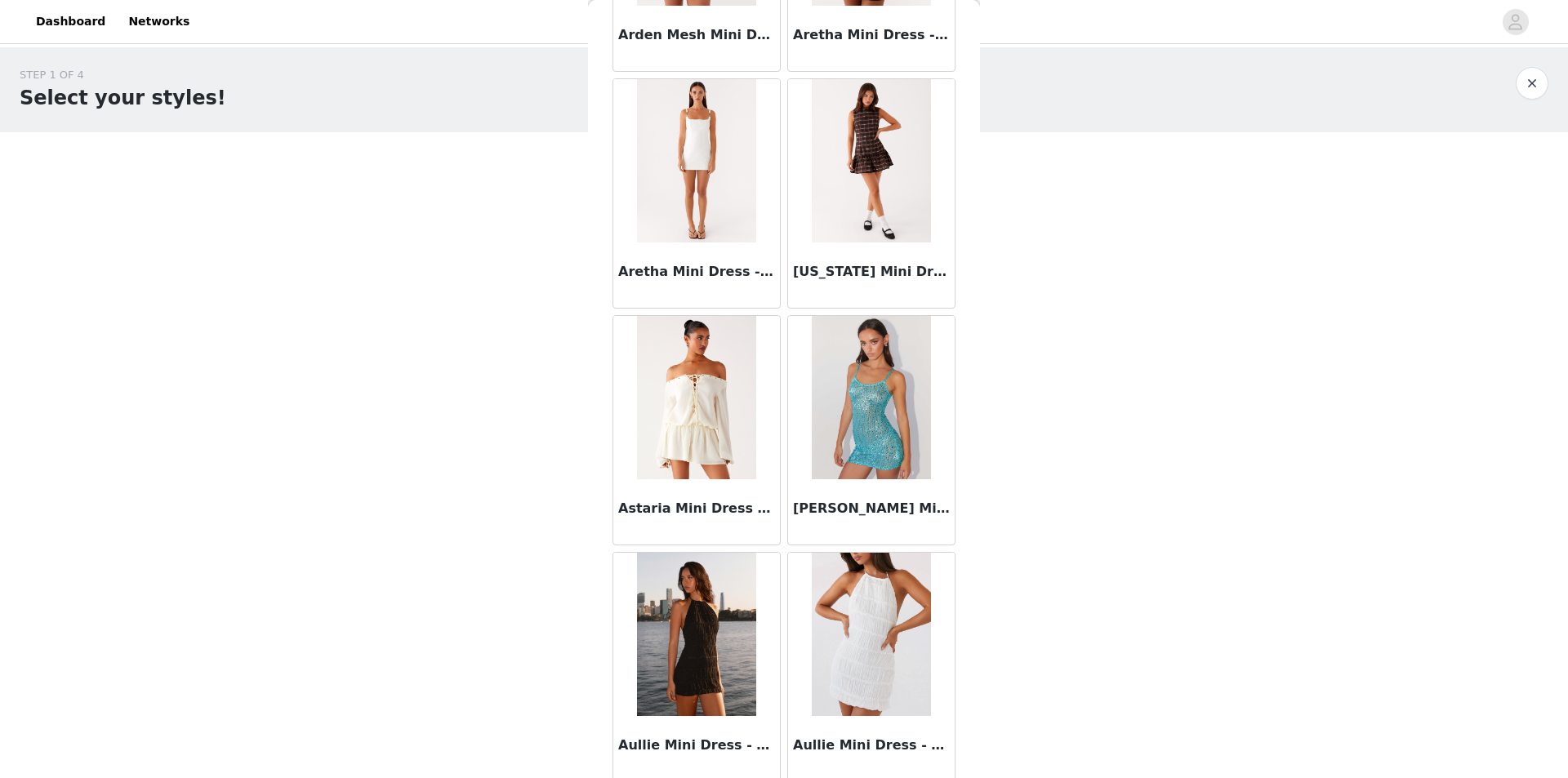
scroll to position [4089, 0]
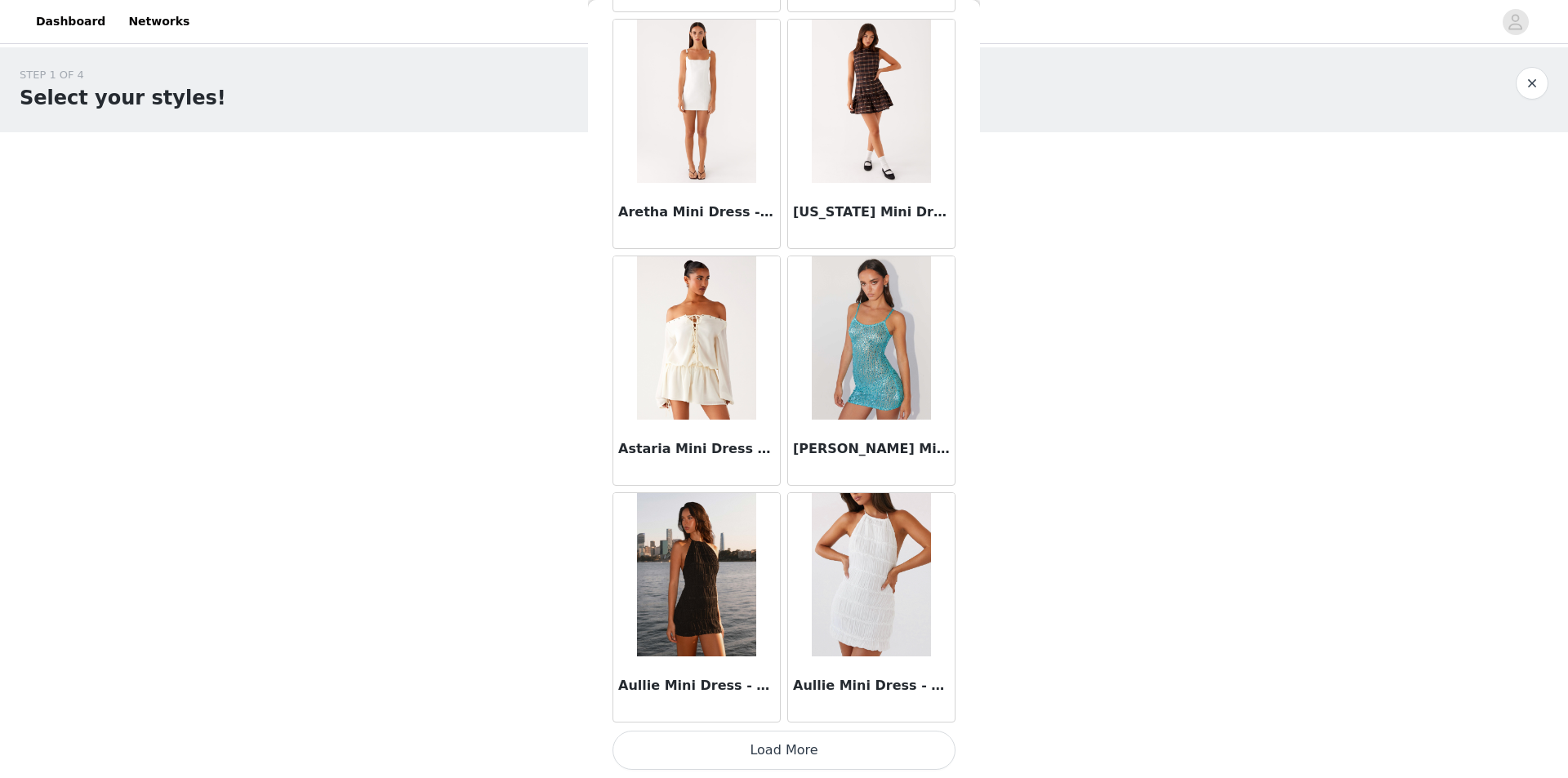
click at [726, 752] on button "Load More" at bounding box center [784, 750] width 343 height 39
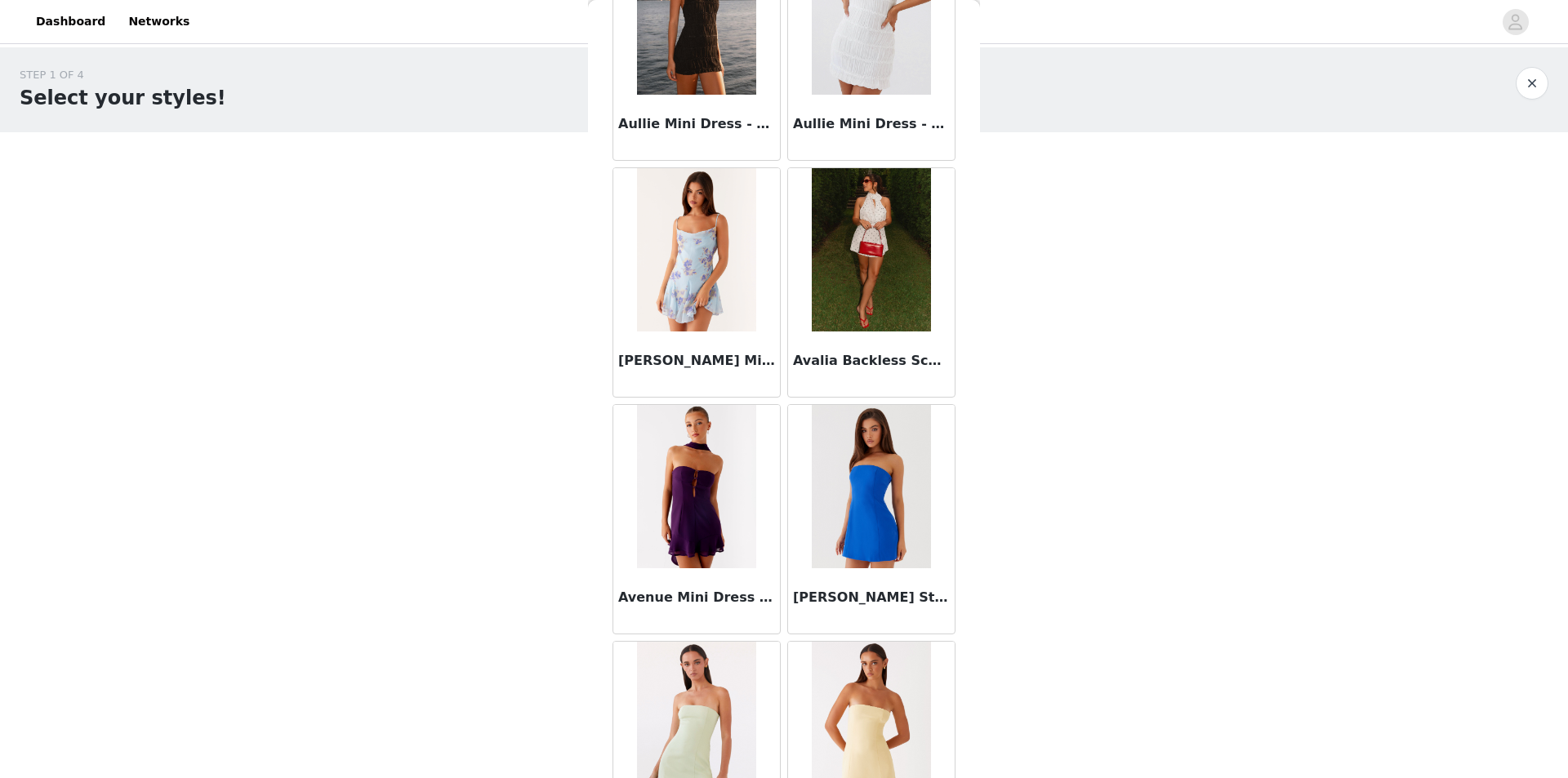
scroll to position [4661, 0]
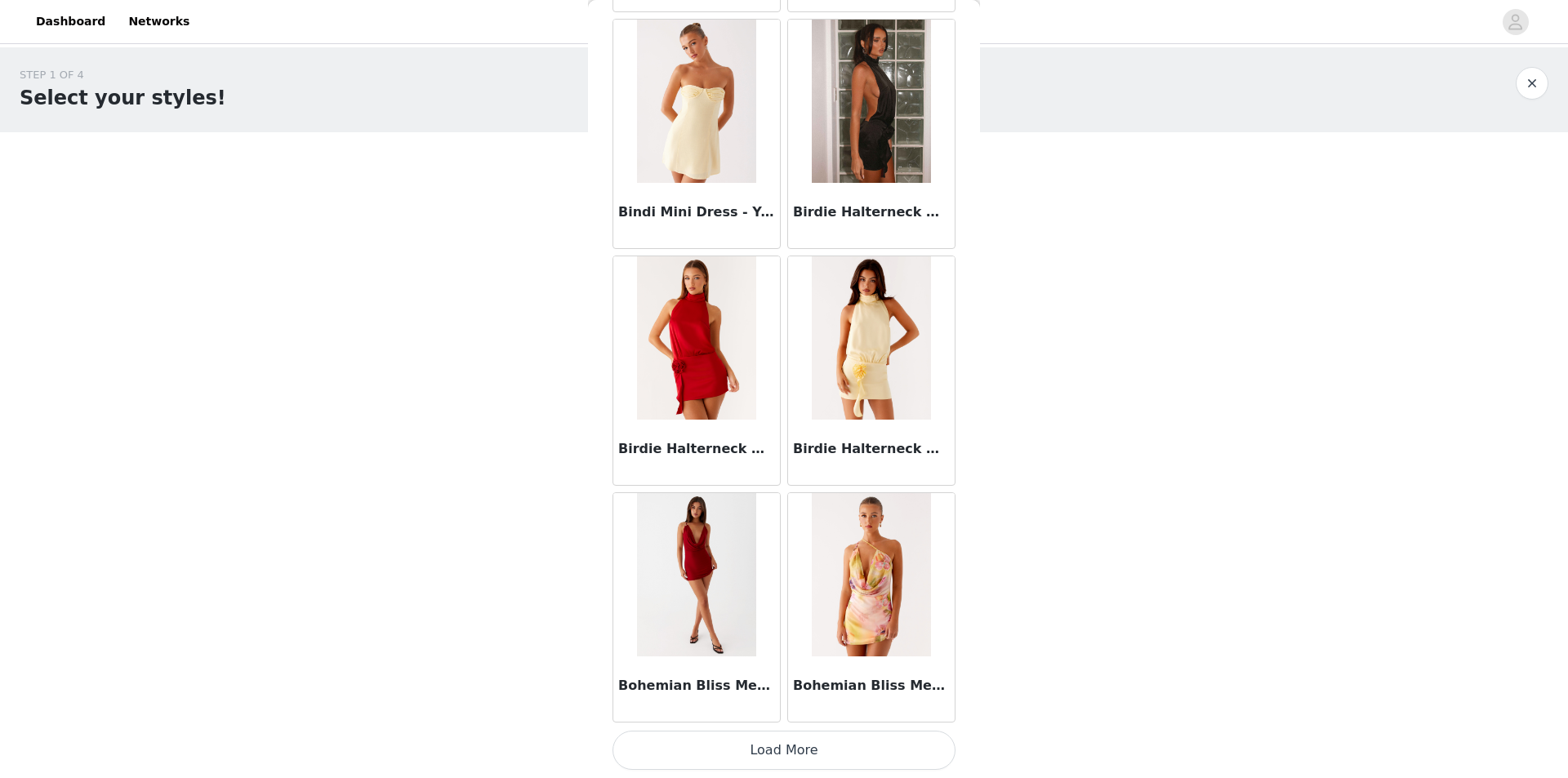
click at [907, 754] on button "Load More" at bounding box center [784, 750] width 343 height 39
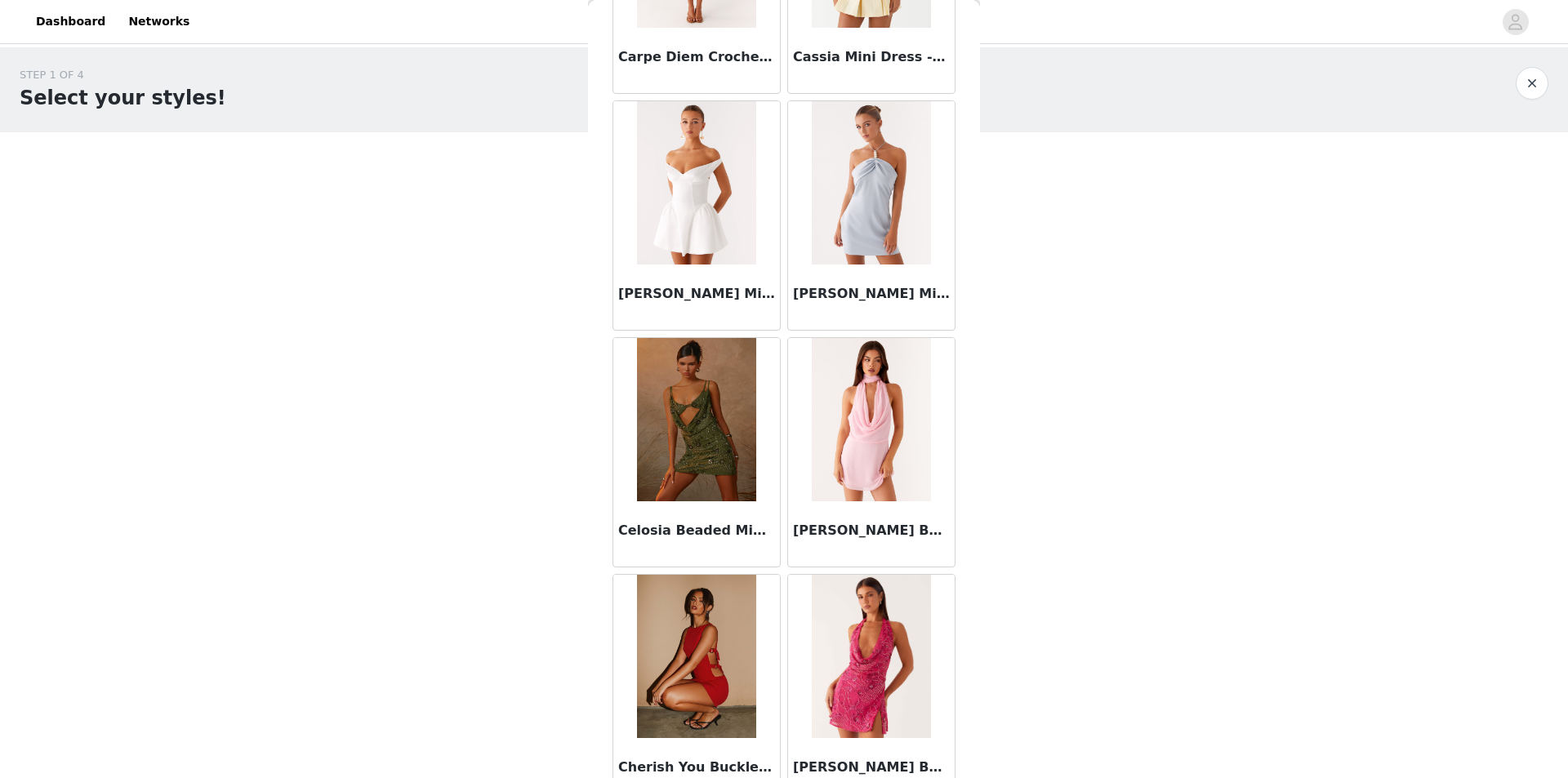
scroll to position [8825, 0]
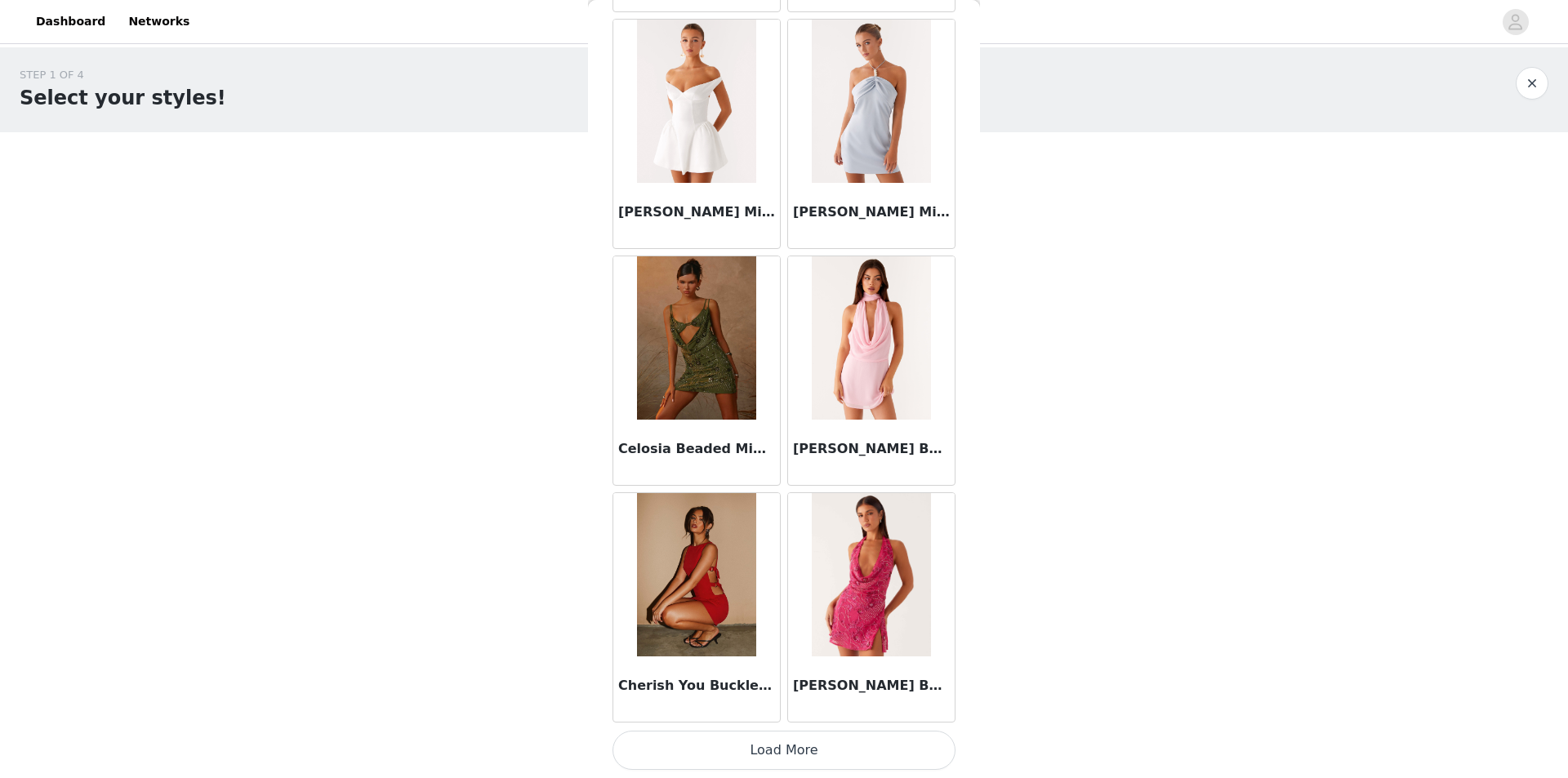
click at [786, 744] on button "Load More" at bounding box center [784, 750] width 343 height 39
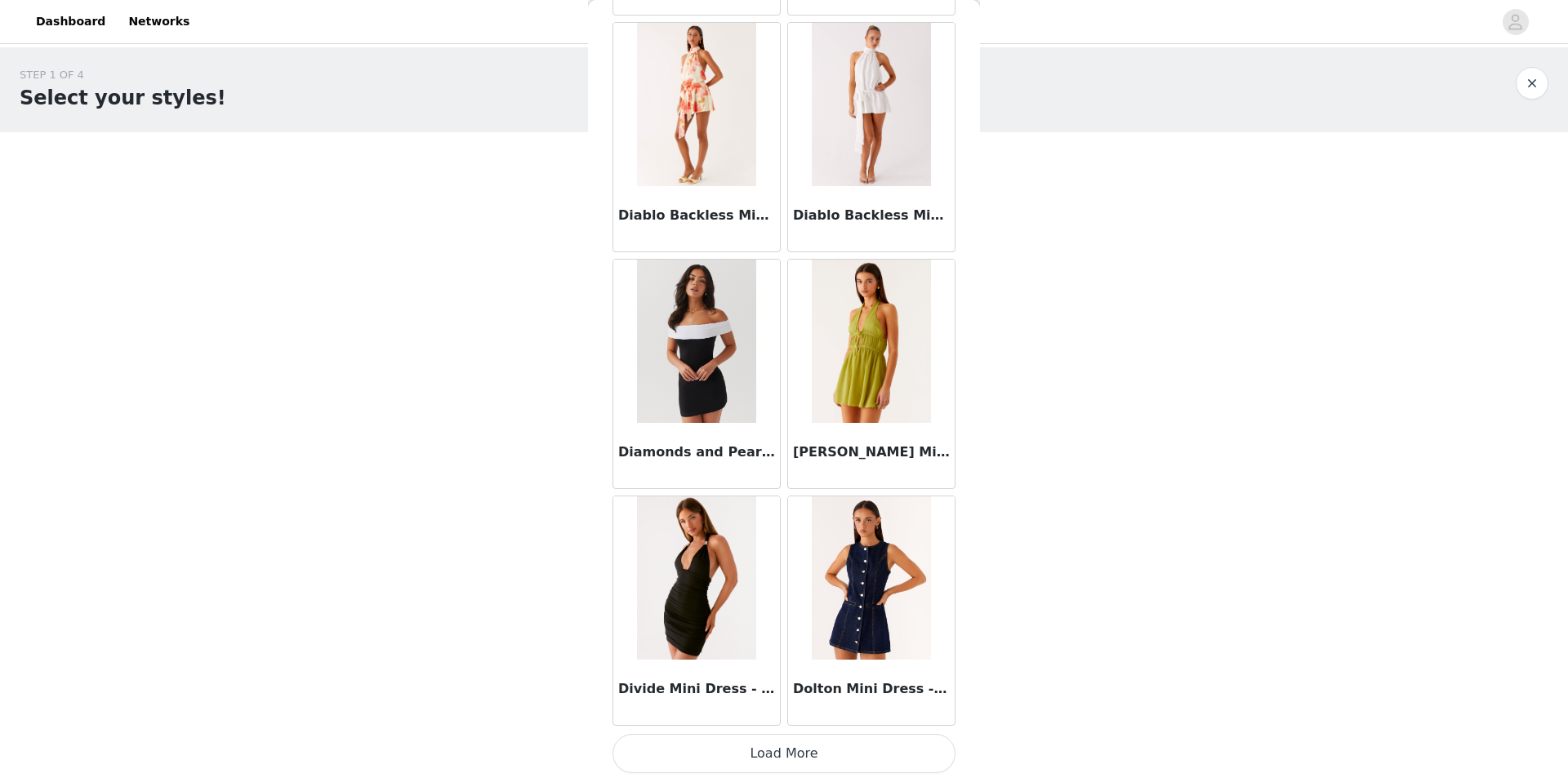
scroll to position [11194, 0]
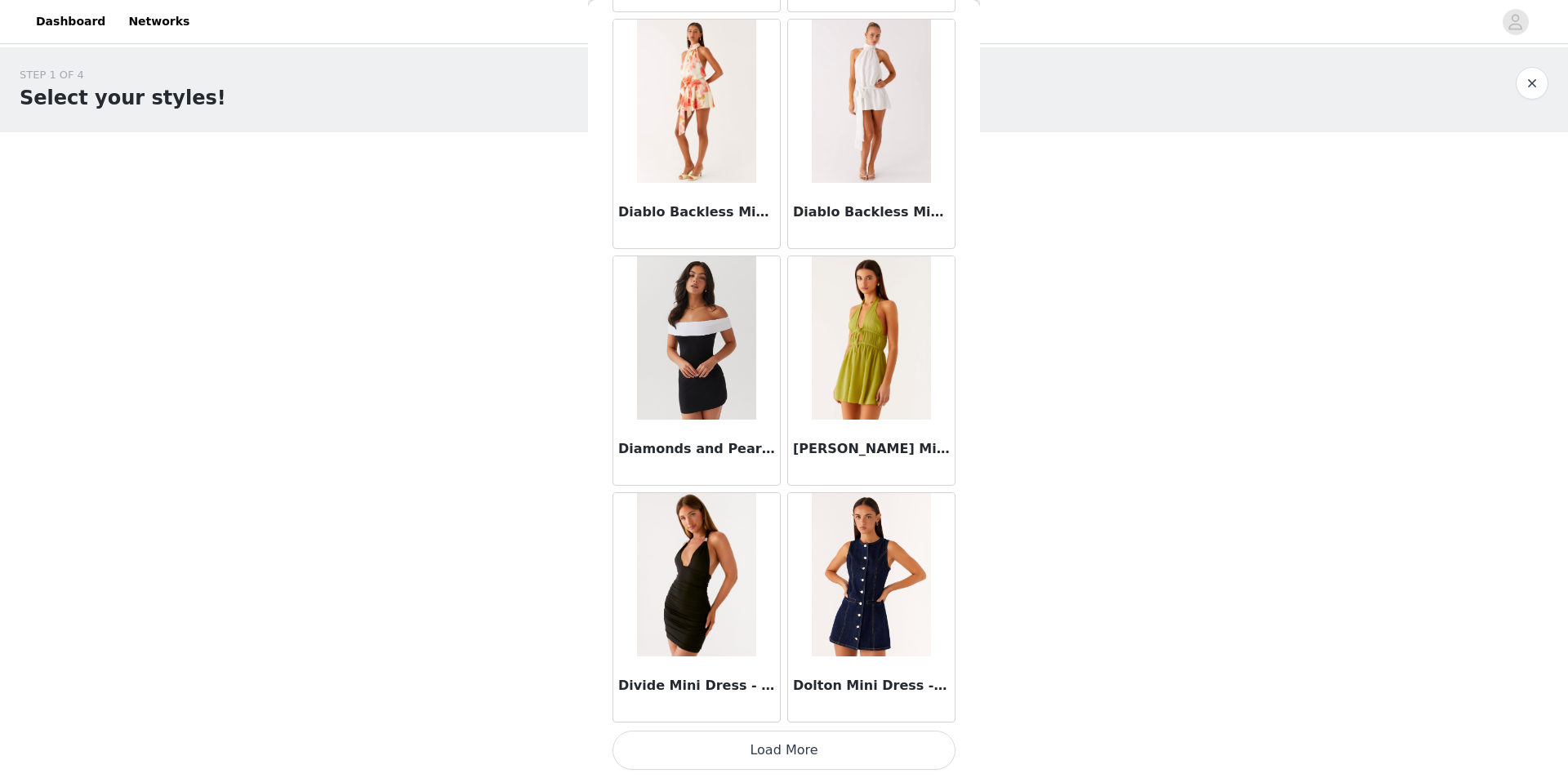
click at [798, 748] on button "Load More" at bounding box center [784, 750] width 343 height 39
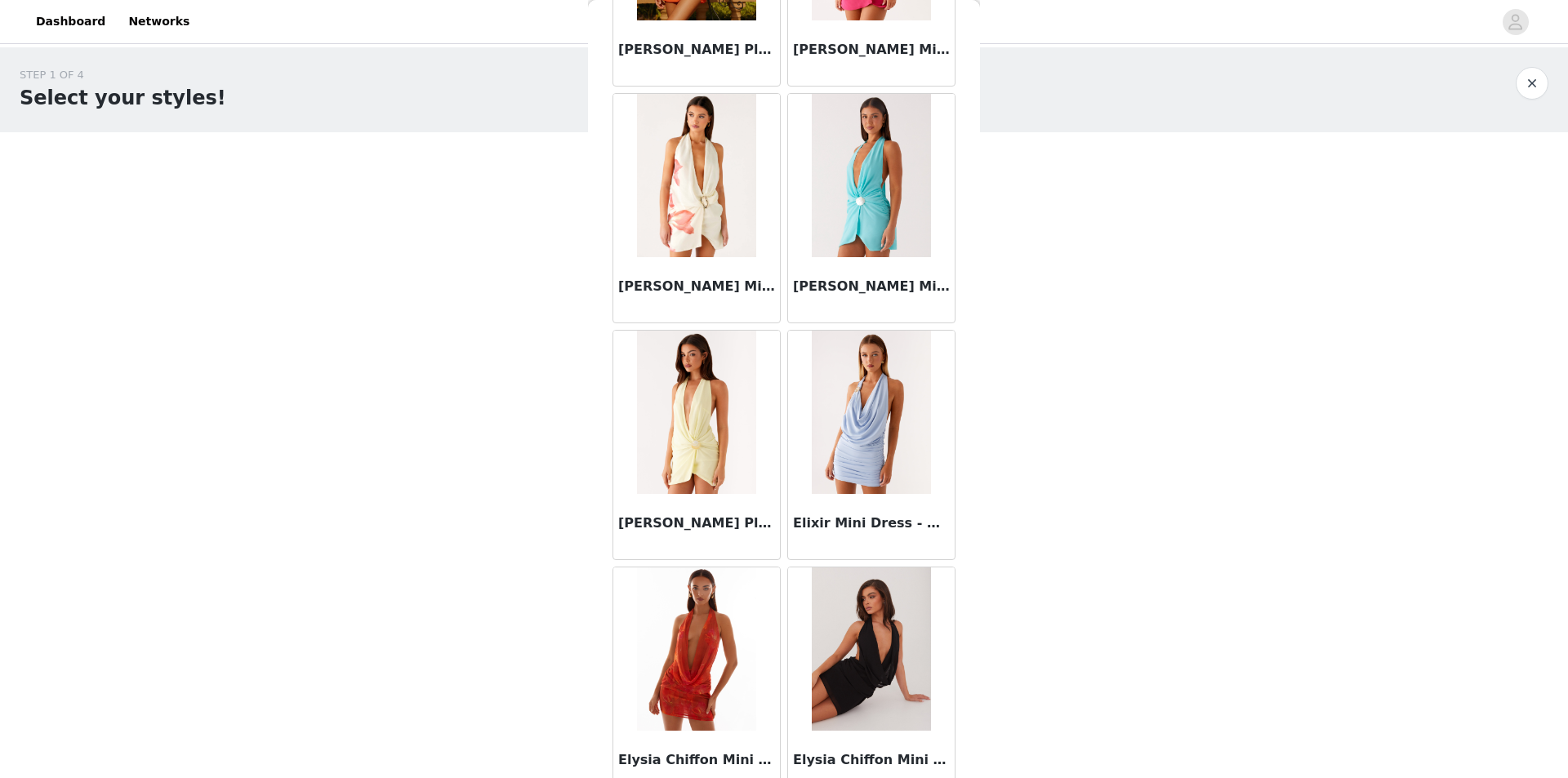
scroll to position [13562, 0]
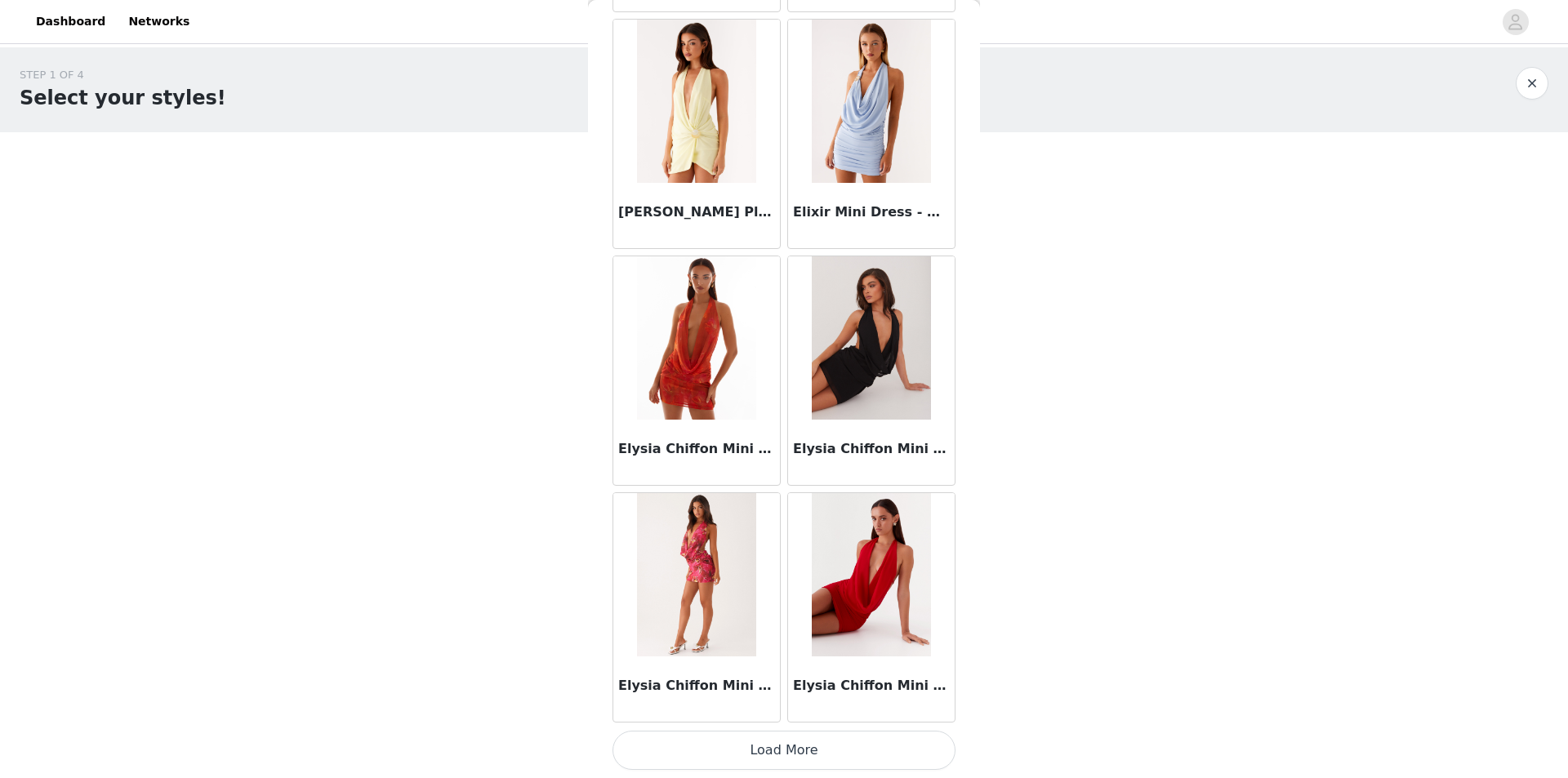
click at [805, 747] on button "Load More" at bounding box center [784, 750] width 343 height 39
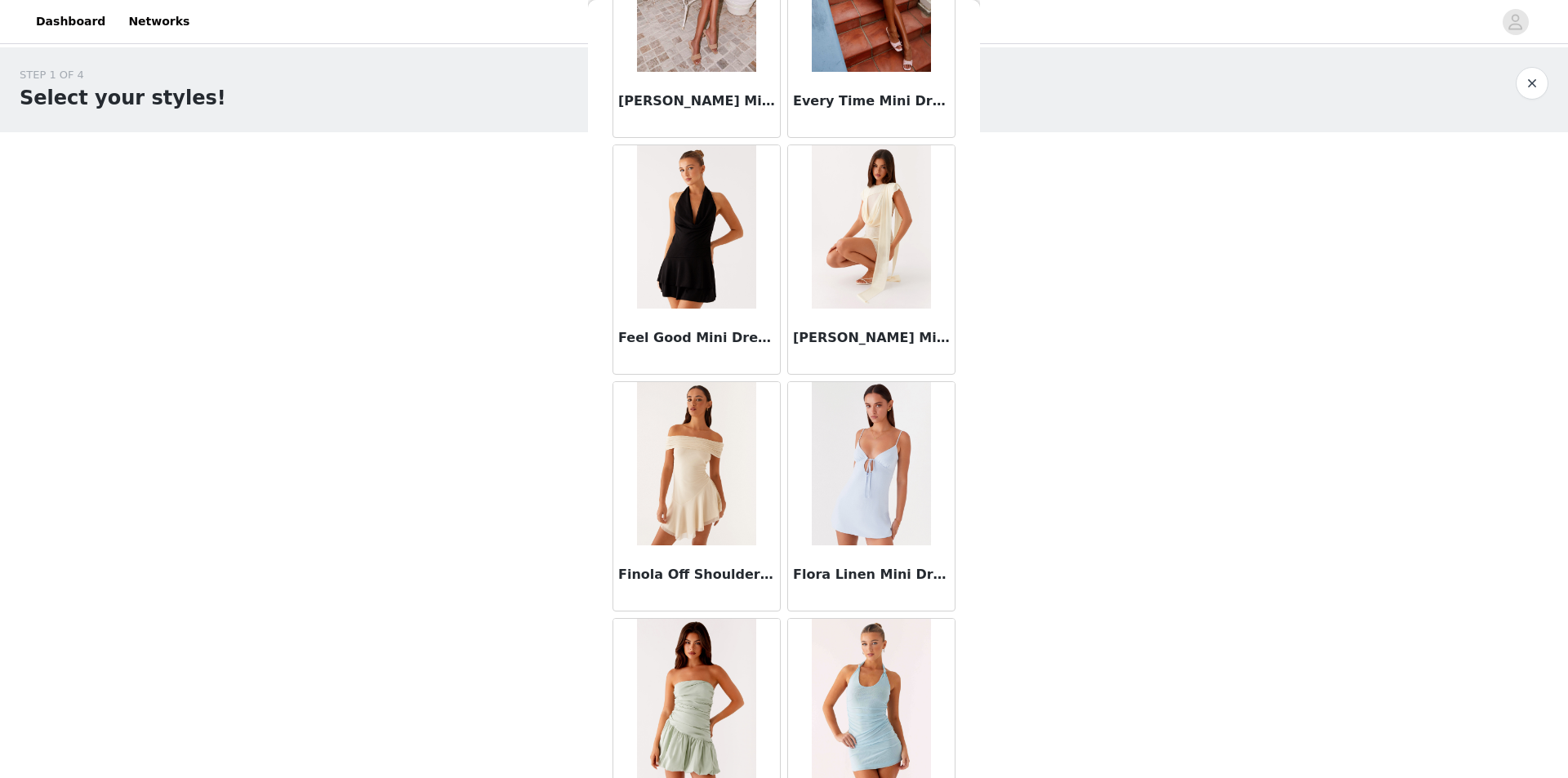
scroll to position [15848, 0]
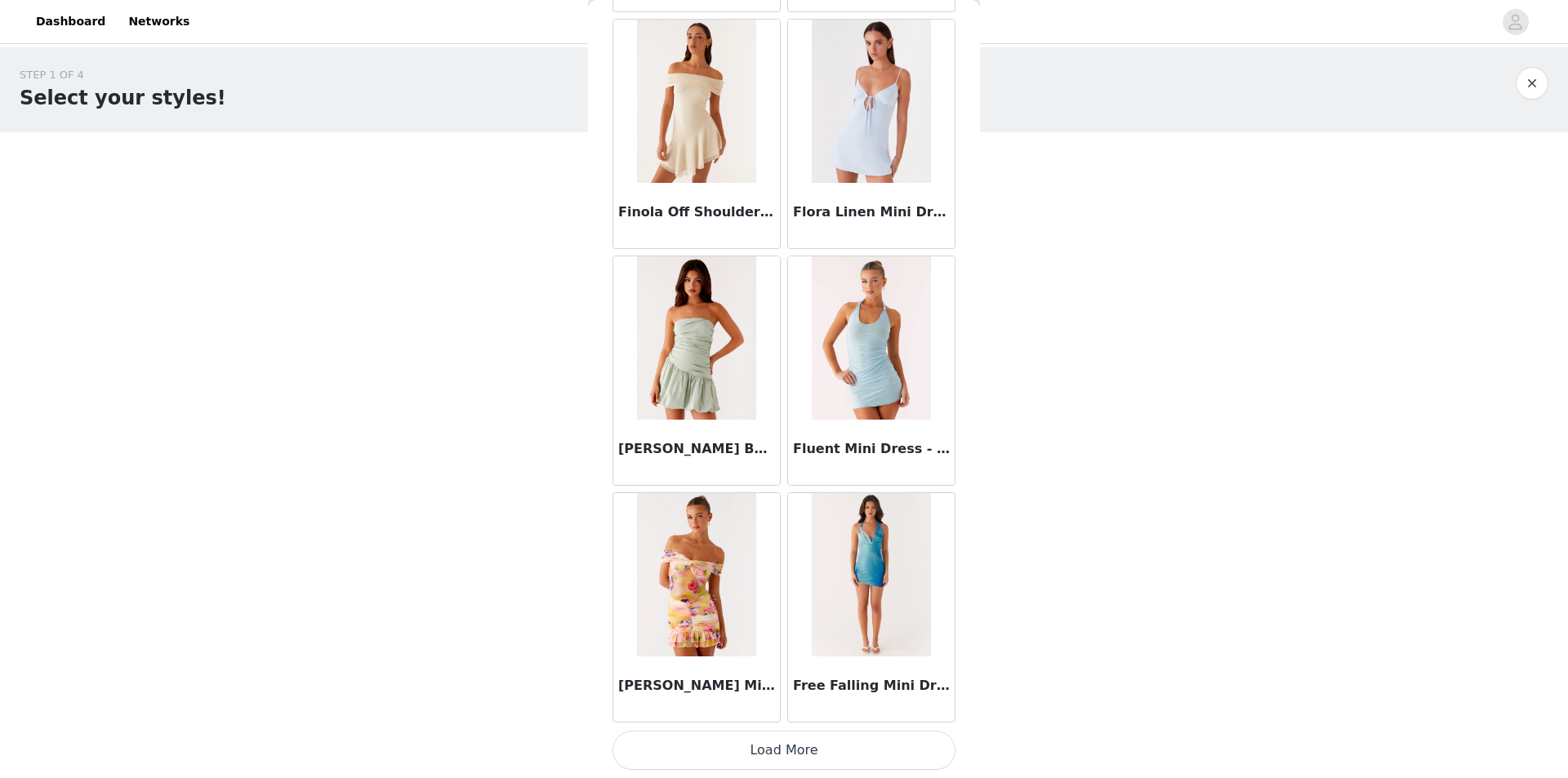
click at [828, 750] on button "Load More" at bounding box center [784, 750] width 343 height 39
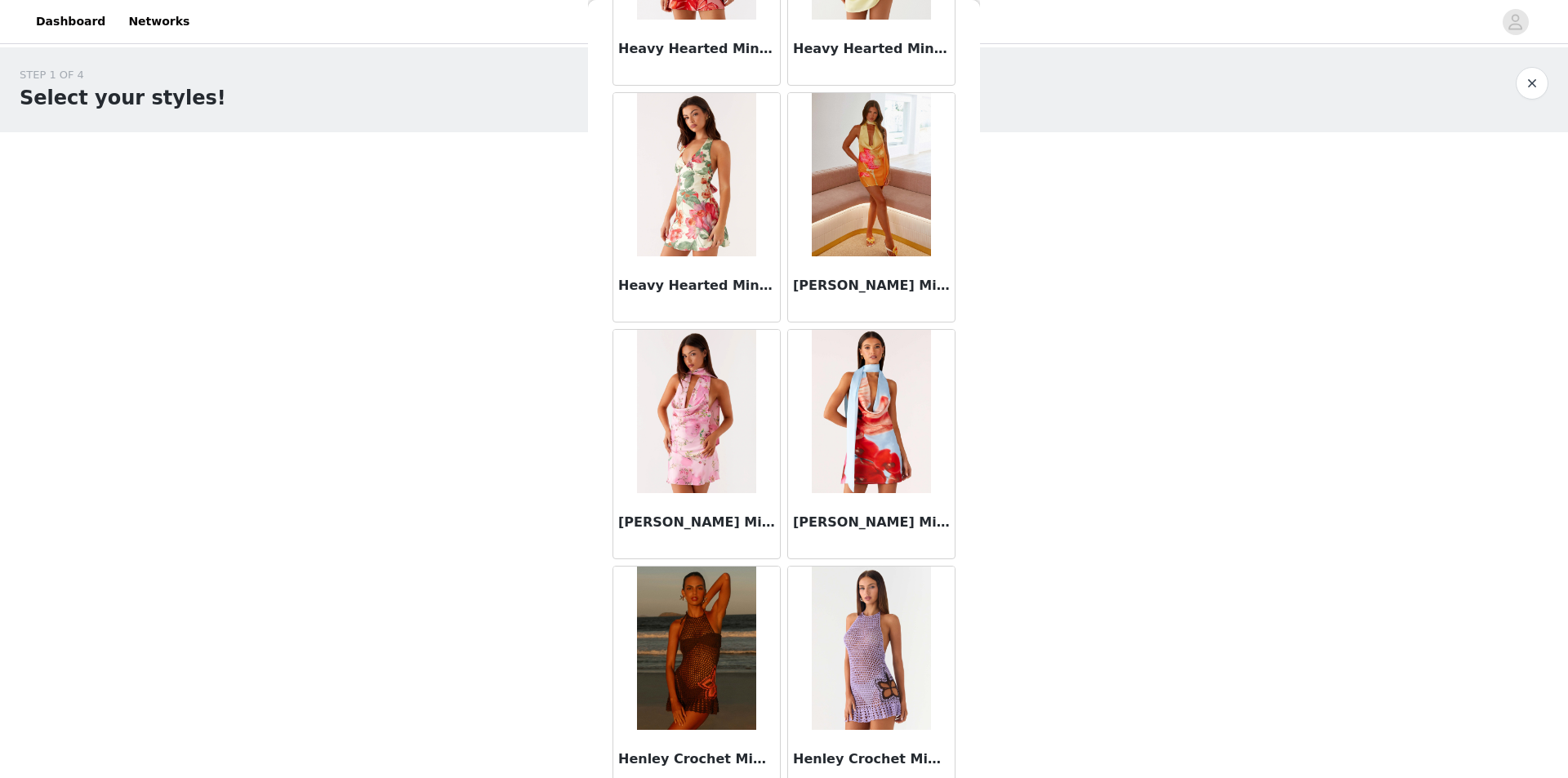
scroll to position [18299, 0]
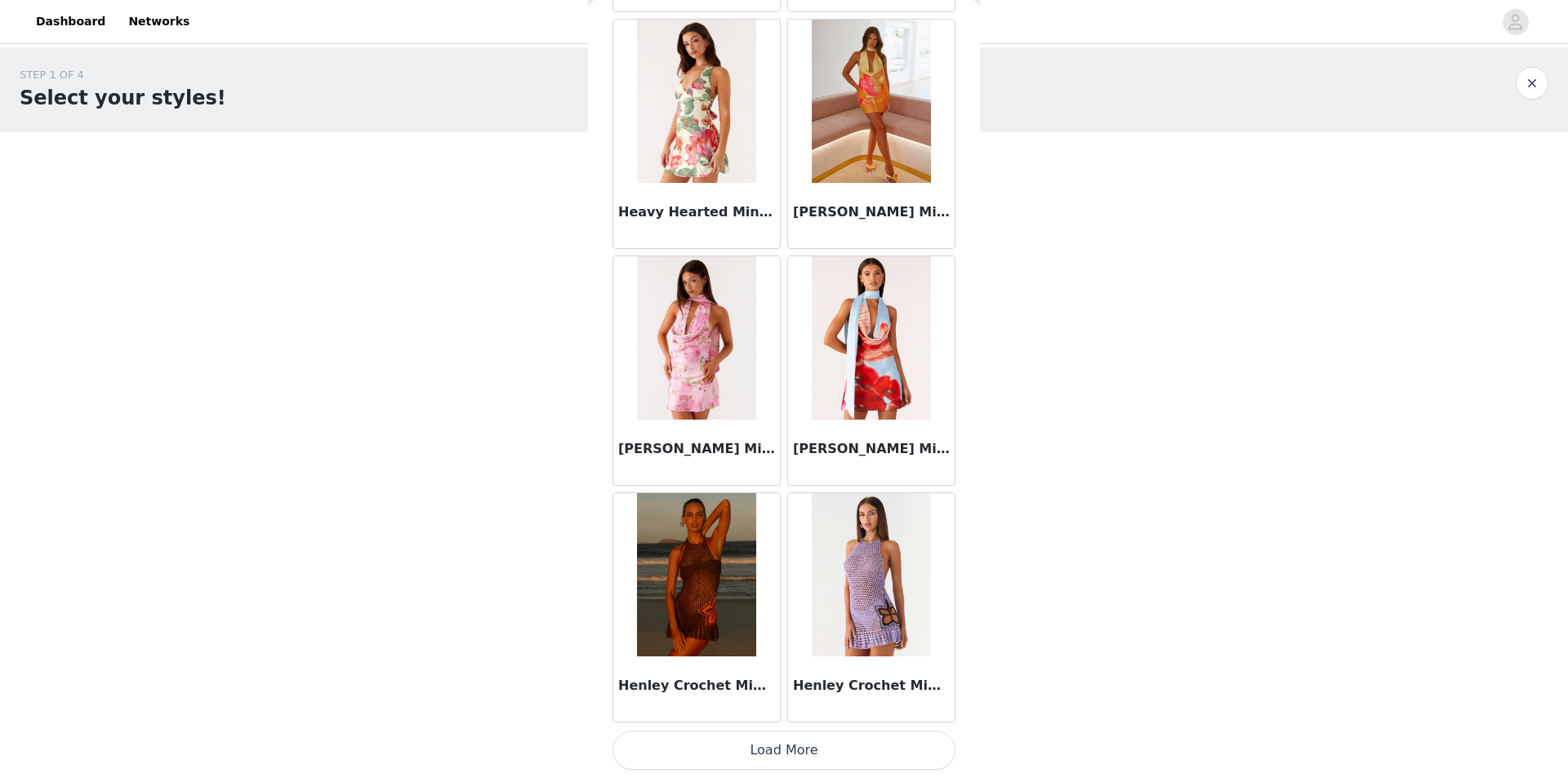
click at [820, 746] on button "Load More" at bounding box center [784, 750] width 343 height 39
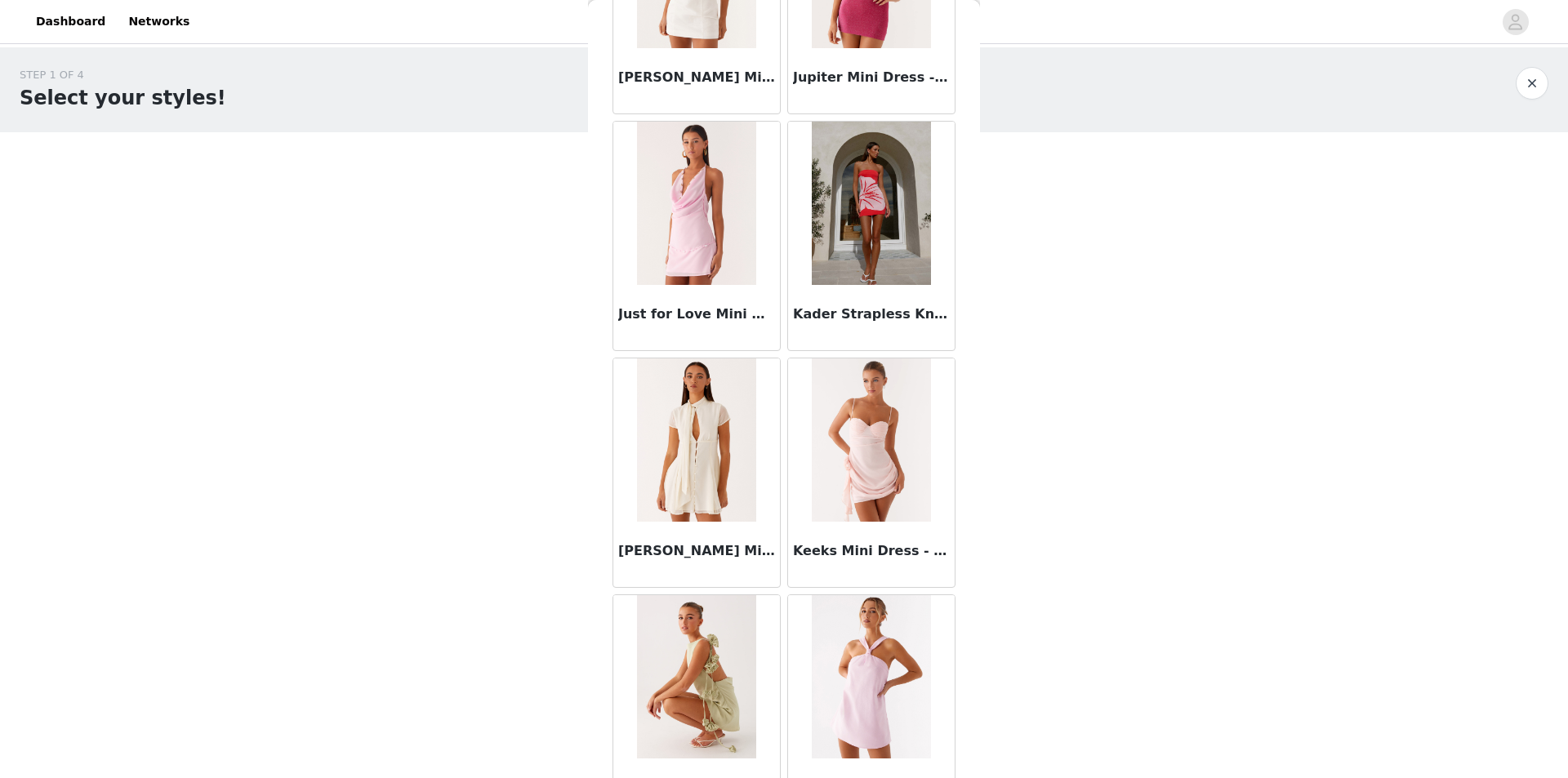
scroll to position [20667, 0]
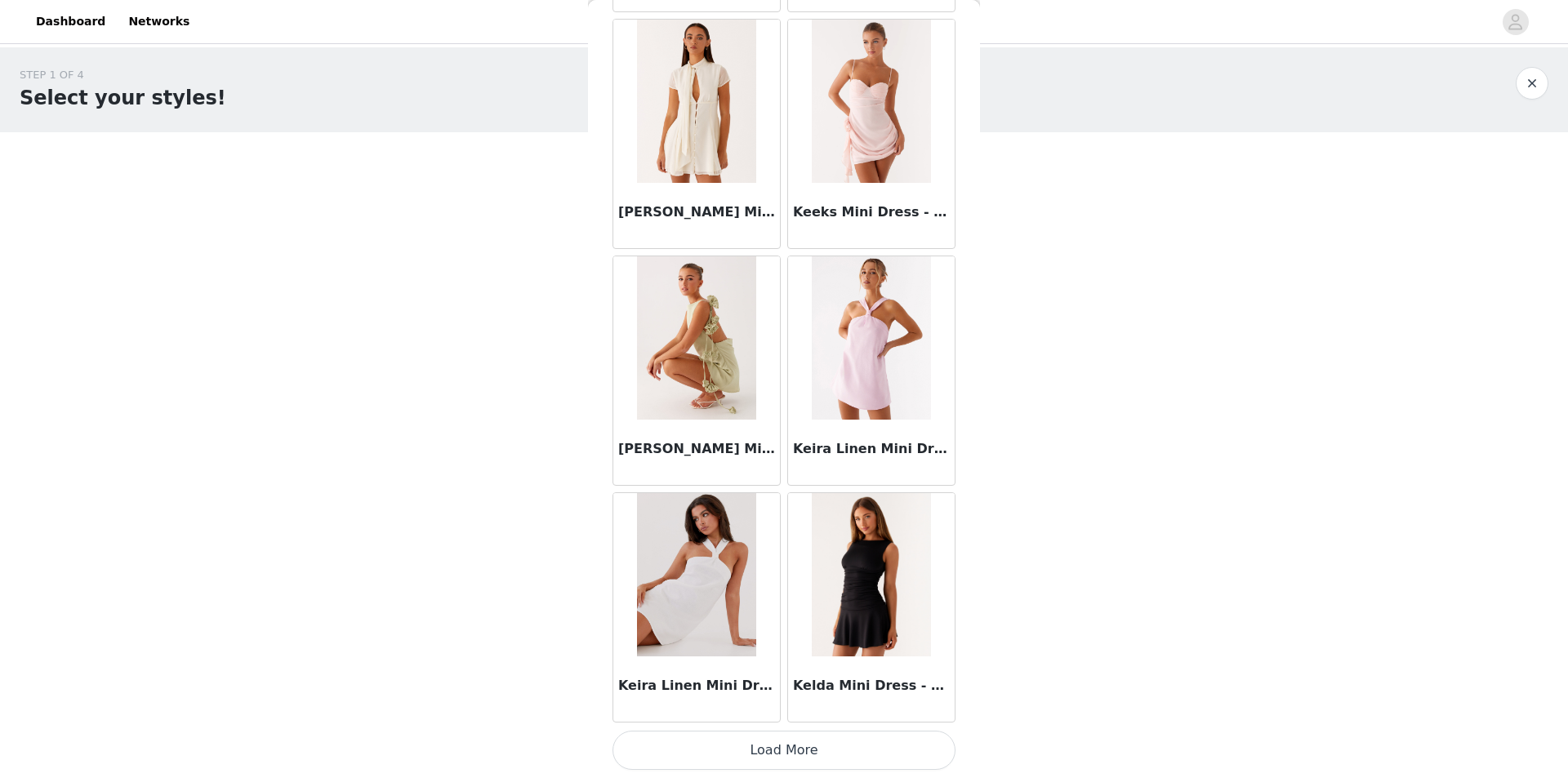
click at [886, 740] on button "Load More" at bounding box center [784, 750] width 343 height 39
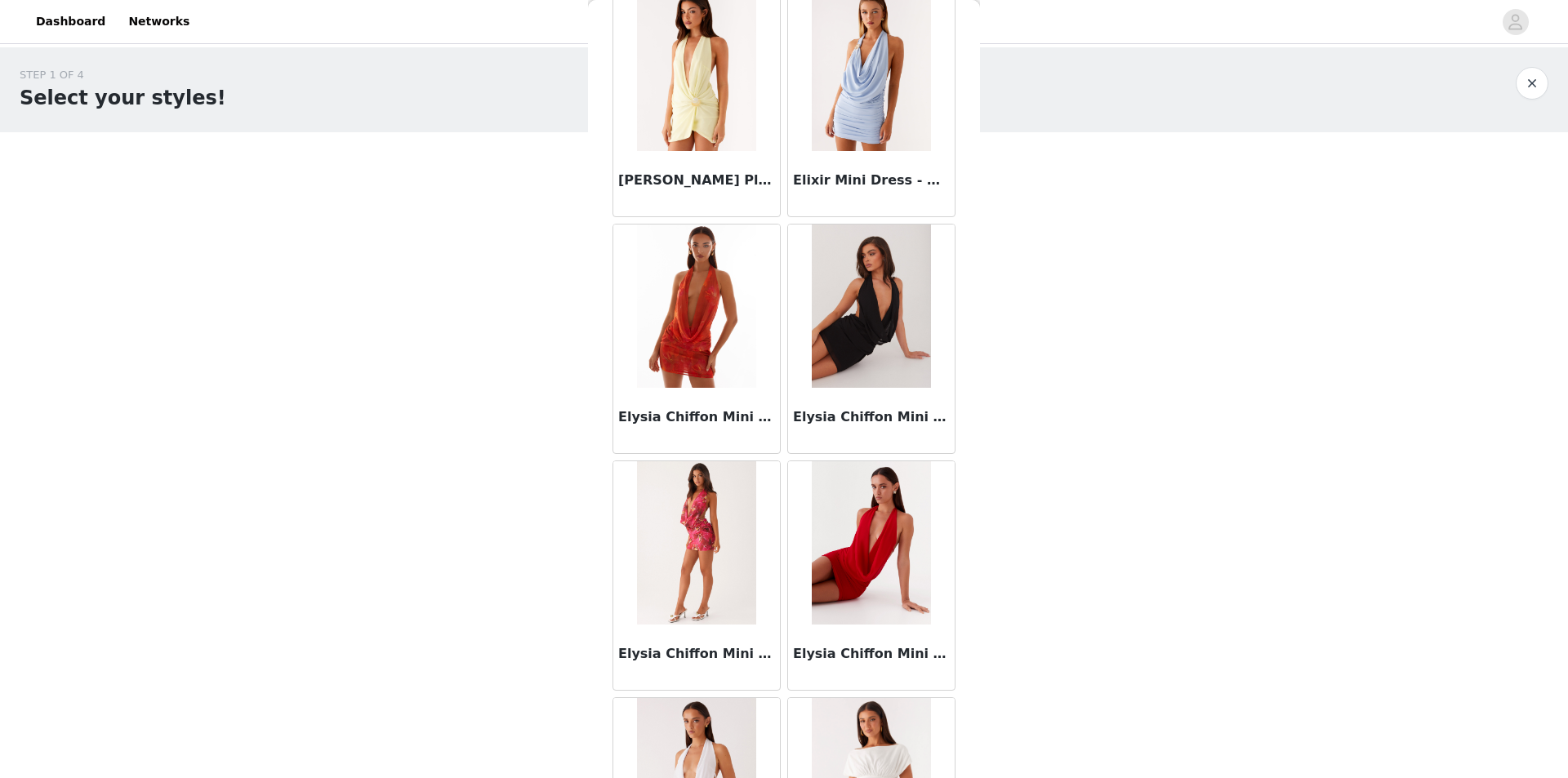
scroll to position [4148, 0]
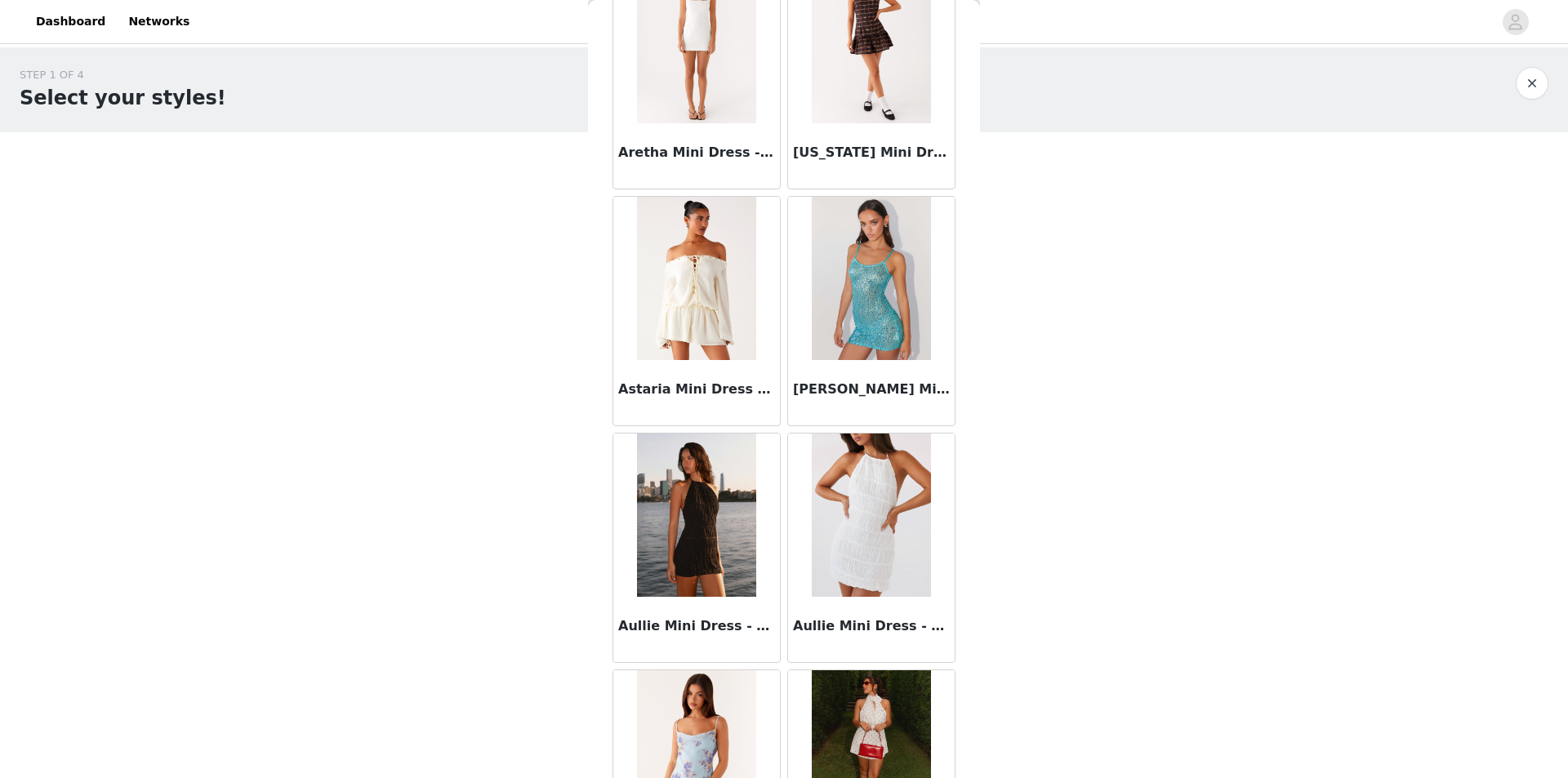
click at [732, 266] on img at bounding box center [696, 279] width 119 height 163
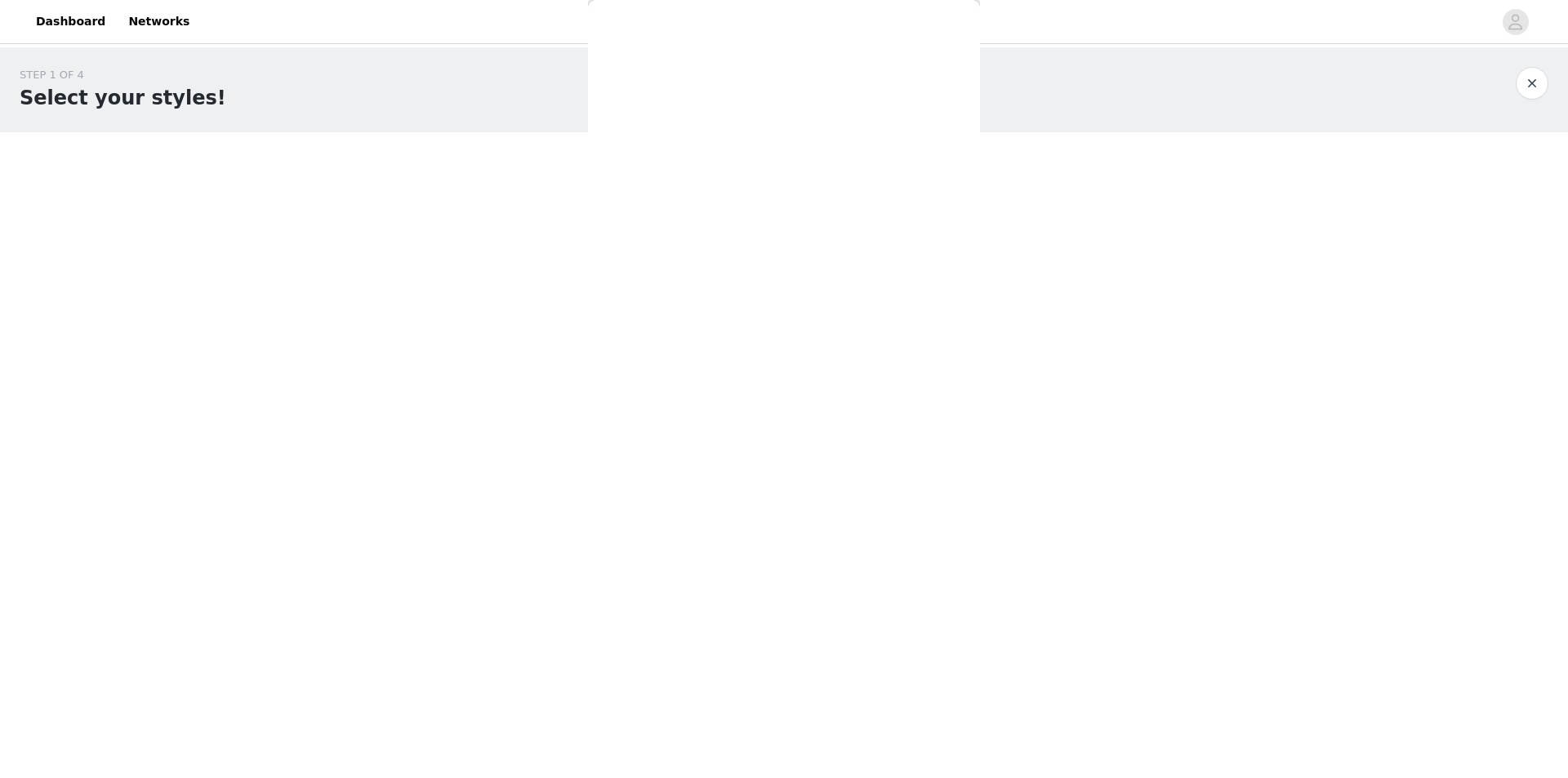
scroll to position [0, 0]
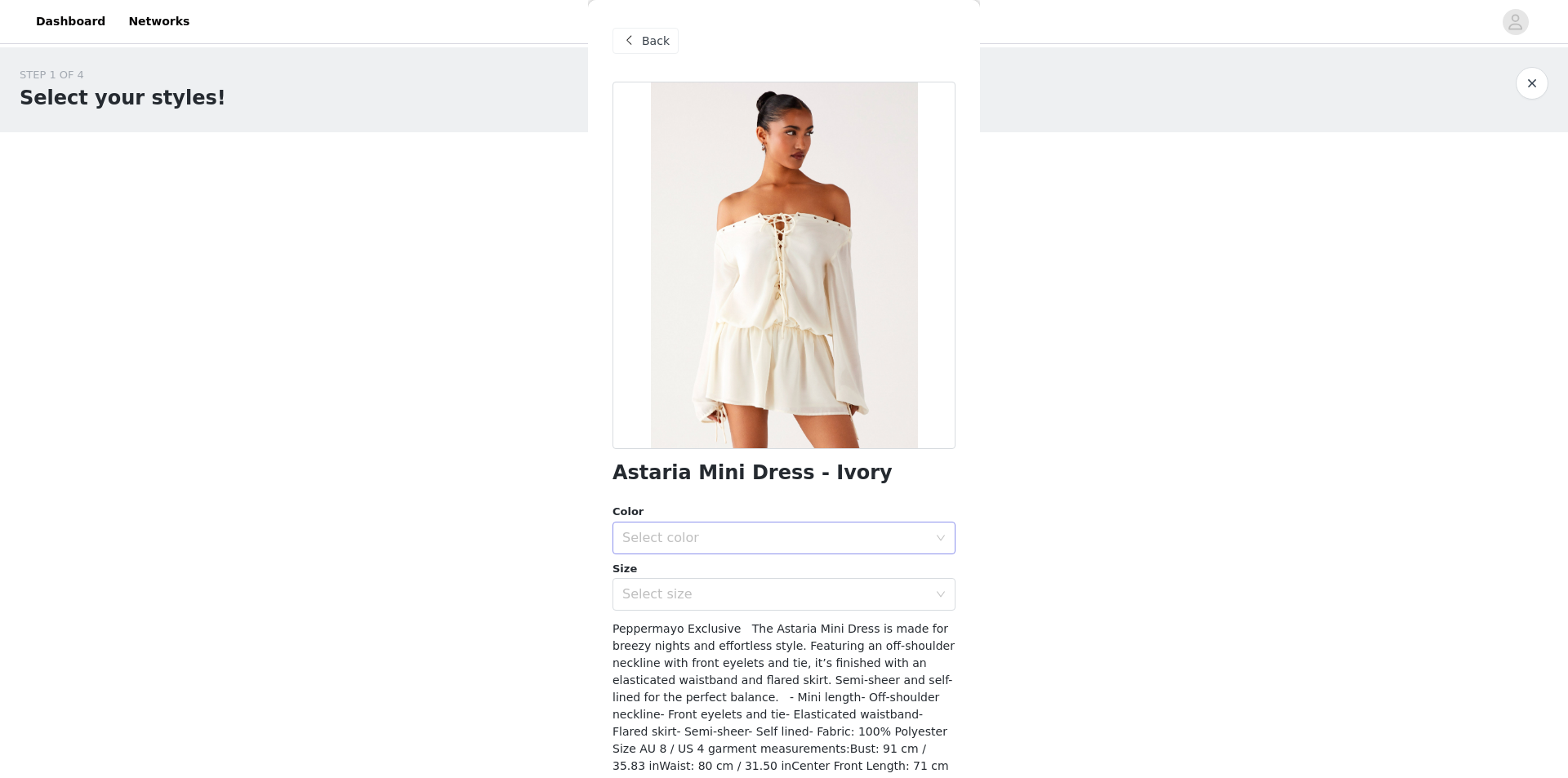
click at [715, 541] on div "Select color" at bounding box center [775, 539] width 306 height 16
click at [717, 565] on li "Ivory" at bounding box center [777, 575] width 331 height 26
click at [730, 584] on div "Select size" at bounding box center [778, 594] width 313 height 31
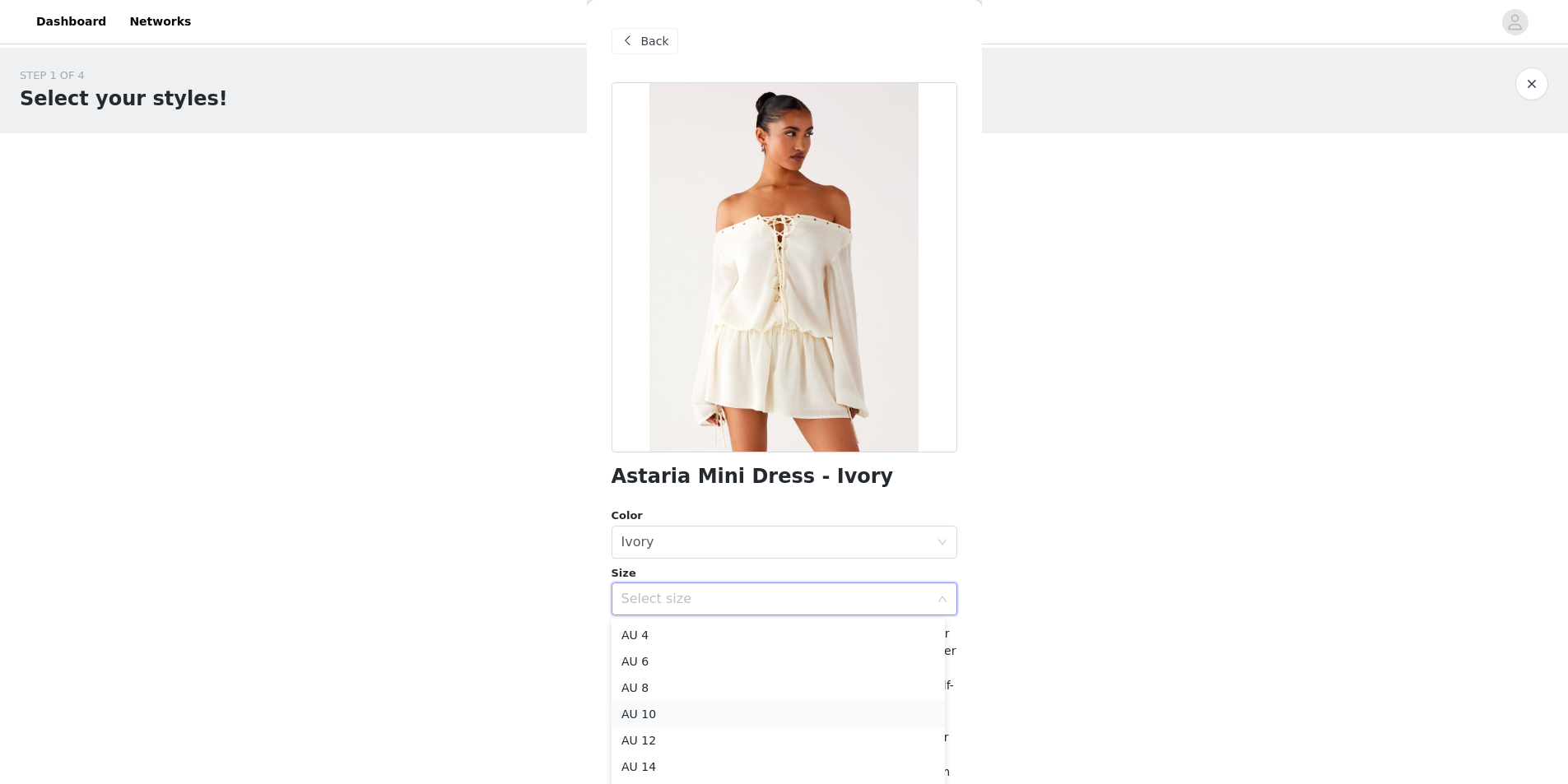
click at [683, 706] on li "AU 10" at bounding box center [777, 714] width 334 height 26
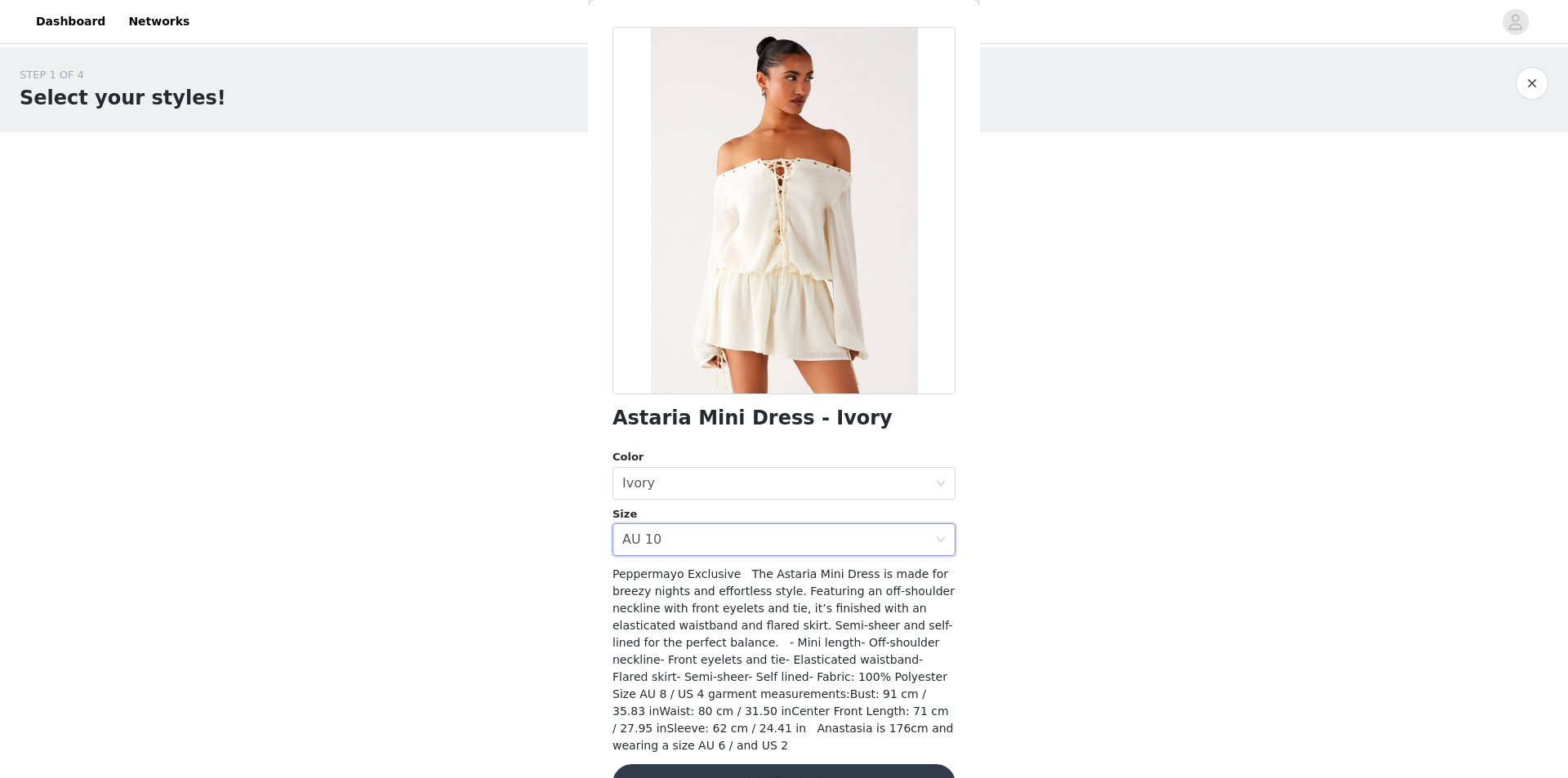
scroll to position [83, 0]
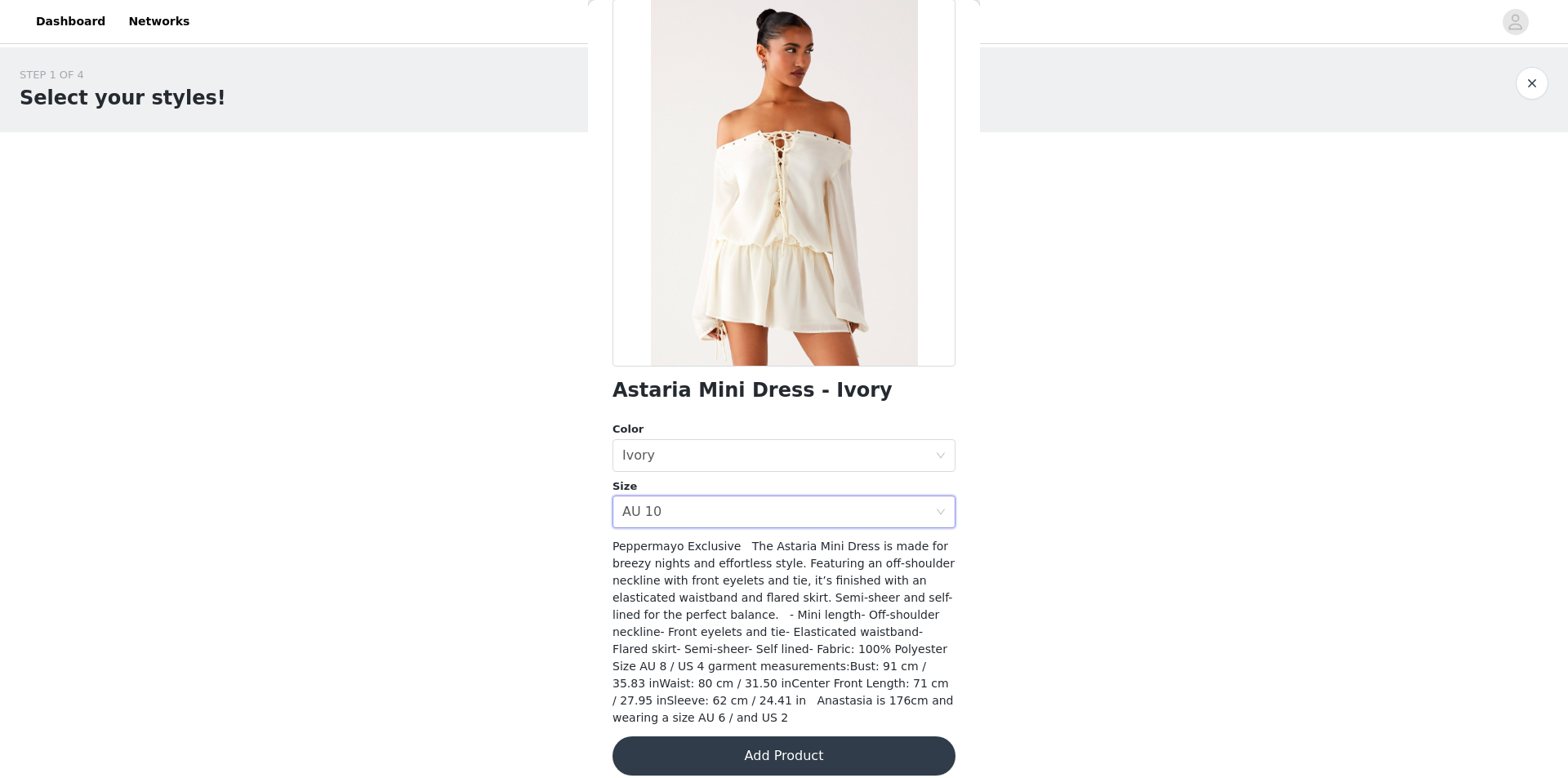
click at [726, 736] on button "Add Product" at bounding box center [784, 756] width 343 height 39
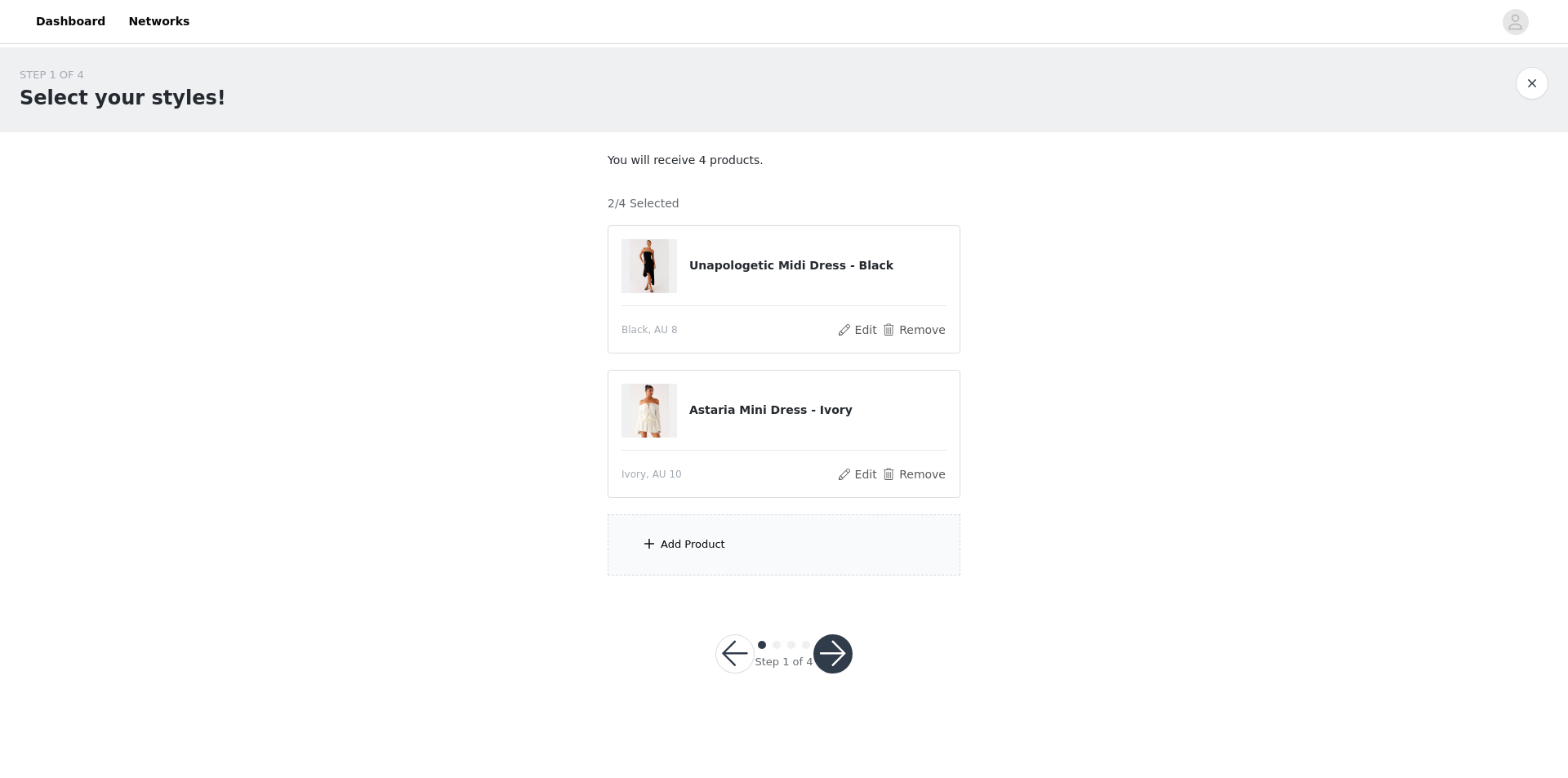
click at [650, 426] on img at bounding box center [649, 411] width 39 height 54
click at [845, 468] on button "Edit" at bounding box center [856, 475] width 42 height 20
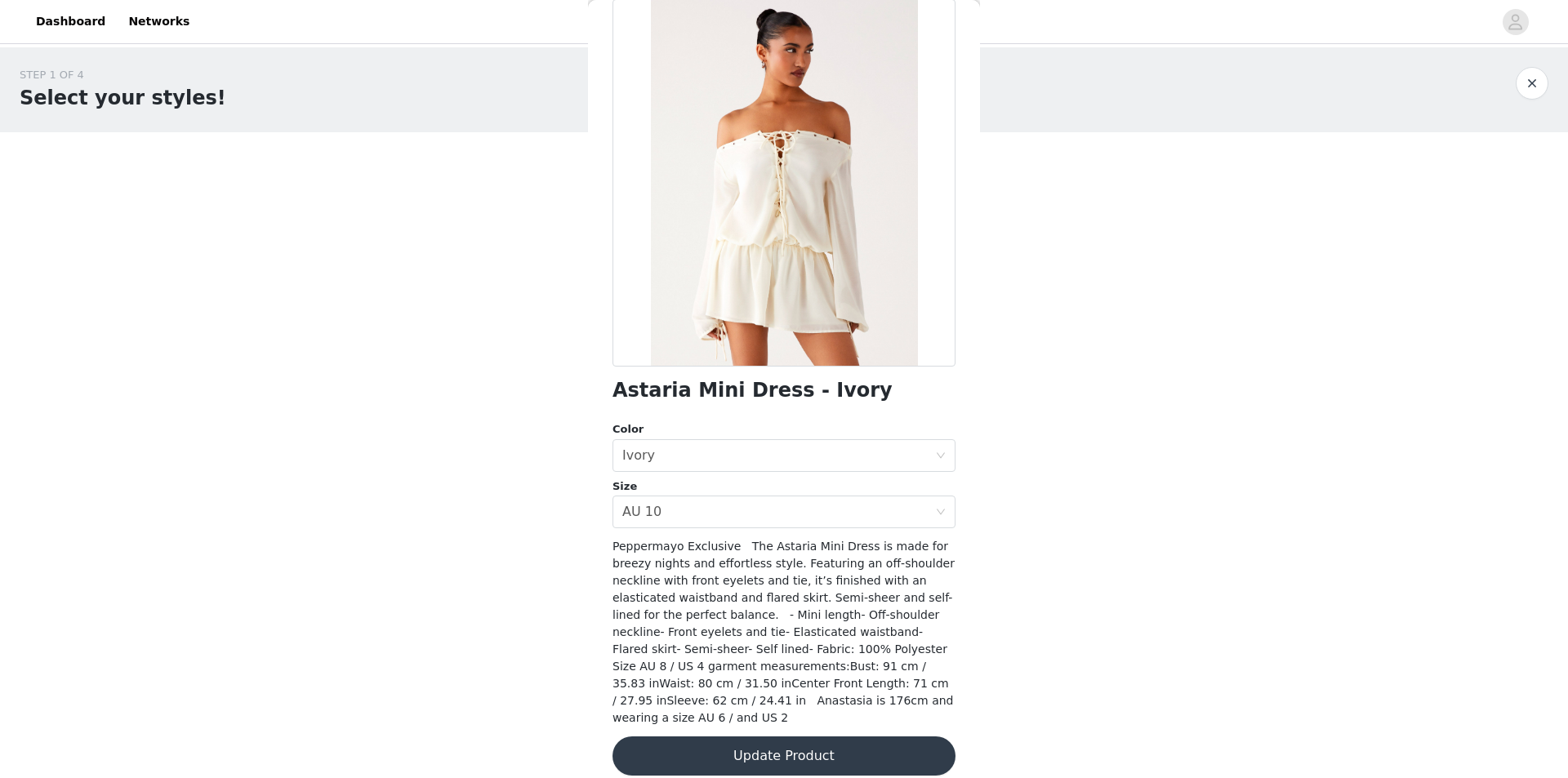
click at [416, 656] on div "STEP 1 OF 4 Select your styles! You will receive 4 products. 2/4 Selected Unapo…" at bounding box center [784, 380] width 1568 height 665
click at [723, 736] on button "Update Product" at bounding box center [784, 756] width 343 height 39
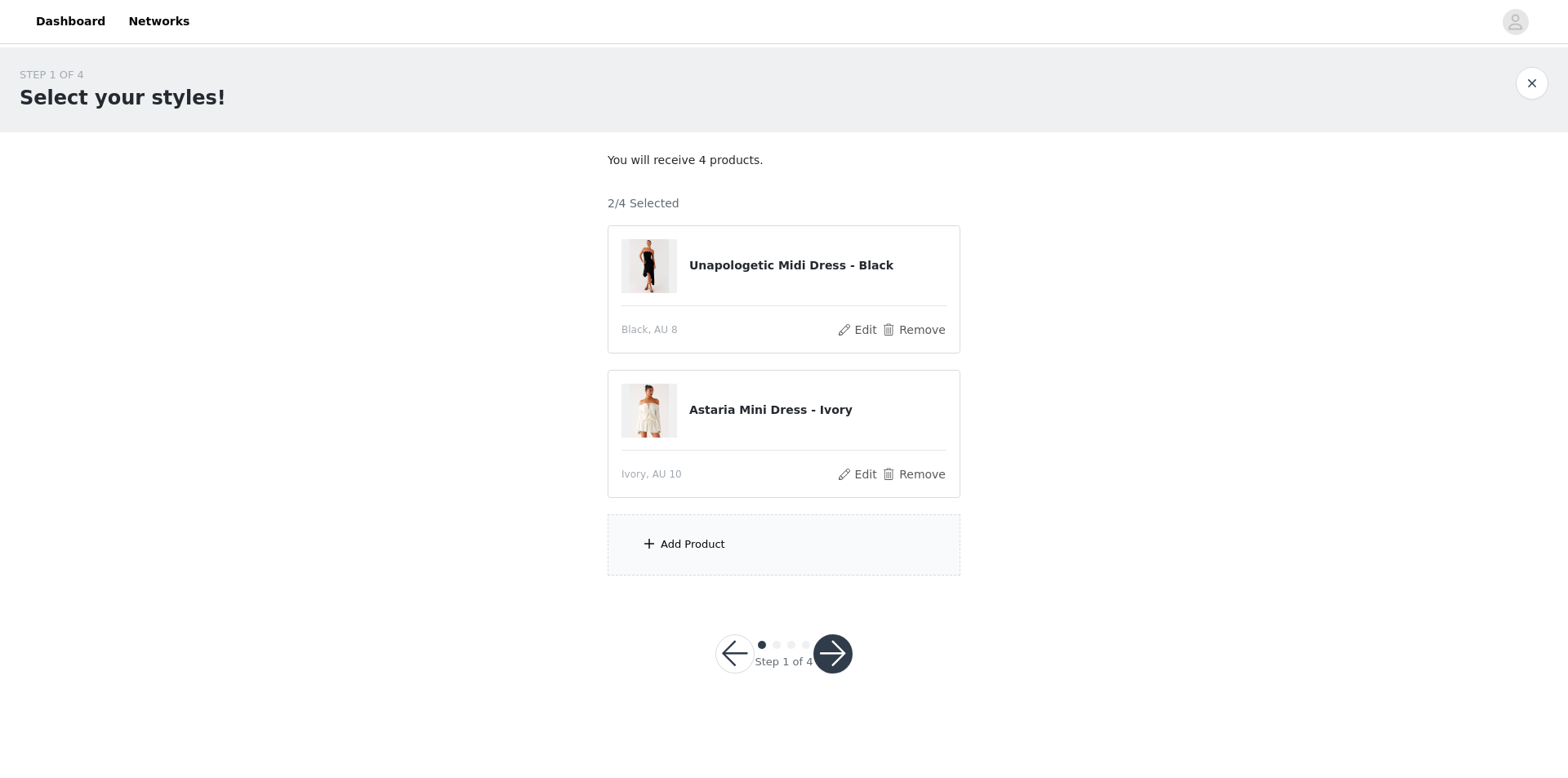
click at [748, 535] on div "Add Product" at bounding box center [784, 545] width 353 height 61
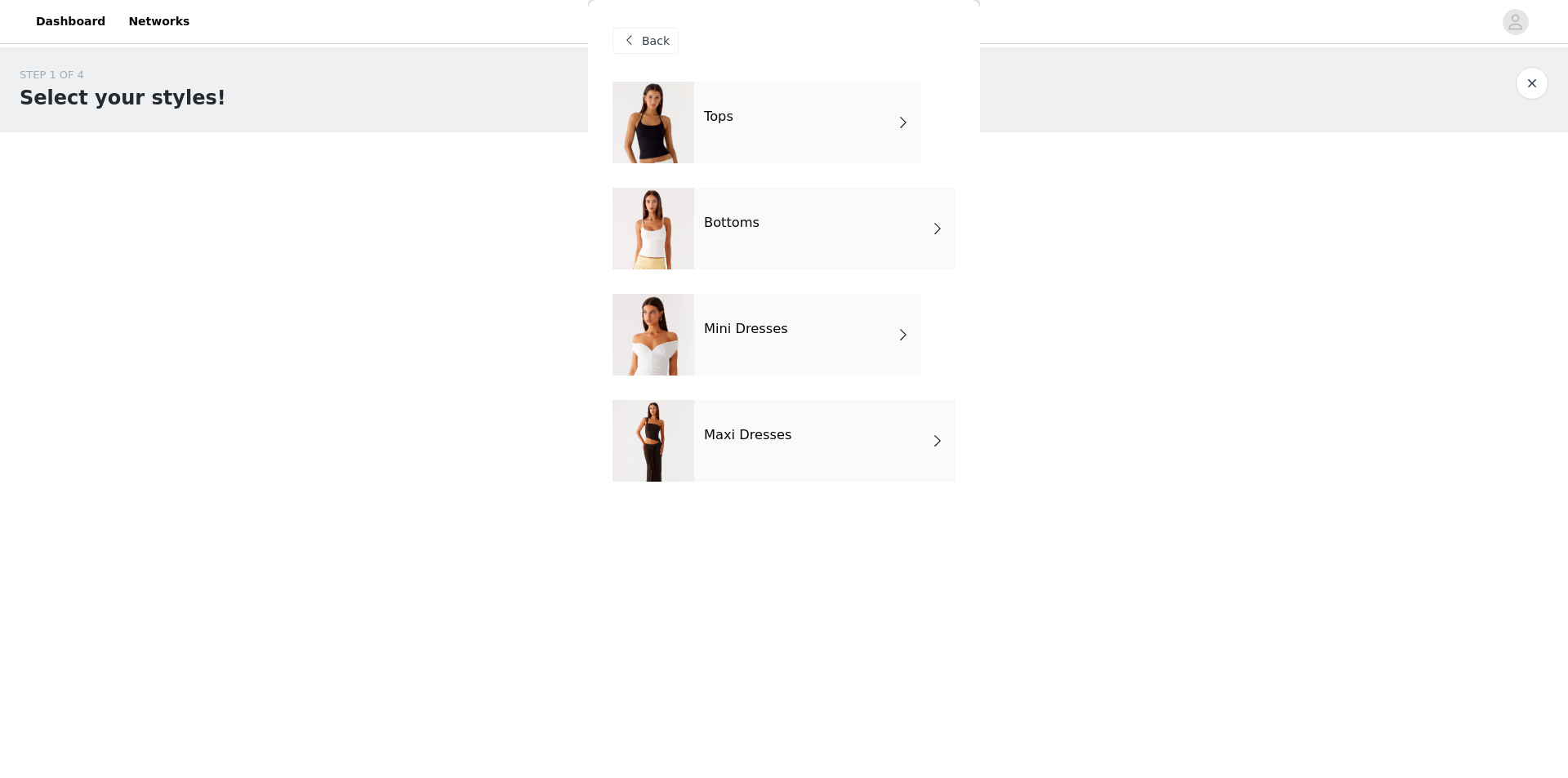
click at [774, 457] on div "Maxi Dresses" at bounding box center [824, 441] width 261 height 82
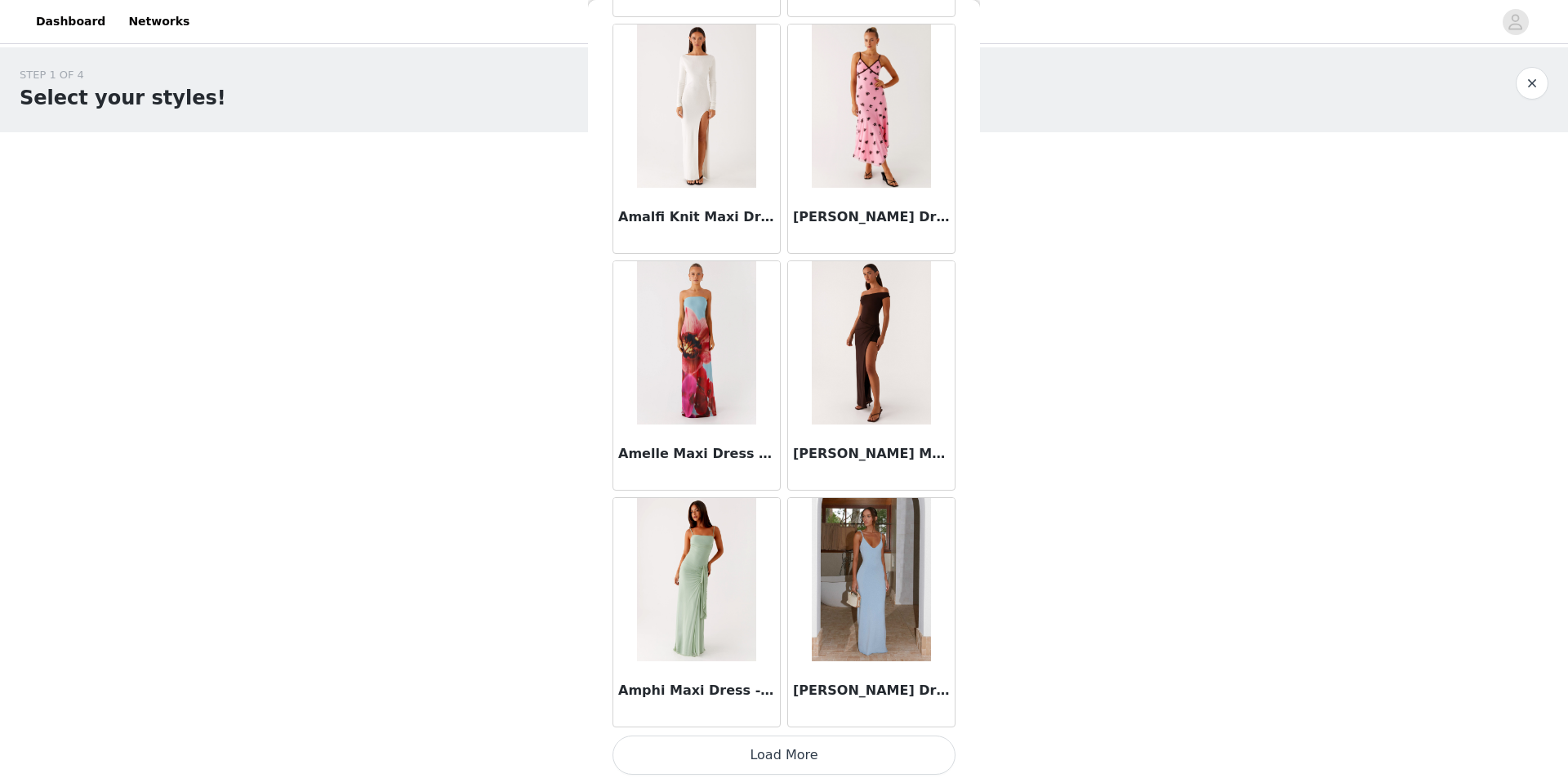
scroll to position [1721, 0]
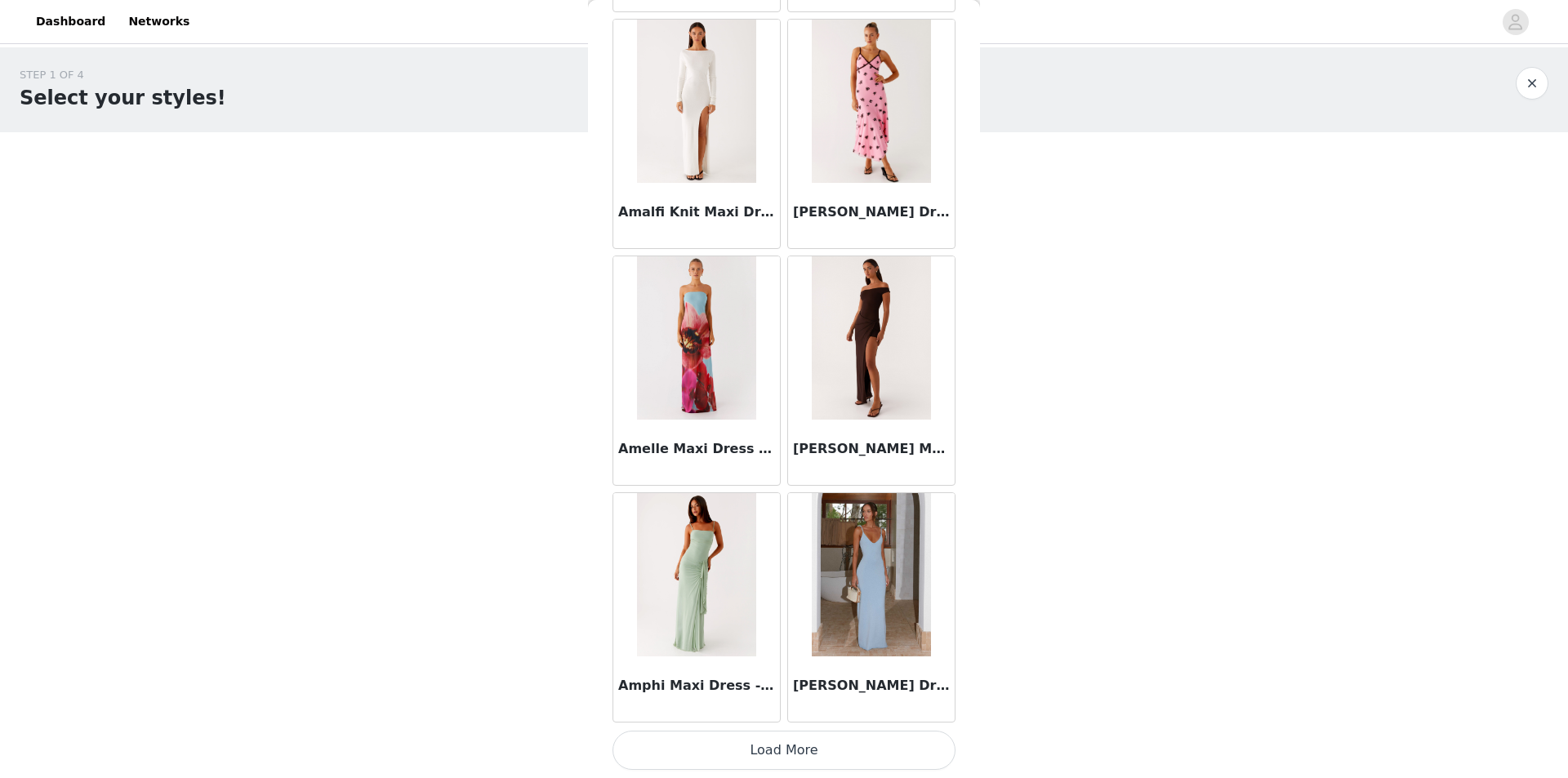
click at [634, 753] on button "Load More" at bounding box center [784, 750] width 343 height 39
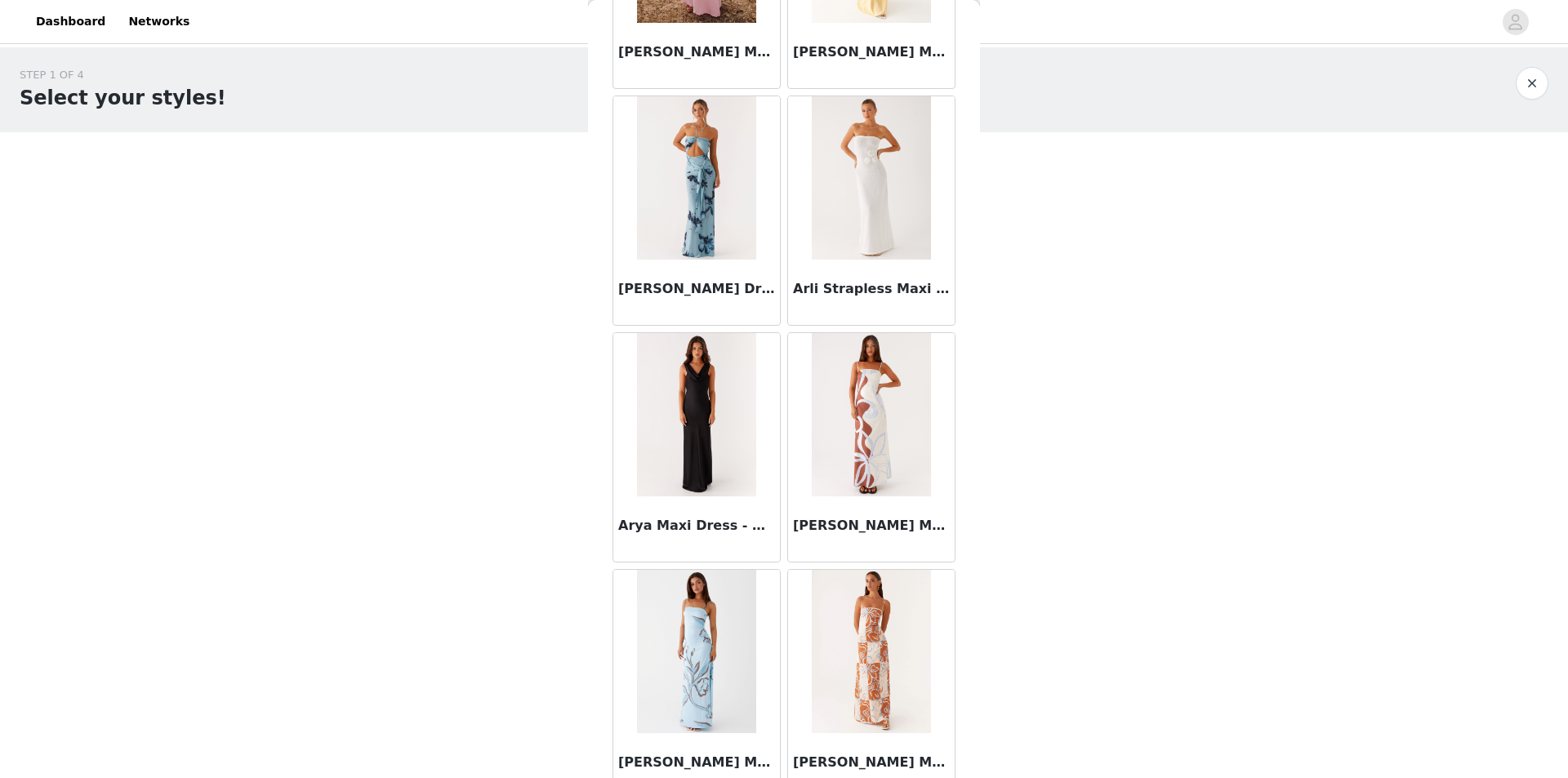
scroll to position [4089, 0]
